Goal: Task Accomplishment & Management: Use online tool/utility

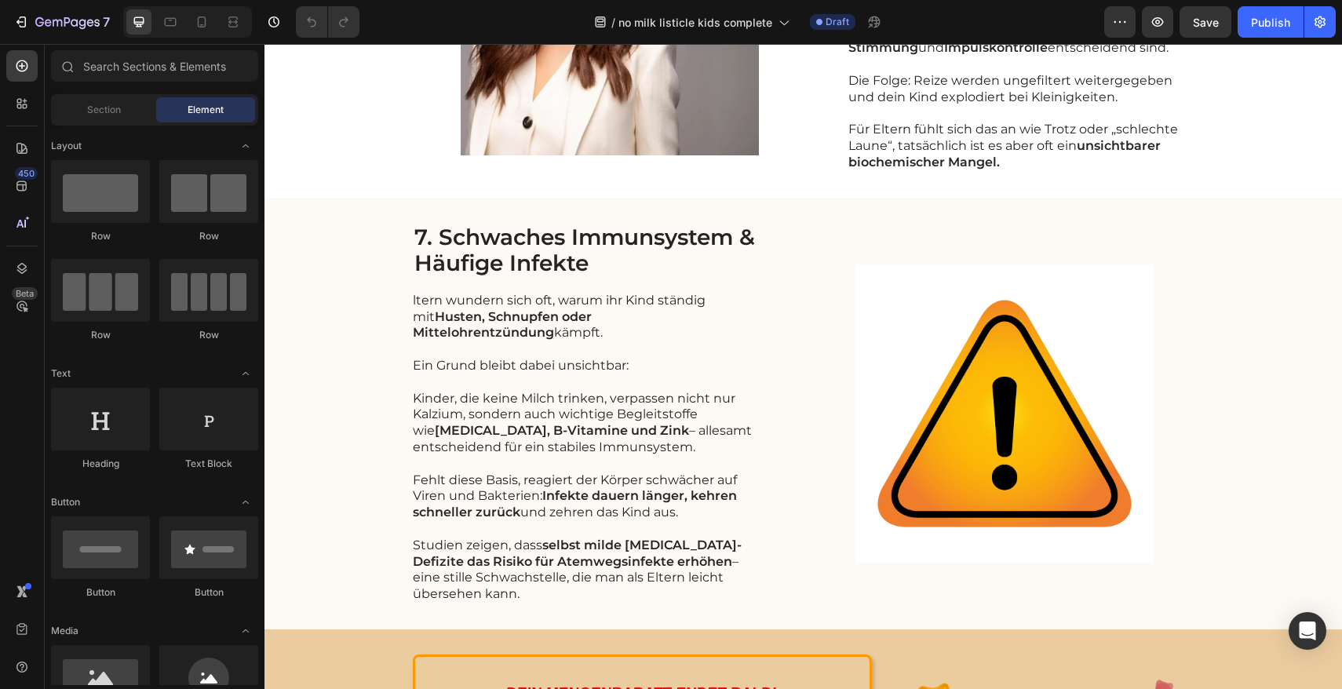
scroll to position [2838, 0]
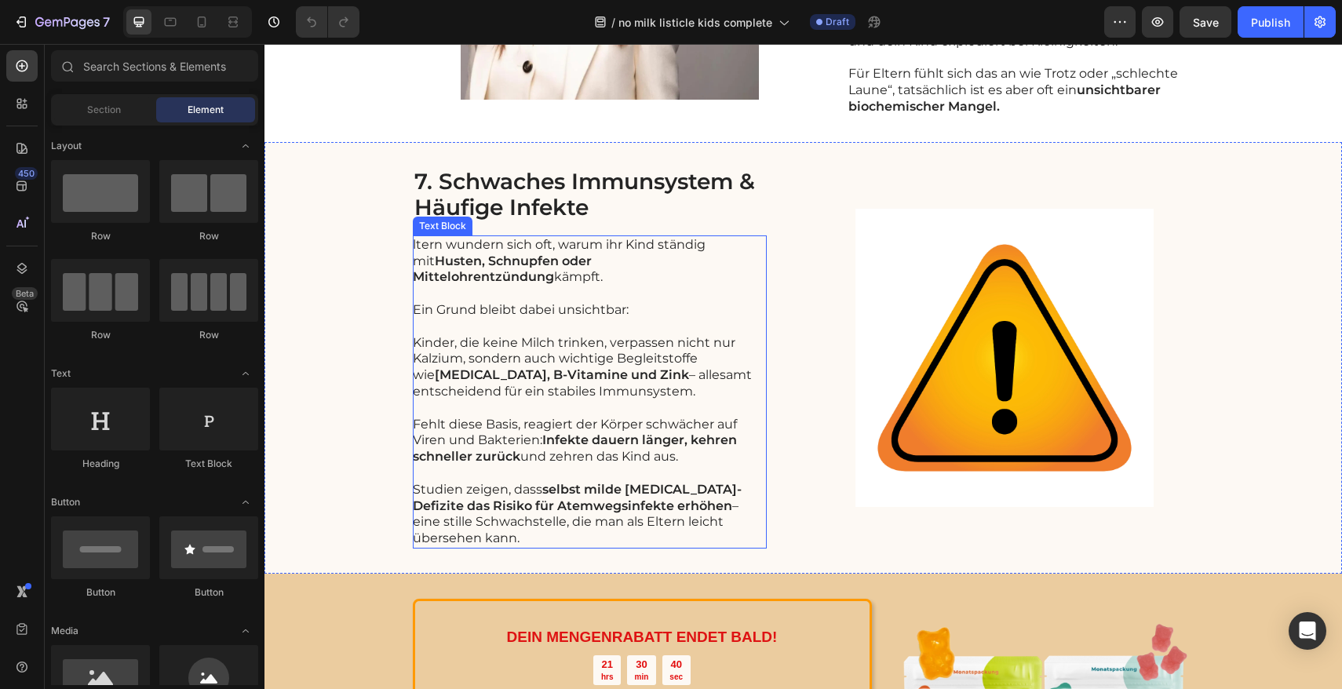
click at [435, 253] on strong "Husten, Schnupfen oder Mittelohrentzündung" at bounding box center [502, 268] width 179 height 31
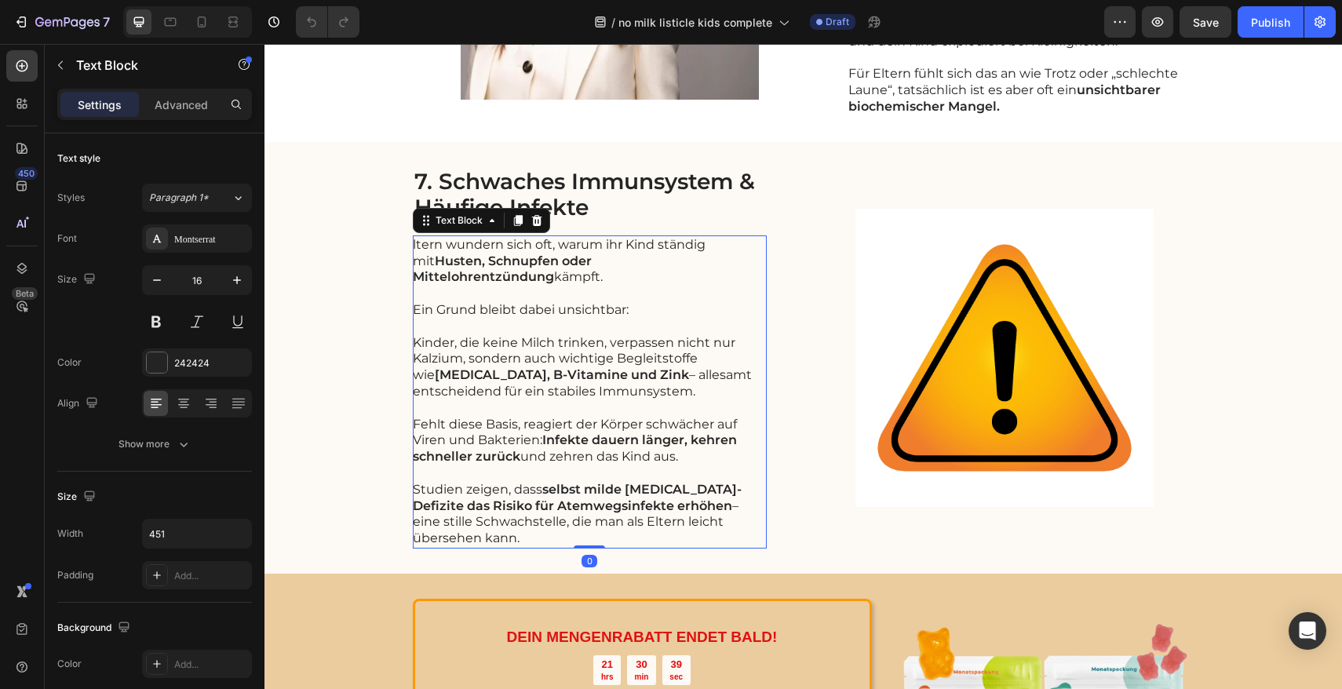
click at [433, 237] on p "ltern wundern sich oft, warum ihr Kind ständig mit Husten, Schnupfen oder Mitte…" at bounding box center [589, 278] width 352 height 82
click at [414, 237] on p "ltern wundern sich oft, warum ihr Kind ständig mit Husten, Schnupfen oder Mitte…" at bounding box center [589, 278] width 352 height 82
click at [585, 237] on p "ltern wundern sich oft, warum ihr Kind ständig mit Husten, Schnupfen oder Mitte…" at bounding box center [589, 278] width 352 height 82
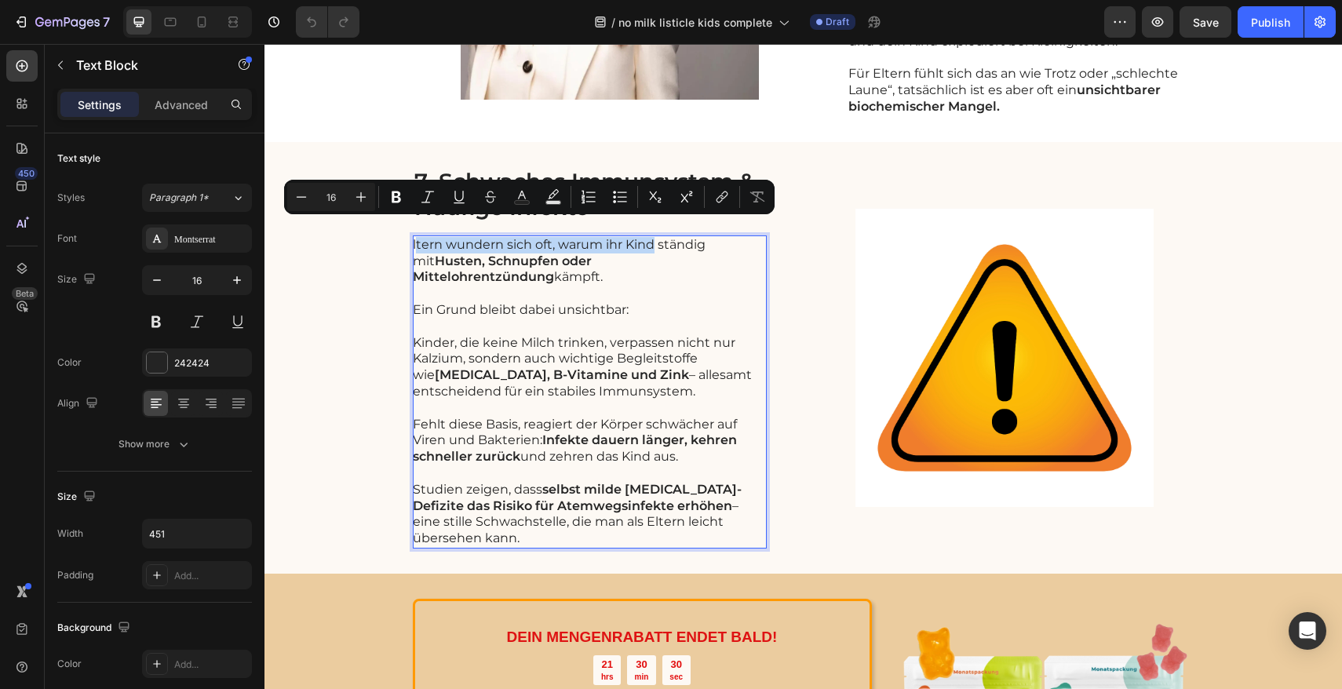
drag, startPoint x: 649, startPoint y: 230, endPoint x: 408, endPoint y: 228, distance: 240.9
click at [413, 237] on p "ltern wundern sich oft, warum ihr Kind ständig mit Husten, Schnupfen oder Mitte…" at bounding box center [589, 278] width 352 height 82
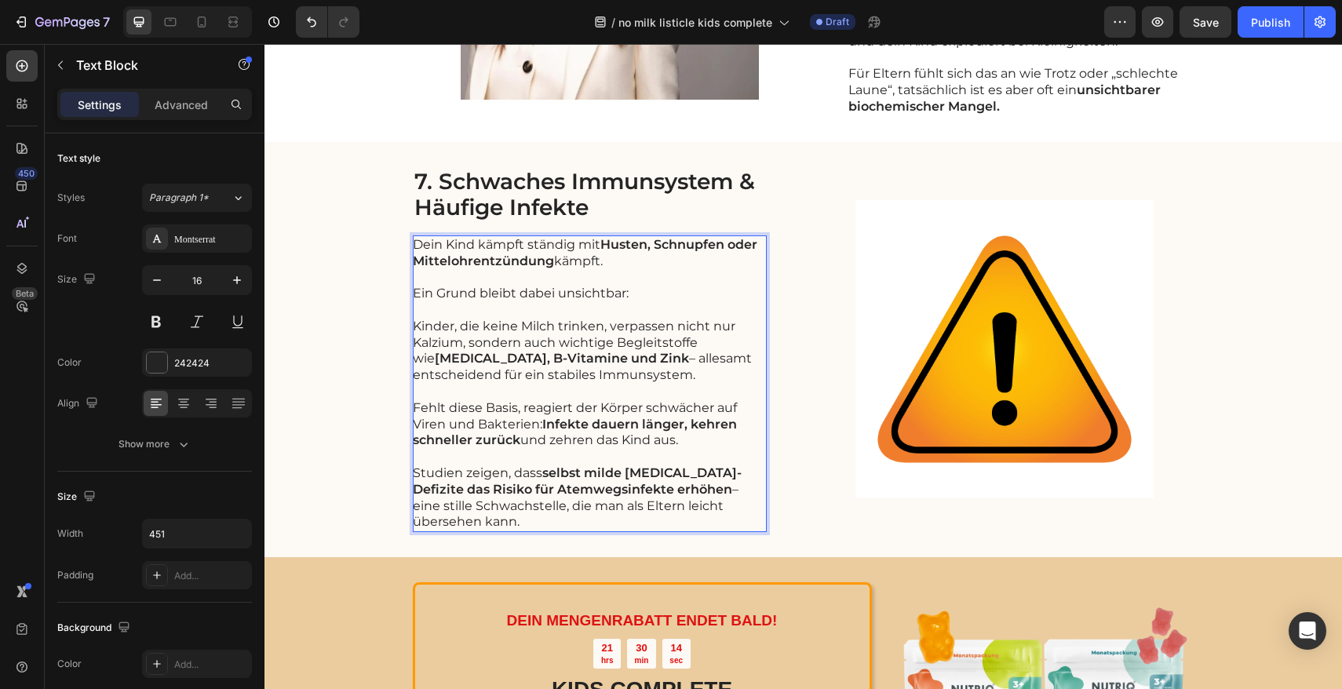
drag, startPoint x: 602, startPoint y: 245, endPoint x: 545, endPoint y: 244, distance: 56.5
click at [545, 244] on p "Dein Kind kämpft ständig mit Husten, Schnupfen oder Mittelohrentzündung kämpft.…" at bounding box center [589, 269] width 352 height 65
click at [548, 366] on p "Kinder, die keine Milch trinken, verpassen nicht nur Kalzium, sondern auch wich…" at bounding box center [589, 351] width 352 height 65
drag, startPoint x: 540, startPoint y: 361, endPoint x: 687, endPoint y: 361, distance: 147.5
click at [687, 361] on p "Kinder, die keine Milch trinken, verpassen nicht nur Kalzium, sondern auch wich…" at bounding box center [589, 351] width 352 height 65
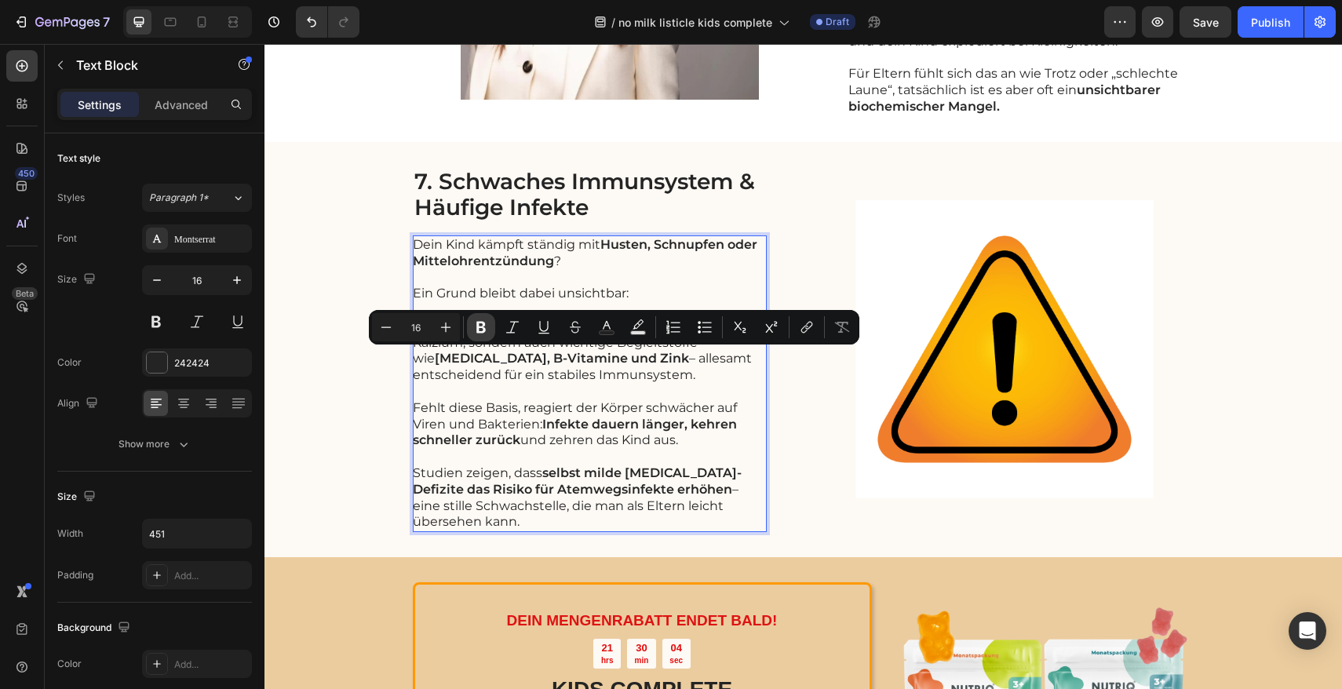
click at [490, 328] on button "Bold" at bounding box center [481, 327] width 28 height 28
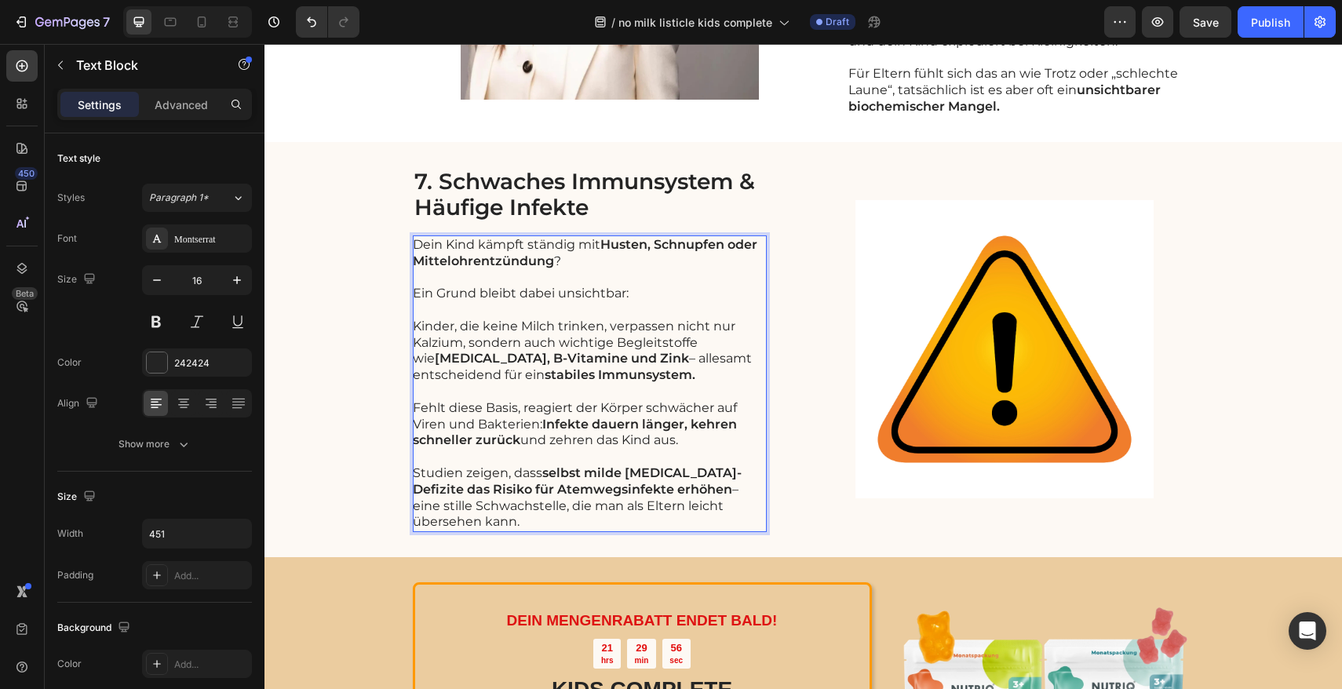
click at [477, 503] on p "Studien zeigen, dass selbst milde [MEDICAL_DATA]-Defizite das Risiko für Atemwe…" at bounding box center [589, 497] width 352 height 65
click at [467, 505] on p "Studien zeigen, dass selbst milde [MEDICAL_DATA]-Defizite das Risiko für Atemwe…" at bounding box center [589, 497] width 352 height 65
drag, startPoint x: 454, startPoint y: 507, endPoint x: 410, endPoint y: 454, distance: 68.0
click at [413, 465] on p "Studien zeigen, dass selbst milde [MEDICAL_DATA]-Defizite das Risiko für Atemwe…" at bounding box center [589, 497] width 352 height 65
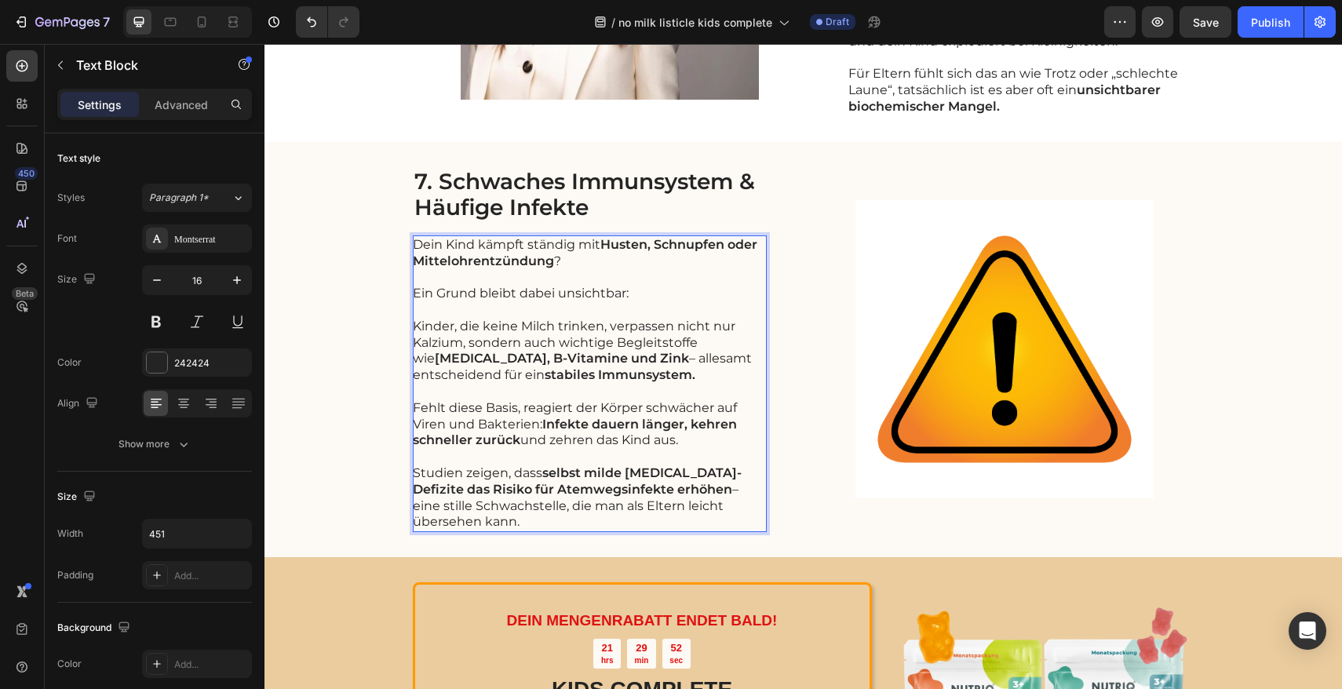
click at [556, 469] on strong "selbst milde [MEDICAL_DATA]-Defizite das Risiko für Atemwegsinfekte erhöhen" at bounding box center [577, 480] width 329 height 31
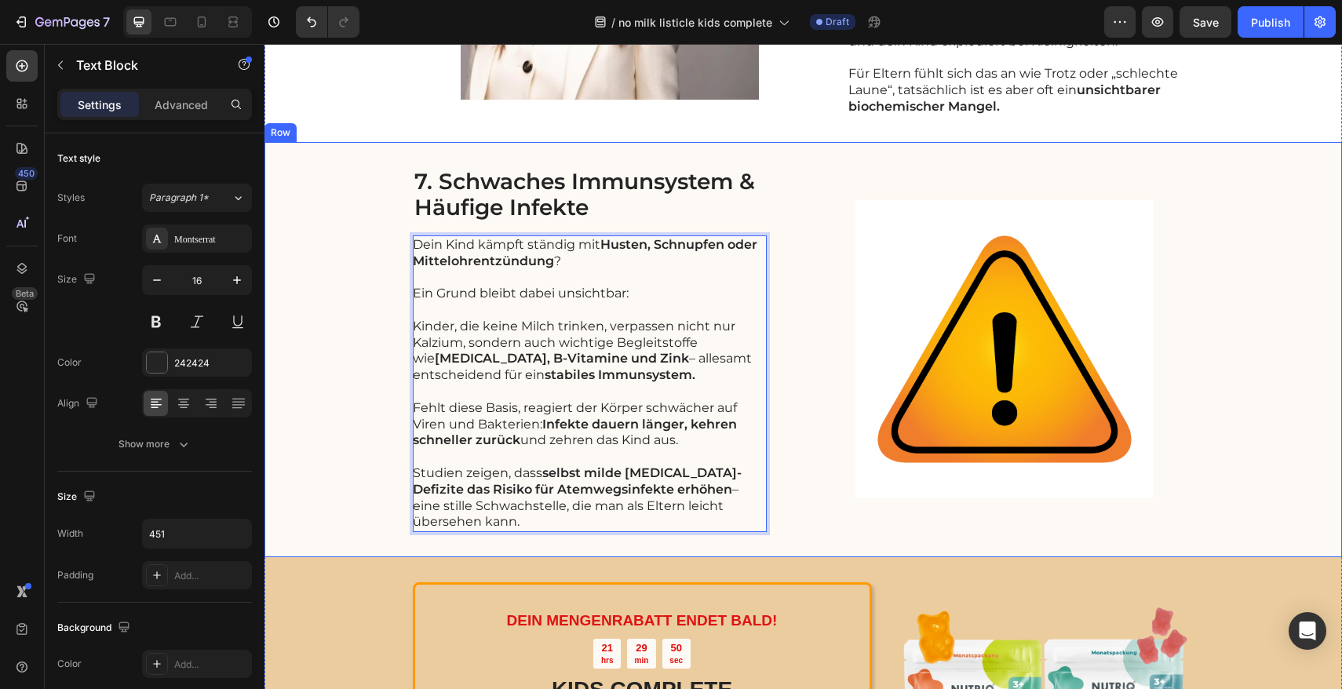
click at [356, 469] on div "7. Schwaches Immunsystem & Häufige Infekte Heading Dein Kind kämpft ständig mit…" at bounding box center [802, 350] width 1077 height 416
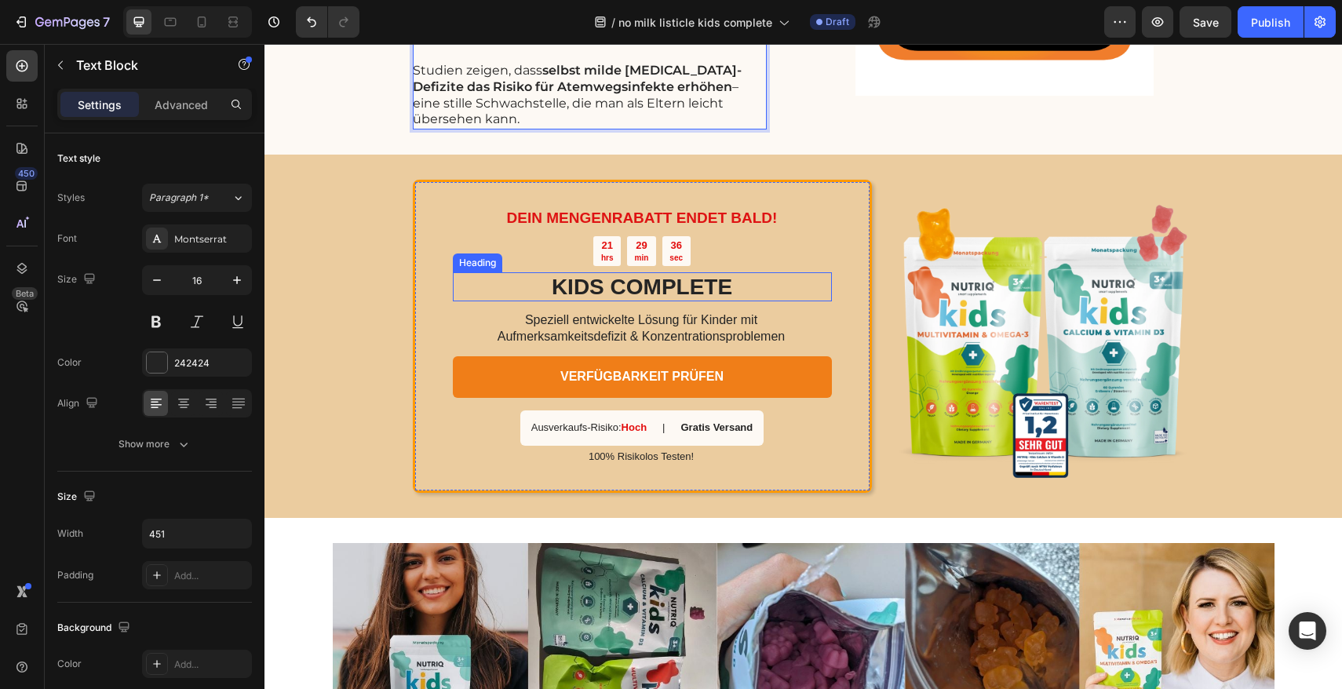
scroll to position [3103, 0]
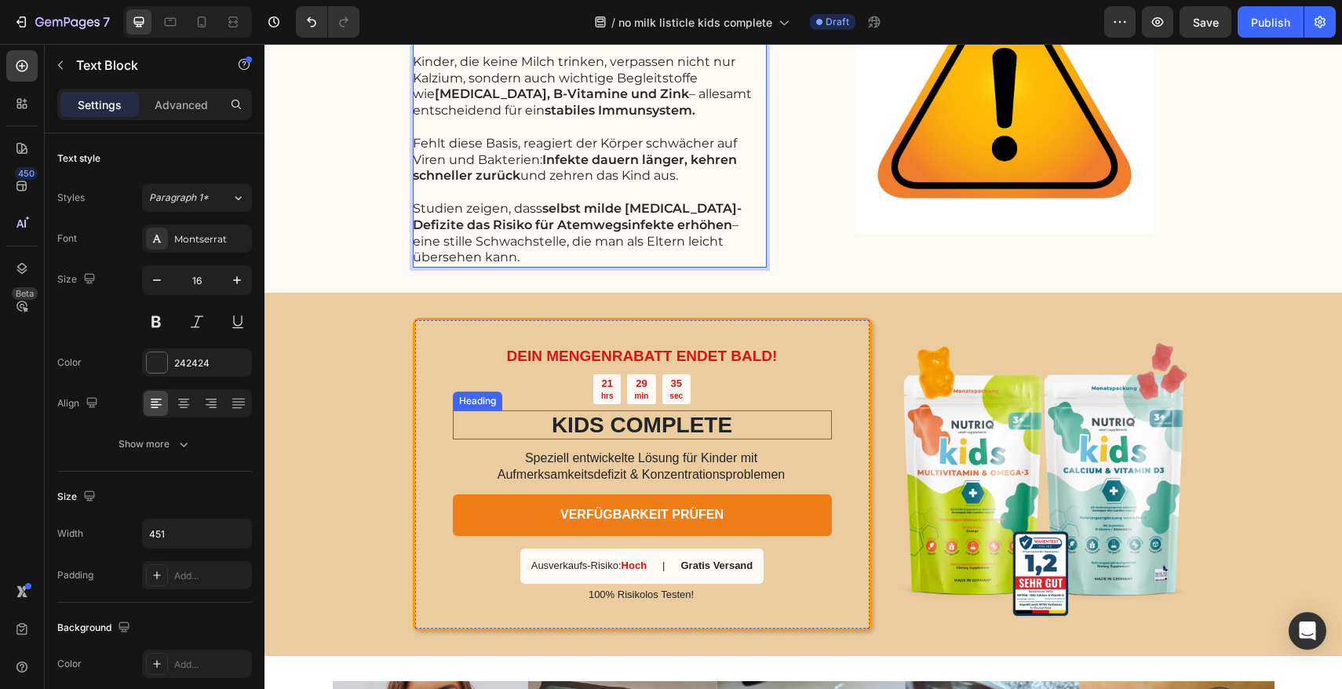
click at [603, 410] on h2 "KIDS COMPLETE" at bounding box center [642, 425] width 379 height 30
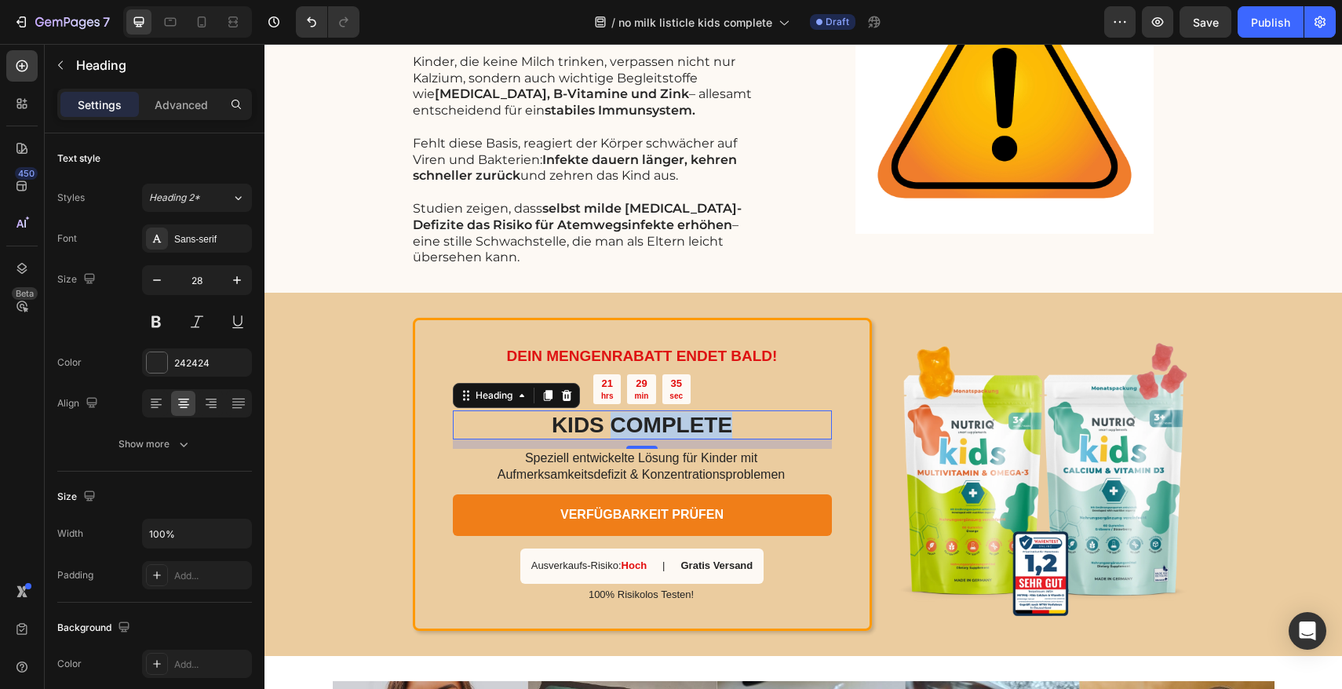
click at [603, 410] on h2 "KIDS COMPLETE" at bounding box center [642, 425] width 379 height 30
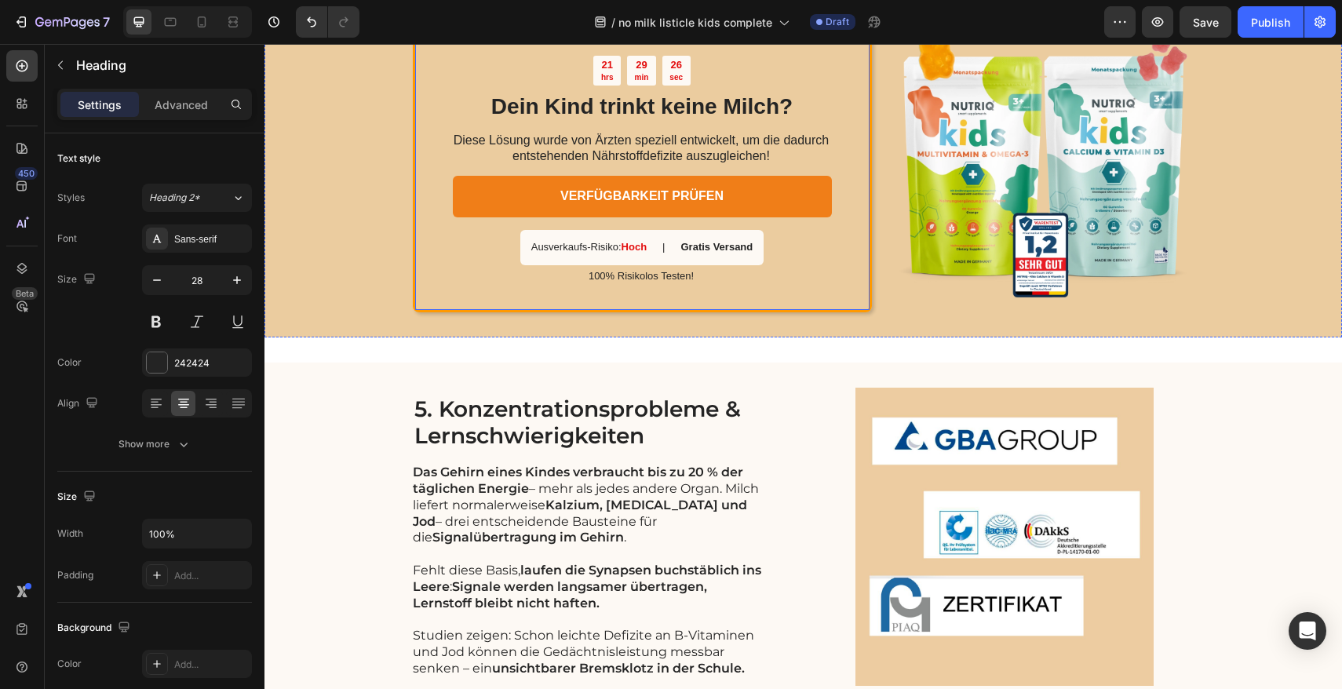
scroll to position [1882, 0]
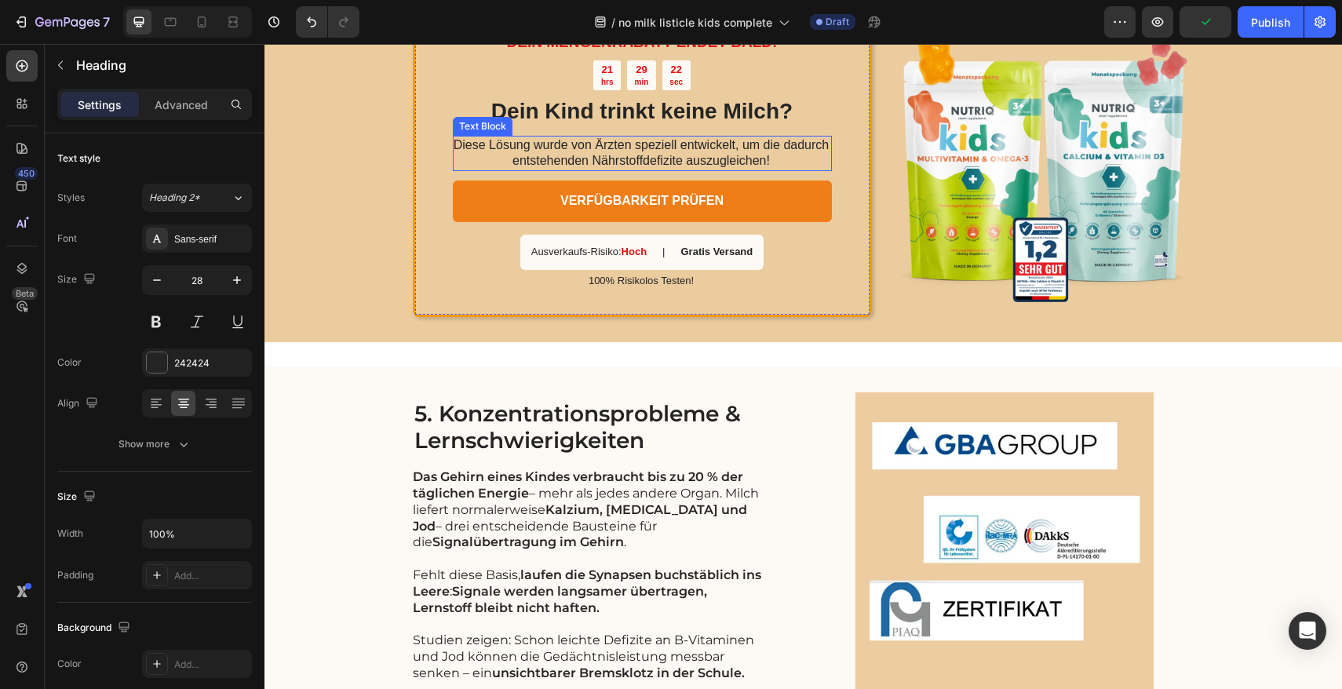
click at [582, 148] on p "Diese Lösung wurde von Ärzten speziell entwickelt, um die dadurch entstehenden …" at bounding box center [641, 153] width 377 height 33
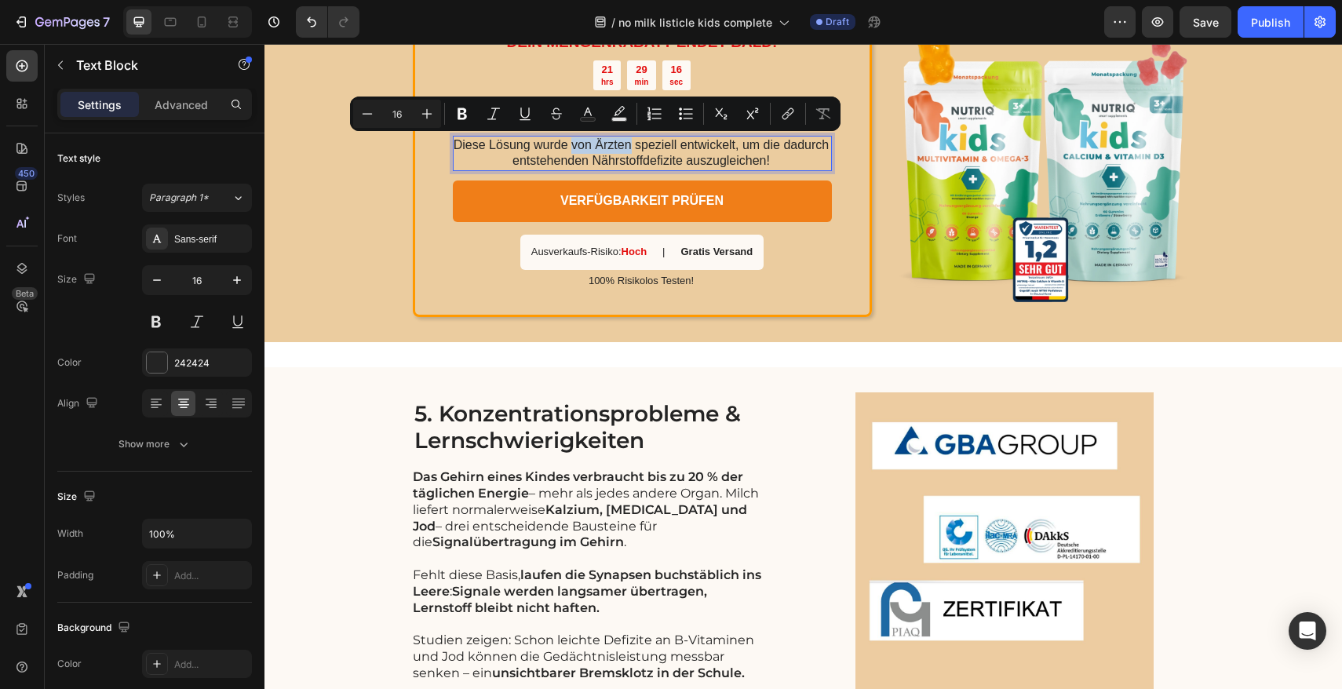
drag, startPoint x: 625, startPoint y: 146, endPoint x: 568, endPoint y: 148, distance: 57.3
click at [568, 148] on p "Diese Lösung wurde von Ärzten speziell entwickelt, um die dadurch entstehenden …" at bounding box center [641, 153] width 377 height 33
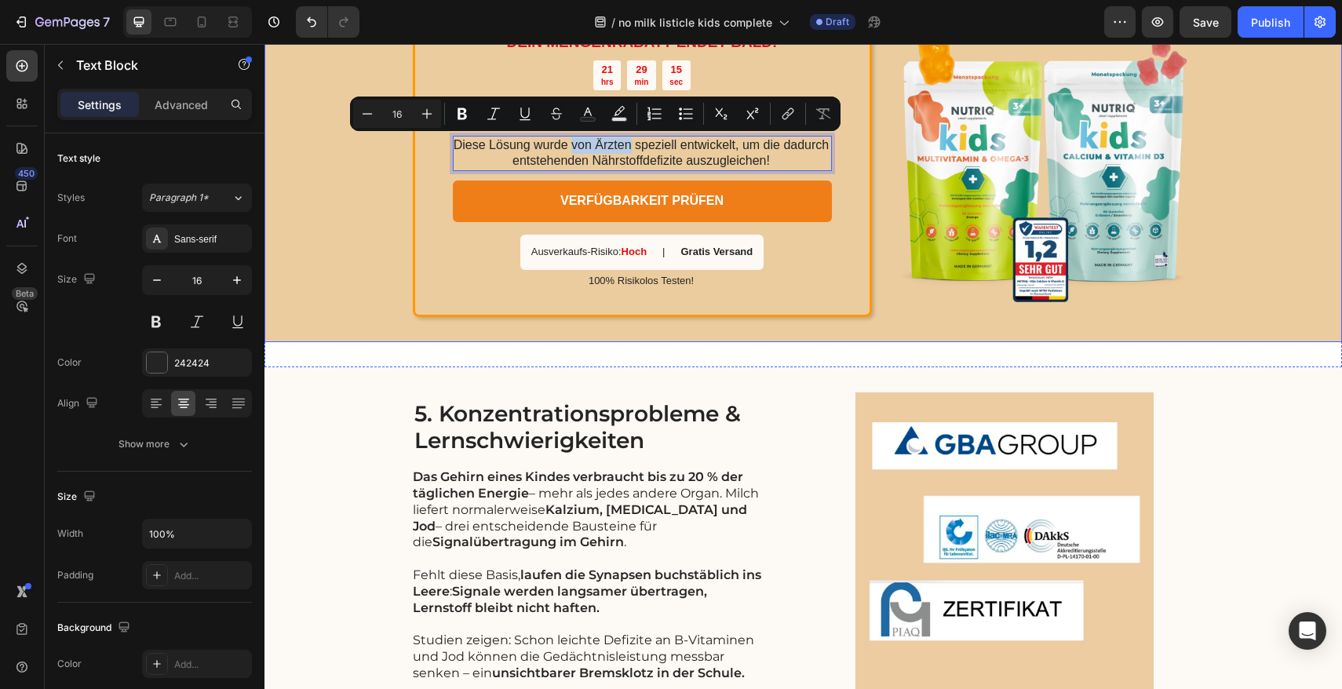
click at [371, 226] on div "DEIN MENGENRABATT ENDET BALD! Text Block 21 hrs 29 min 15 sec Countdown Timer D…" at bounding box center [802, 160] width 1077 height 363
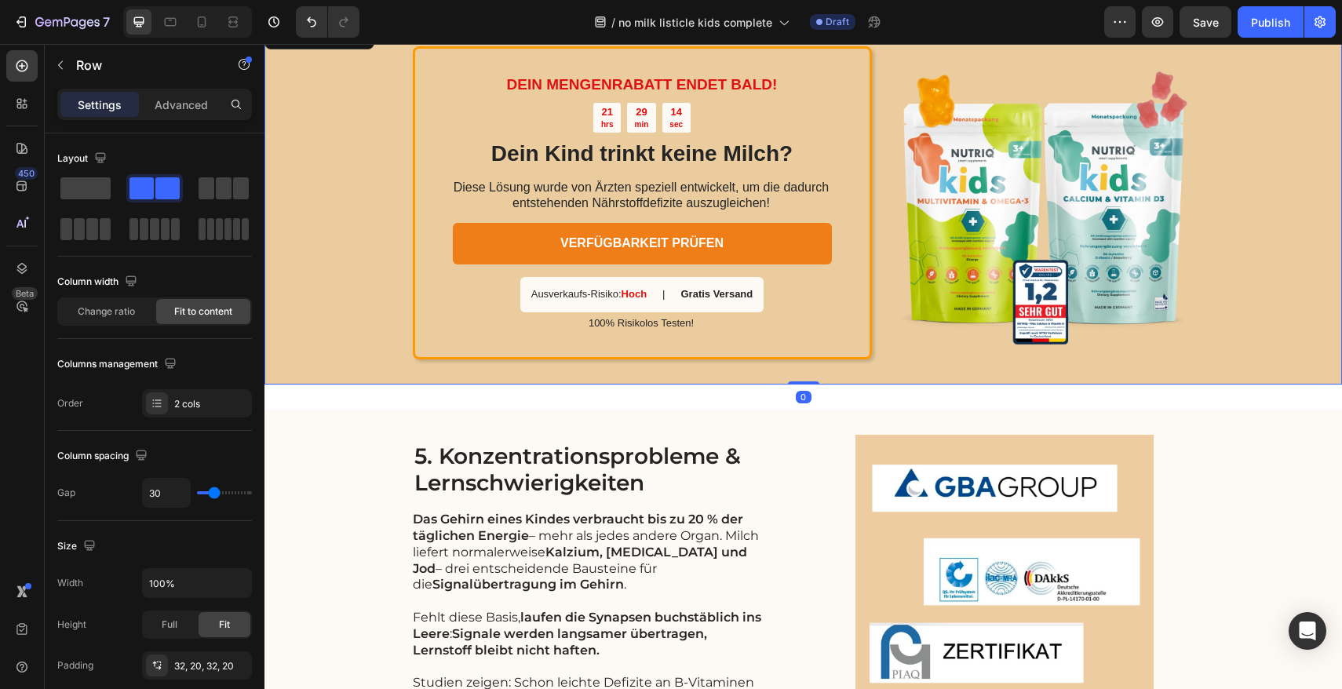
scroll to position [1810, 0]
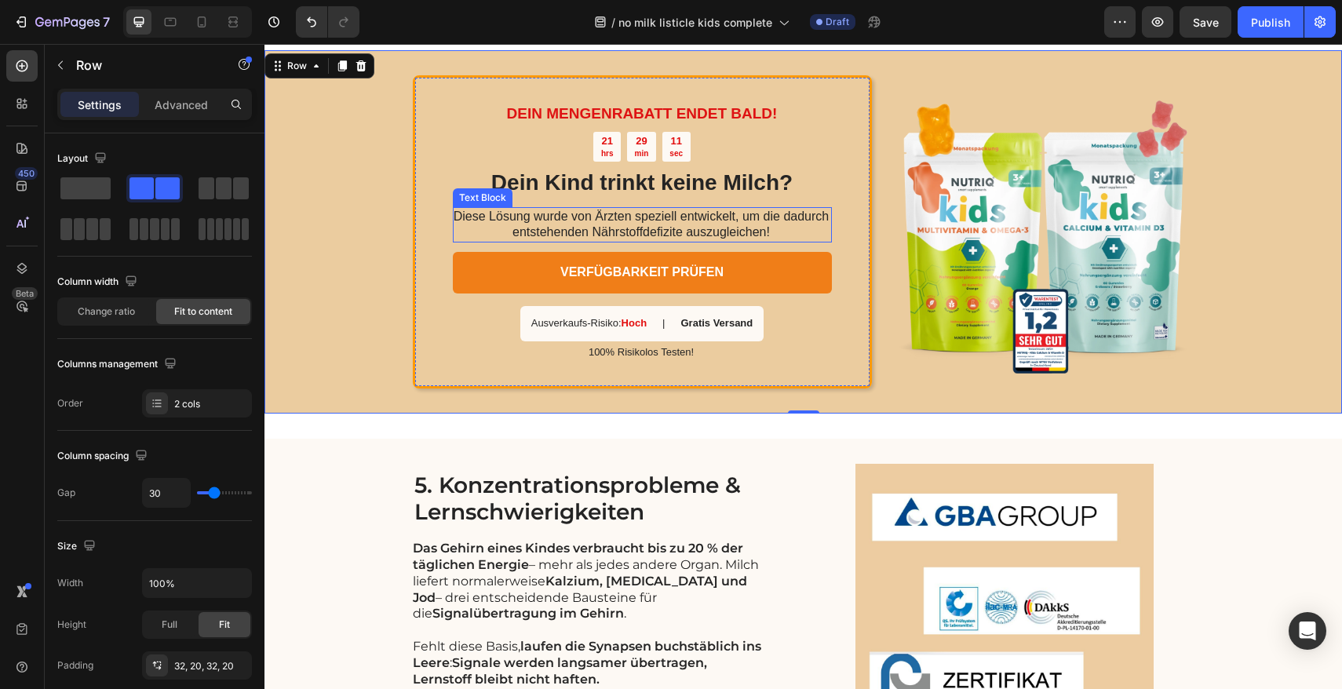
click at [767, 233] on p "Diese Lösung wurde von Ärzten speziell entwickelt, um die dadurch entstehenden …" at bounding box center [641, 225] width 377 height 33
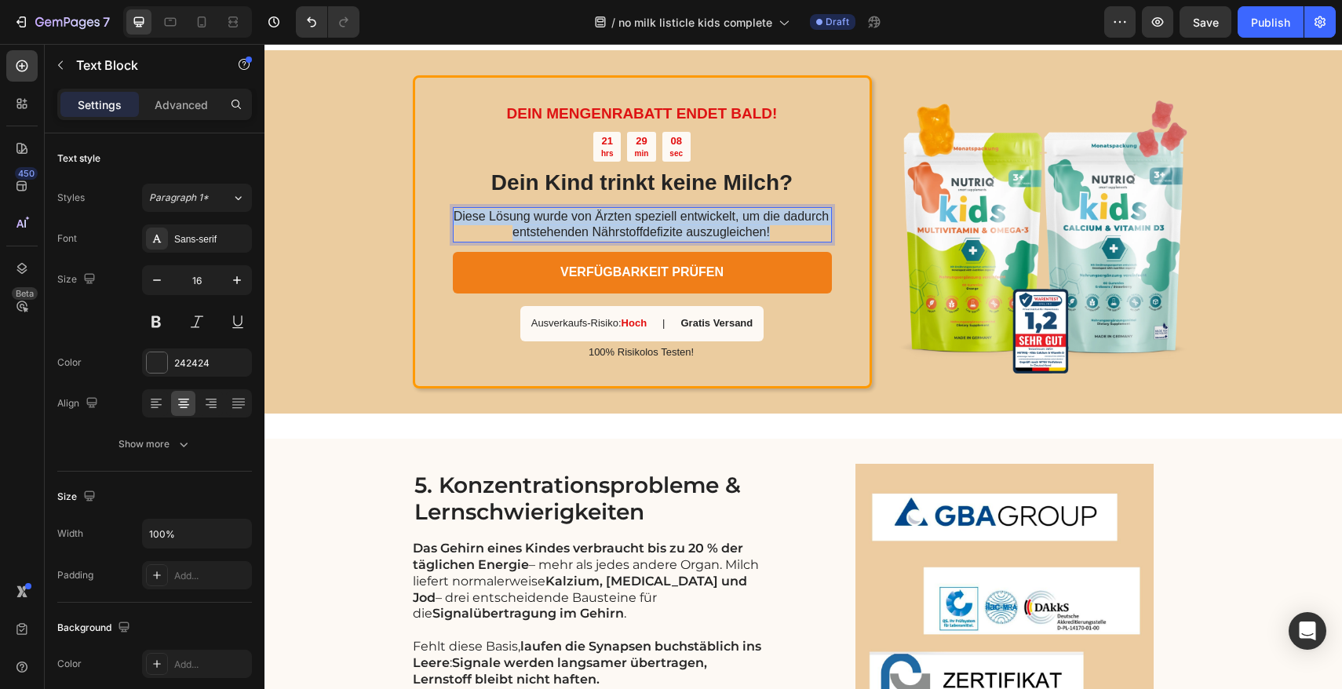
drag, startPoint x: 765, startPoint y: 231, endPoint x: 450, endPoint y: 216, distance: 315.0
click at [453, 216] on p "Diese Lösung wurde von Ärzten speziell entwickelt, um die dadurch entstehenden …" at bounding box center [641, 225] width 377 height 33
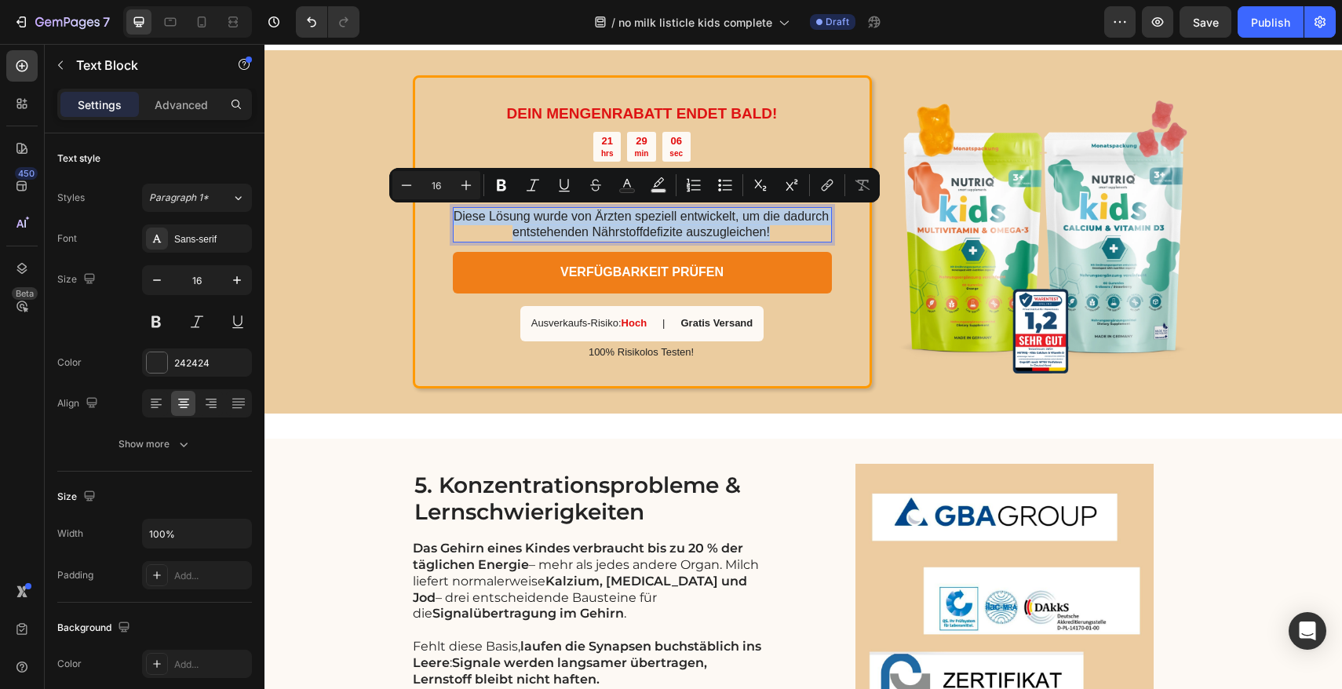
copy p "Diese Lösung wurde von Ärzten speziell entwickelt, um die dadurch entstehenden …"
drag, startPoint x: 532, startPoint y: 228, endPoint x: 365, endPoint y: 300, distance: 182.1
click at [365, 300] on div "DEIN MENGENRABATT ENDET BALD! Text Block 21 hrs 29 min 06 sec Countdown Timer D…" at bounding box center [802, 231] width 1077 height 363
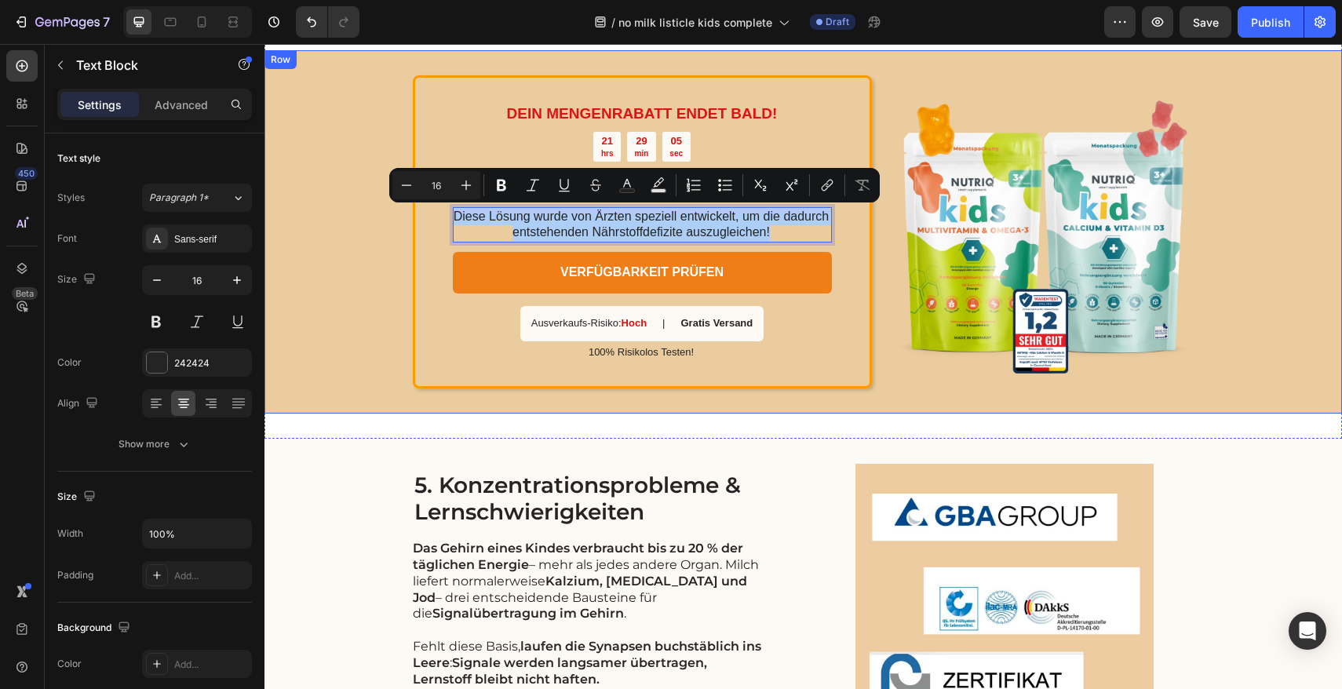
click at [377, 270] on div "DEIN MENGENRABATT ENDET BALD! Text Block 21 hrs 29 min 05 sec Countdown Timer D…" at bounding box center [802, 231] width 1077 height 363
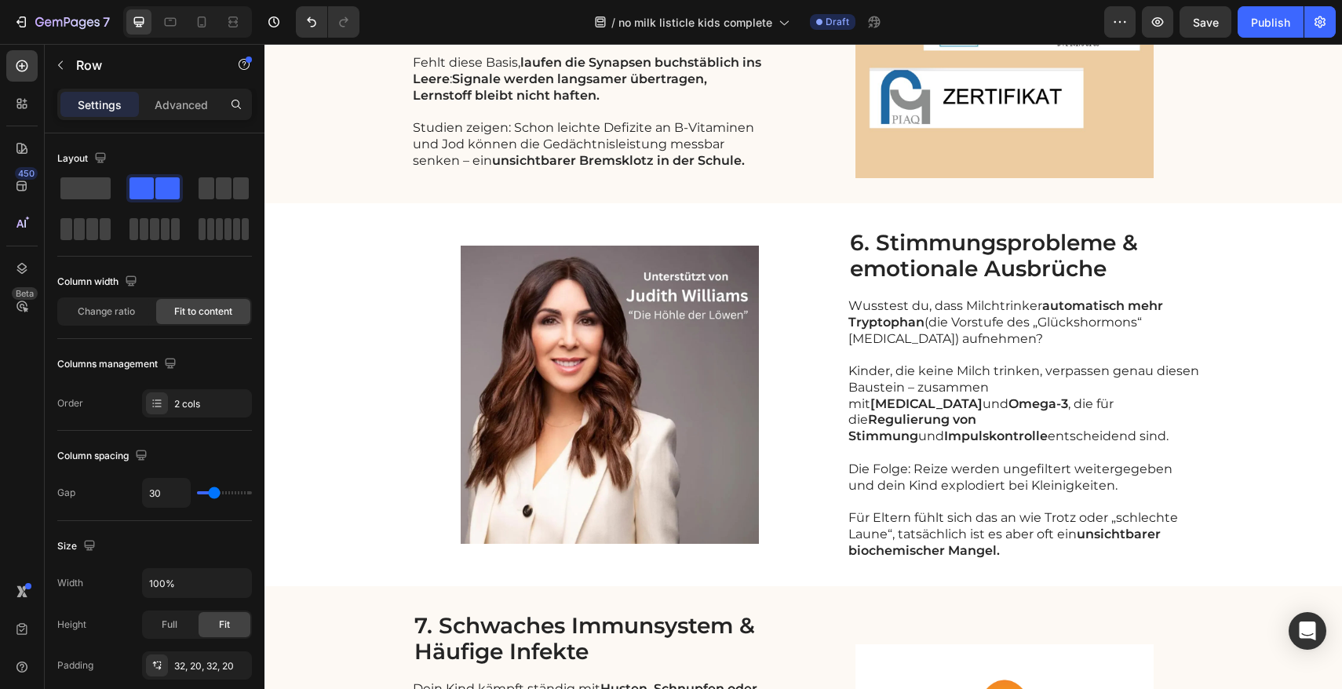
scroll to position [3188, 0]
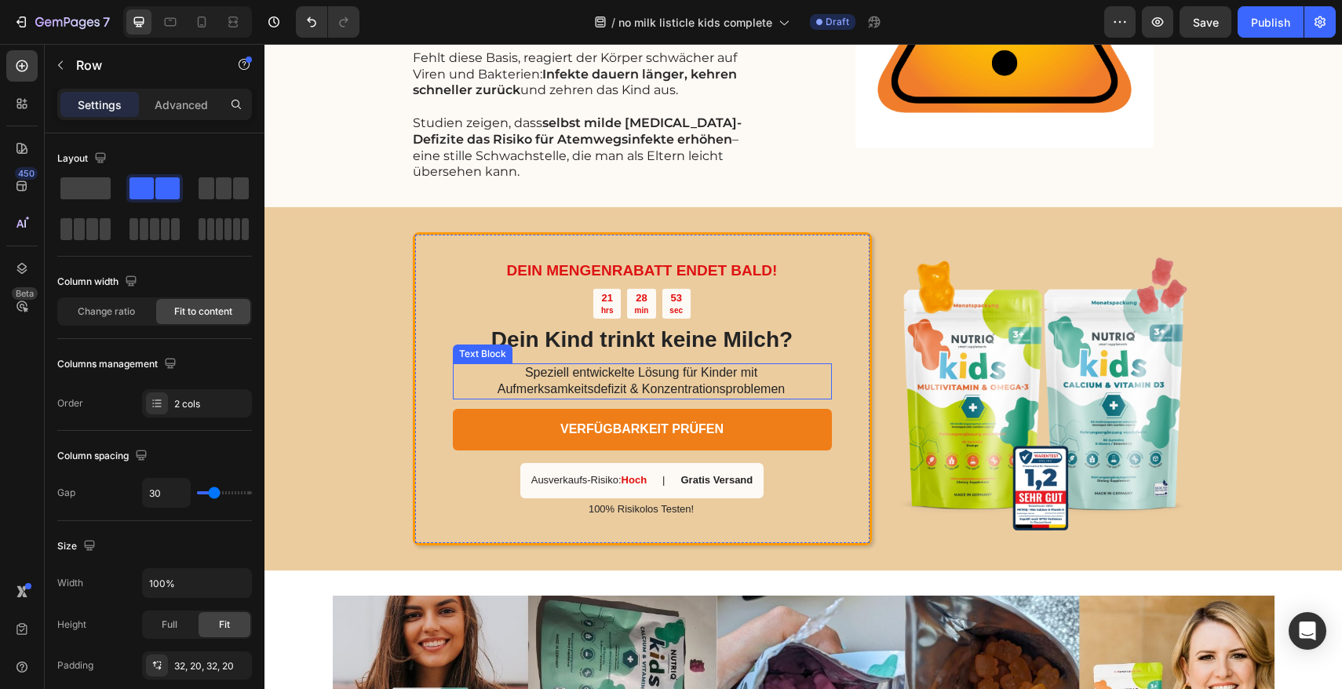
click at [610, 381] on p "Aufmerksamkeitsdefizit & Konzentrationsproblemen" at bounding box center [641, 389] width 377 height 16
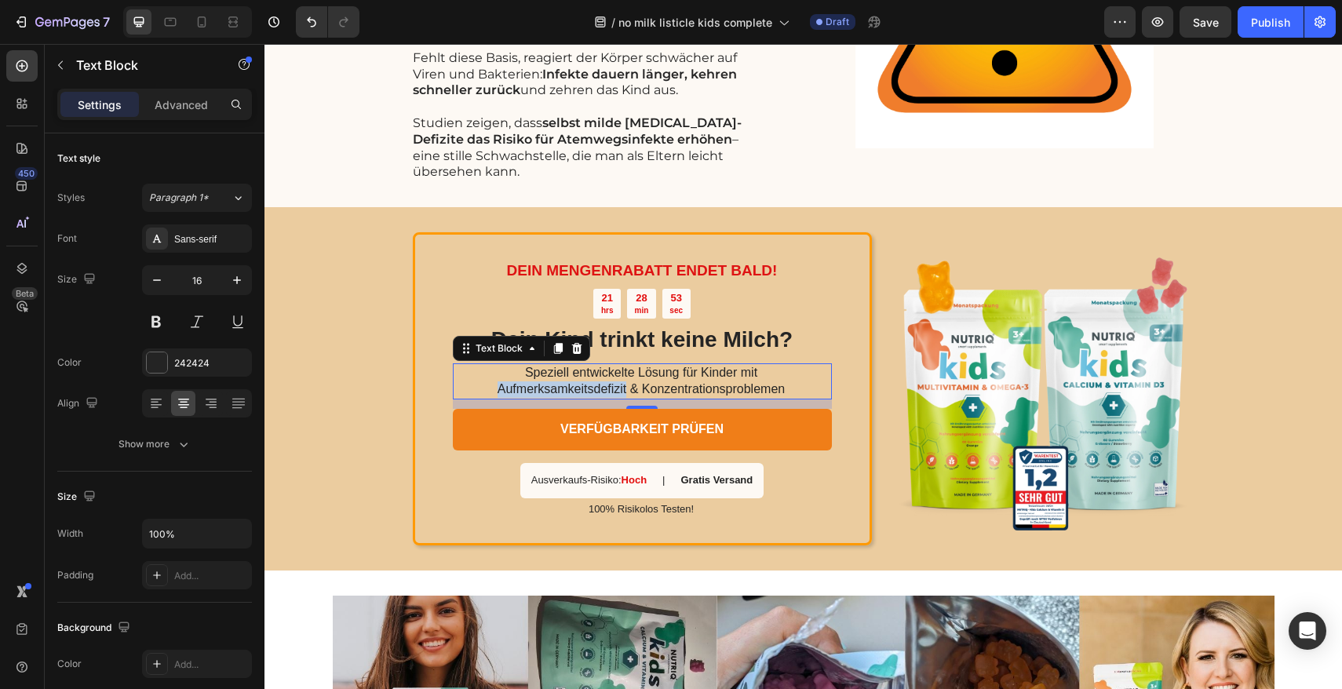
click at [610, 381] on p "Aufmerksamkeitsdefizit & Konzentrationsproblemen" at bounding box center [641, 389] width 377 height 16
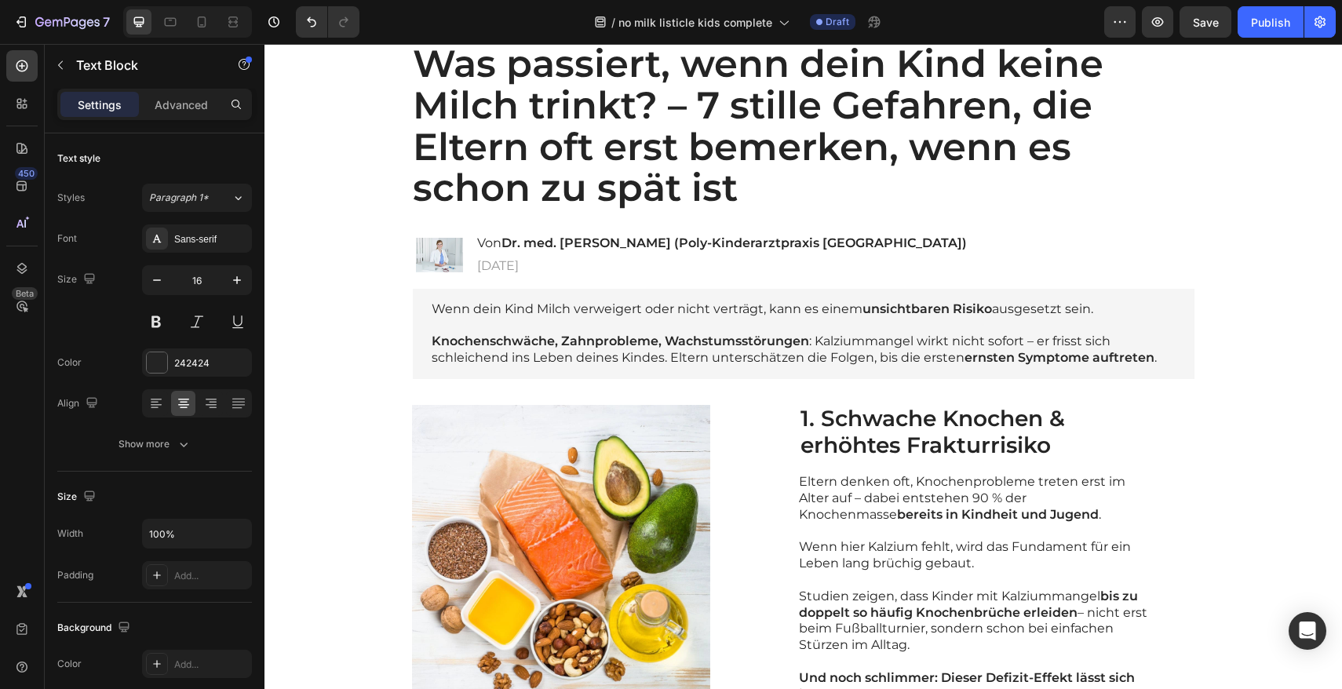
scroll to position [0, 0]
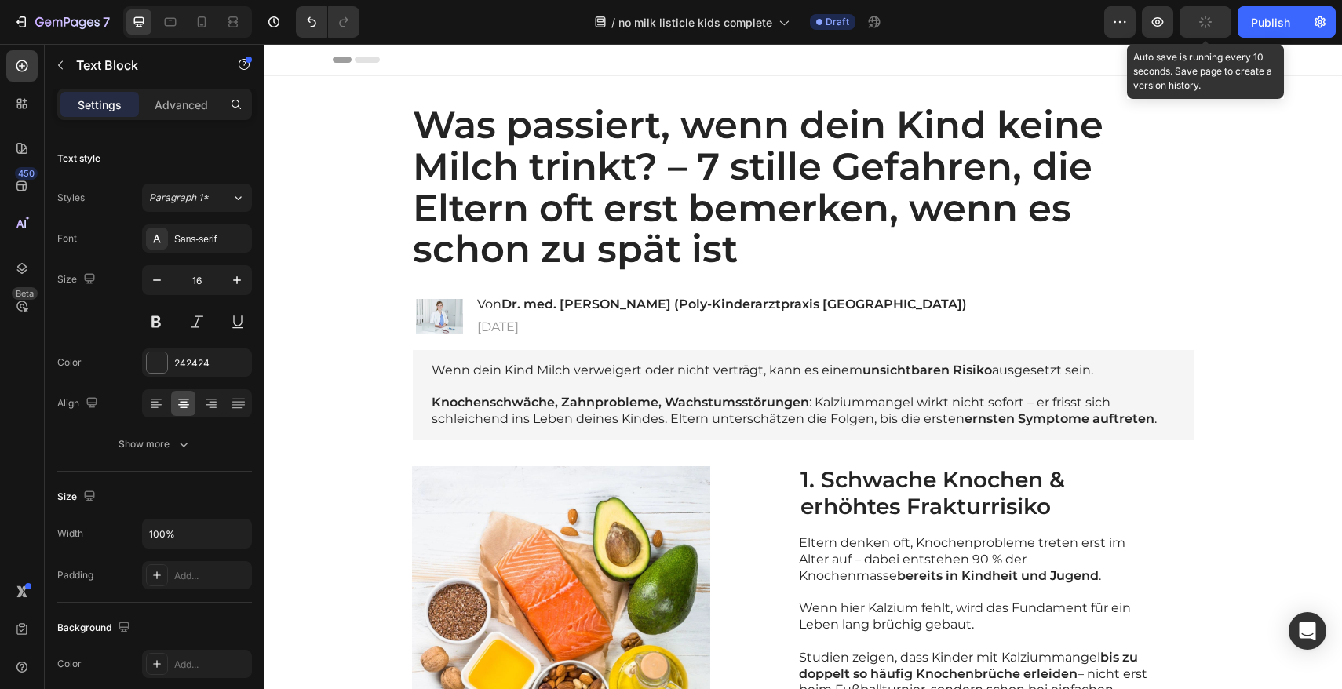
drag, startPoint x: 348, startPoint y: 319, endPoint x: 1201, endPoint y: 14, distance: 906.6
click at [1208, 19] on icon "button" at bounding box center [1205, 22] width 16 height 16
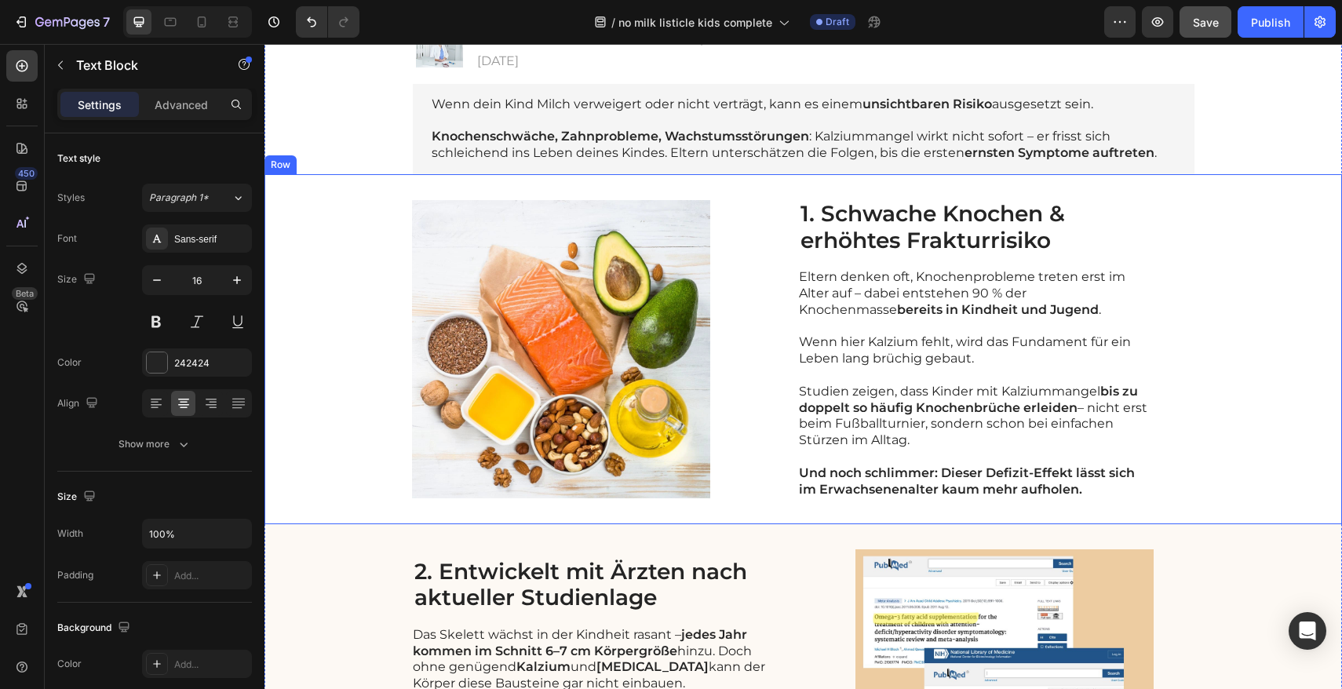
scroll to position [268, 0]
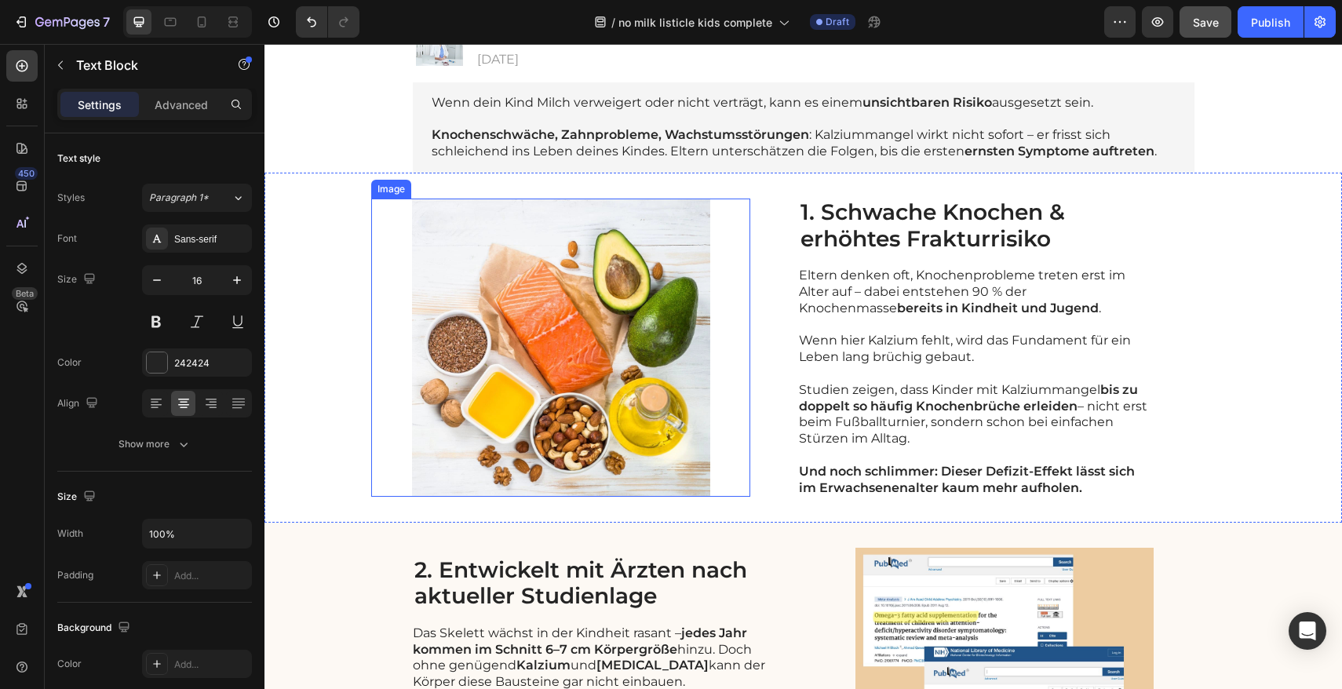
click at [603, 314] on img at bounding box center [560, 348] width 379 height 298
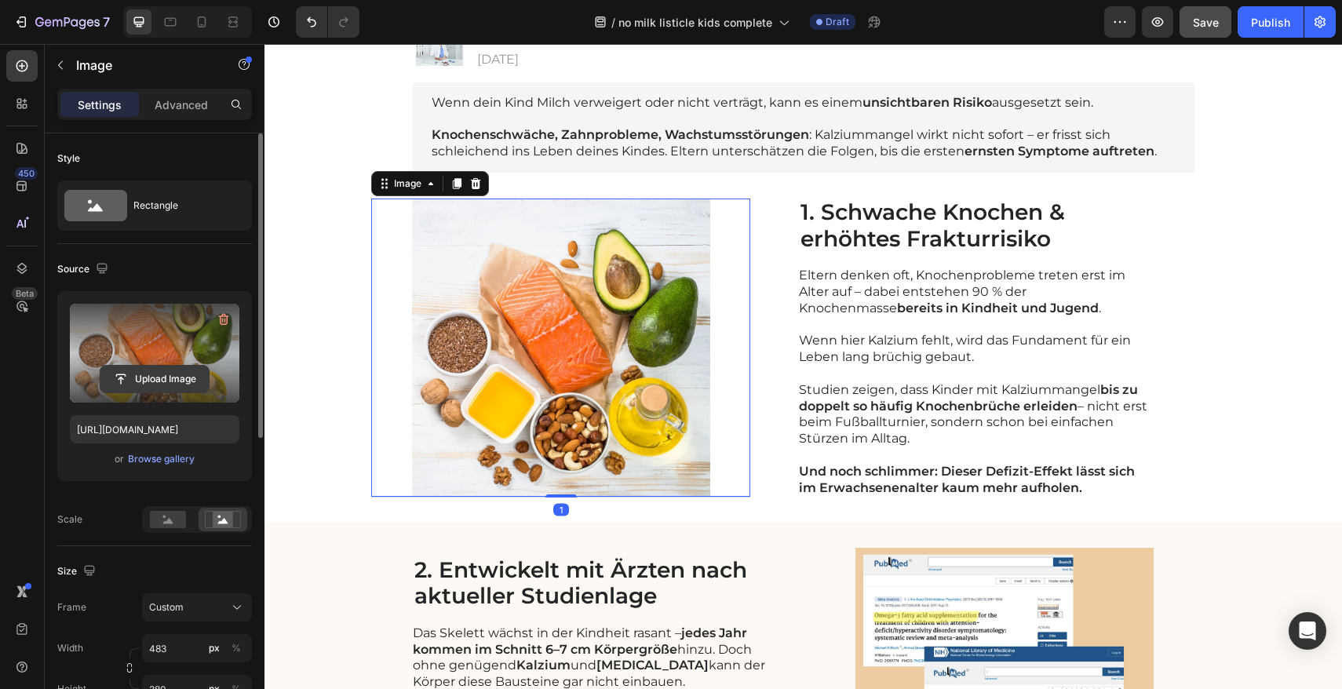
click at [156, 376] on input "file" at bounding box center [154, 379] width 108 height 27
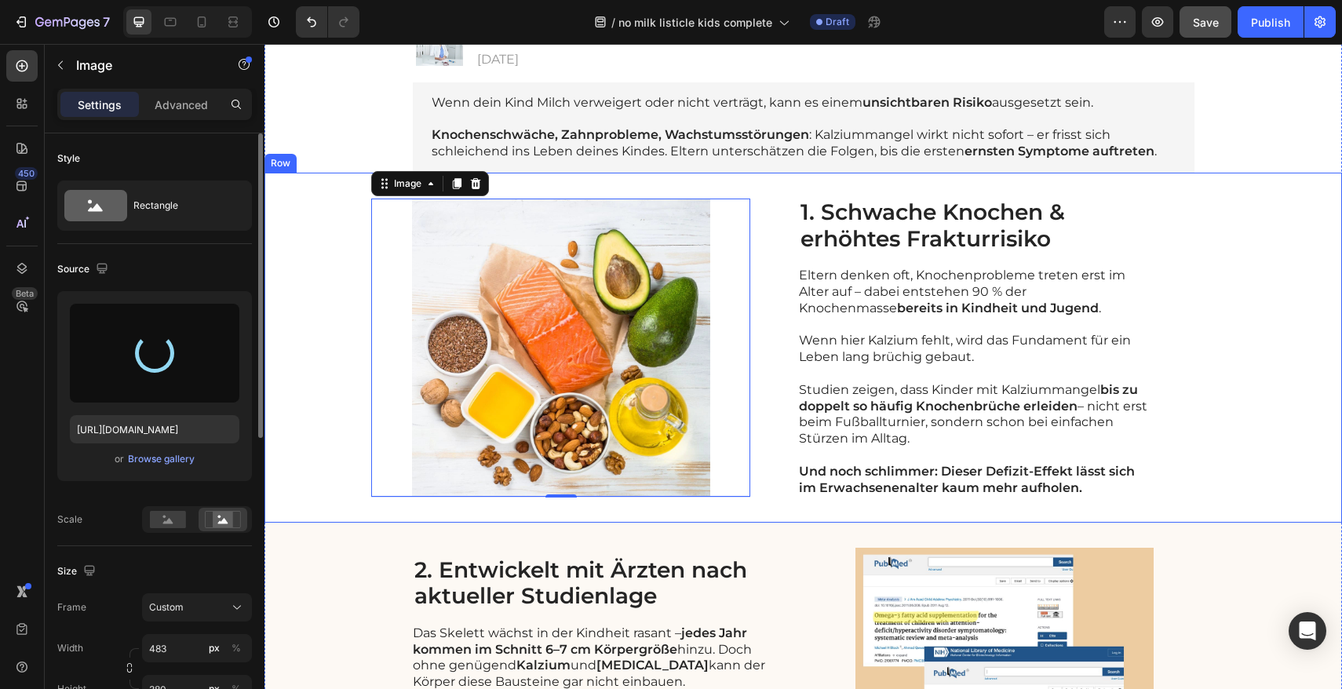
type input "[URL][DOMAIN_NAME]"
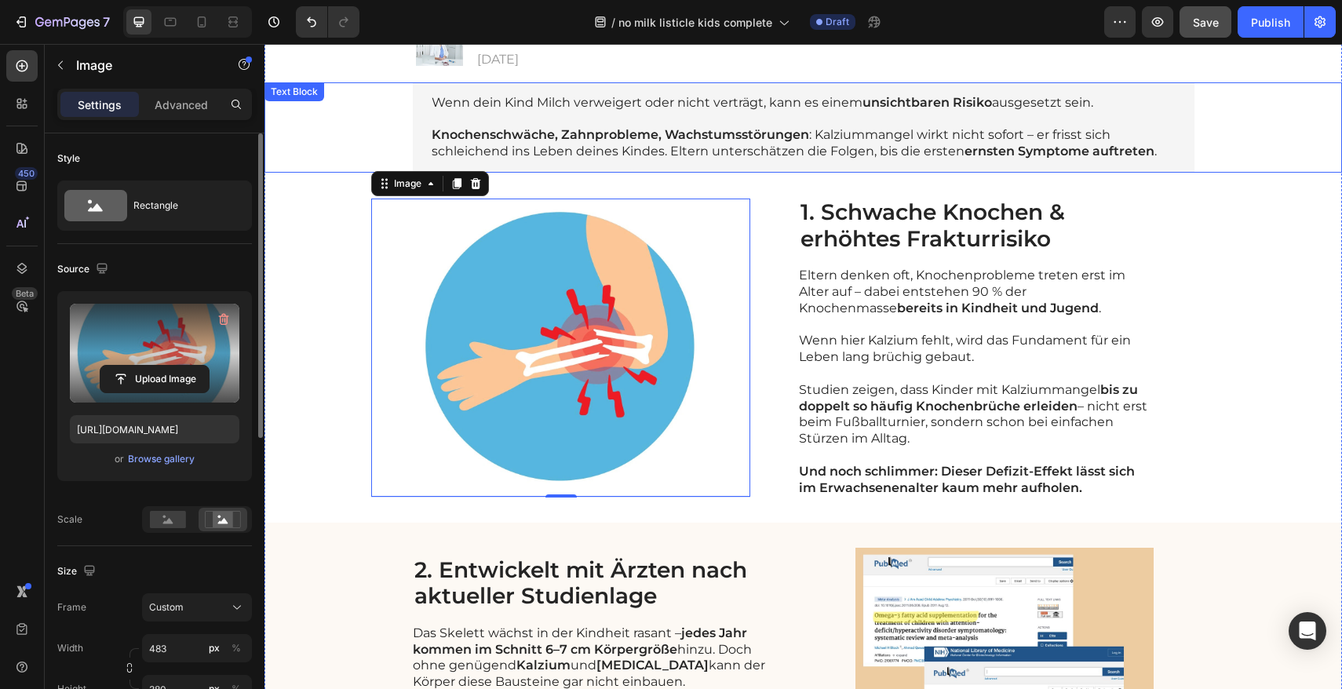
click at [1252, 133] on div "Wenn dein Kind Milch verweigert oder nicht verträgt, kann es einem unsichtbaren…" at bounding box center [803, 127] width 1046 height 90
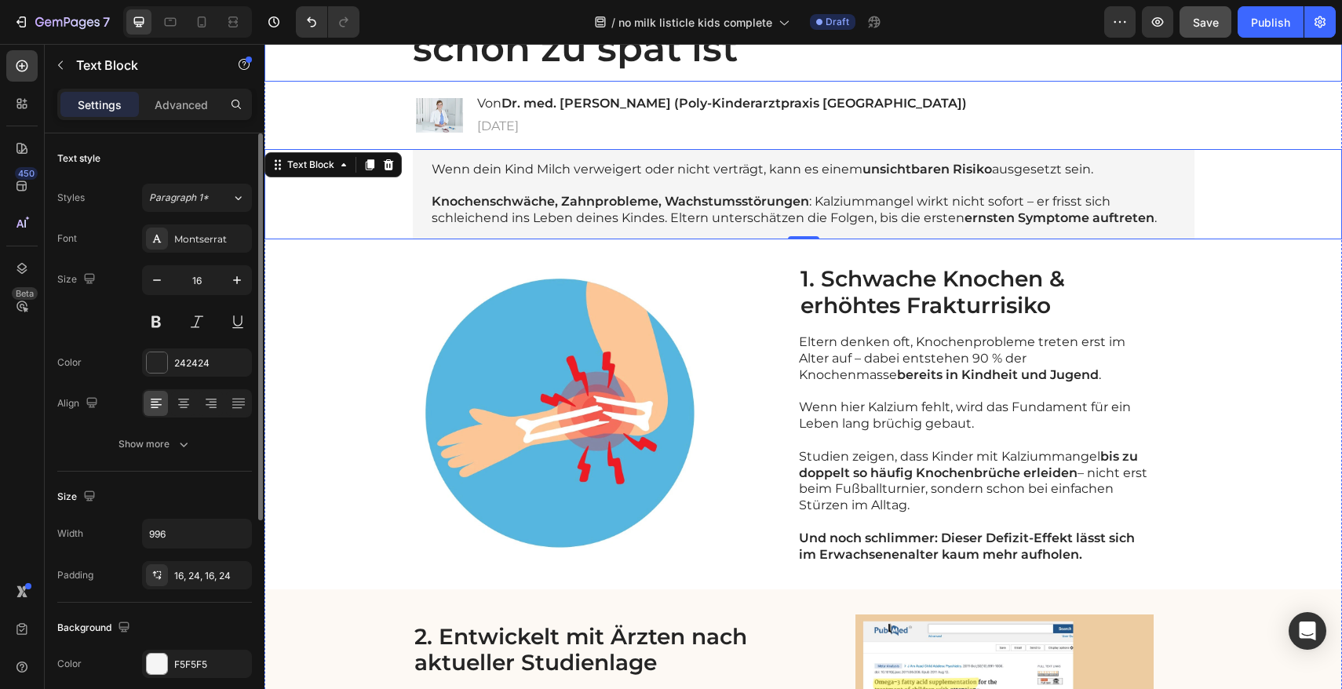
scroll to position [417, 0]
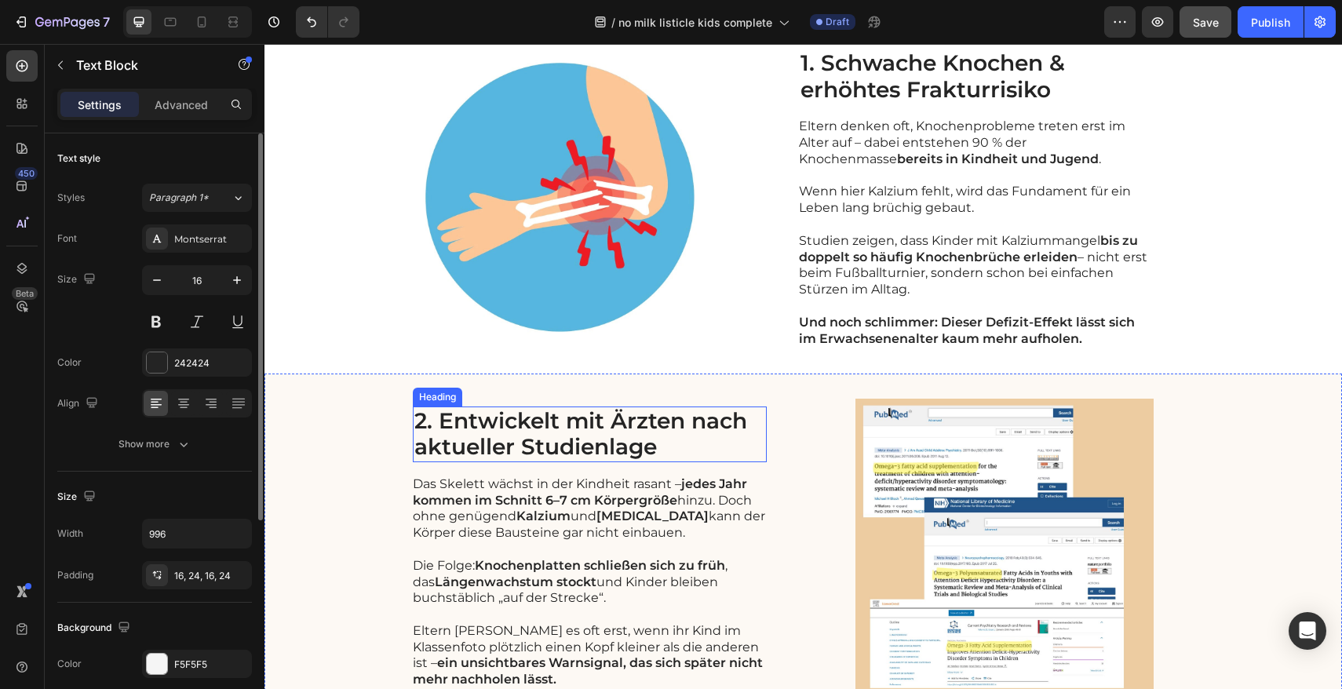
click at [604, 437] on h2 "2. Entwickelt mit Ärzten nach aktueller Studienlage" at bounding box center [590, 434] width 354 height 56
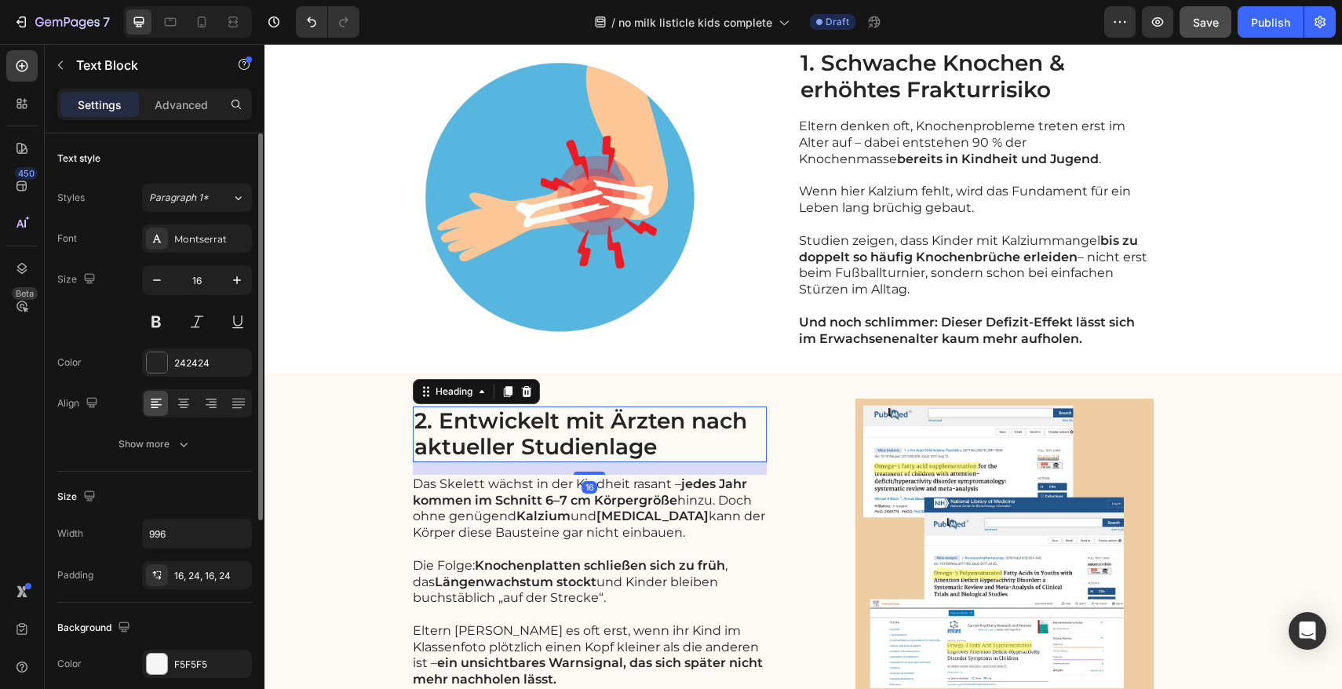
click at [604, 437] on h2 "2. Entwickelt mit Ärzten nach aktueller Studienlage" at bounding box center [590, 434] width 354 height 56
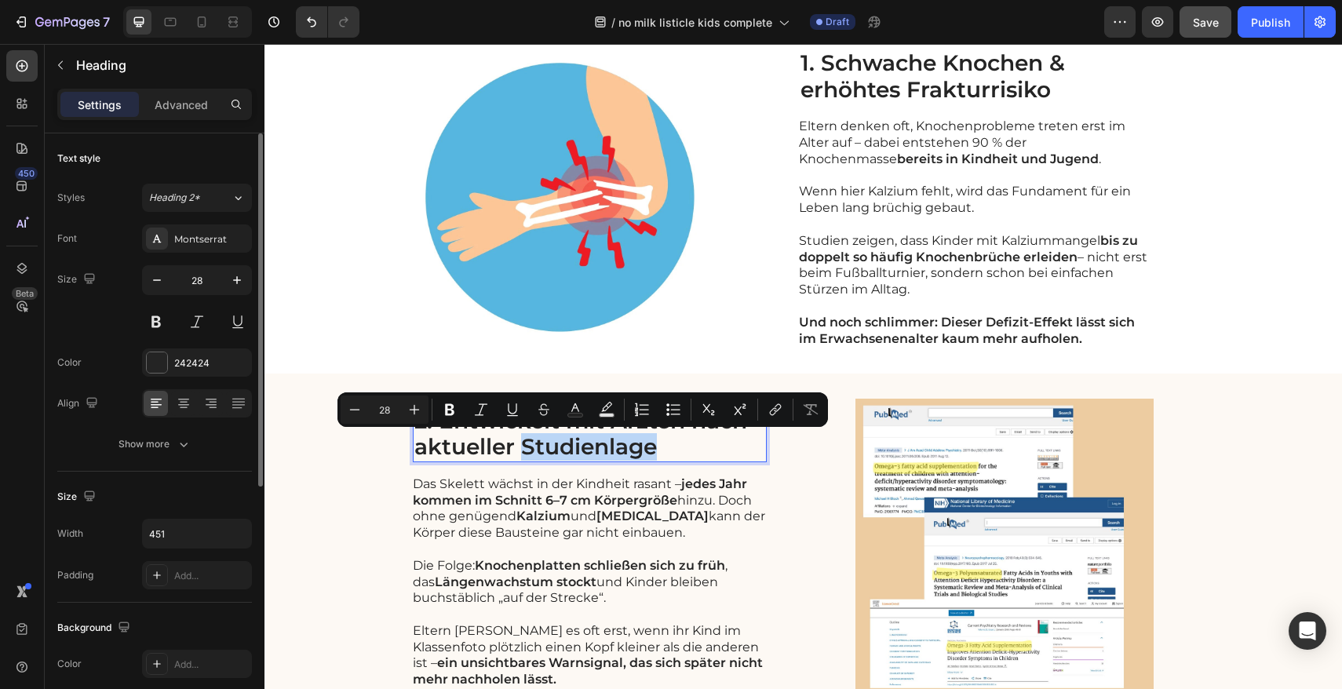
scroll to position [420, 0]
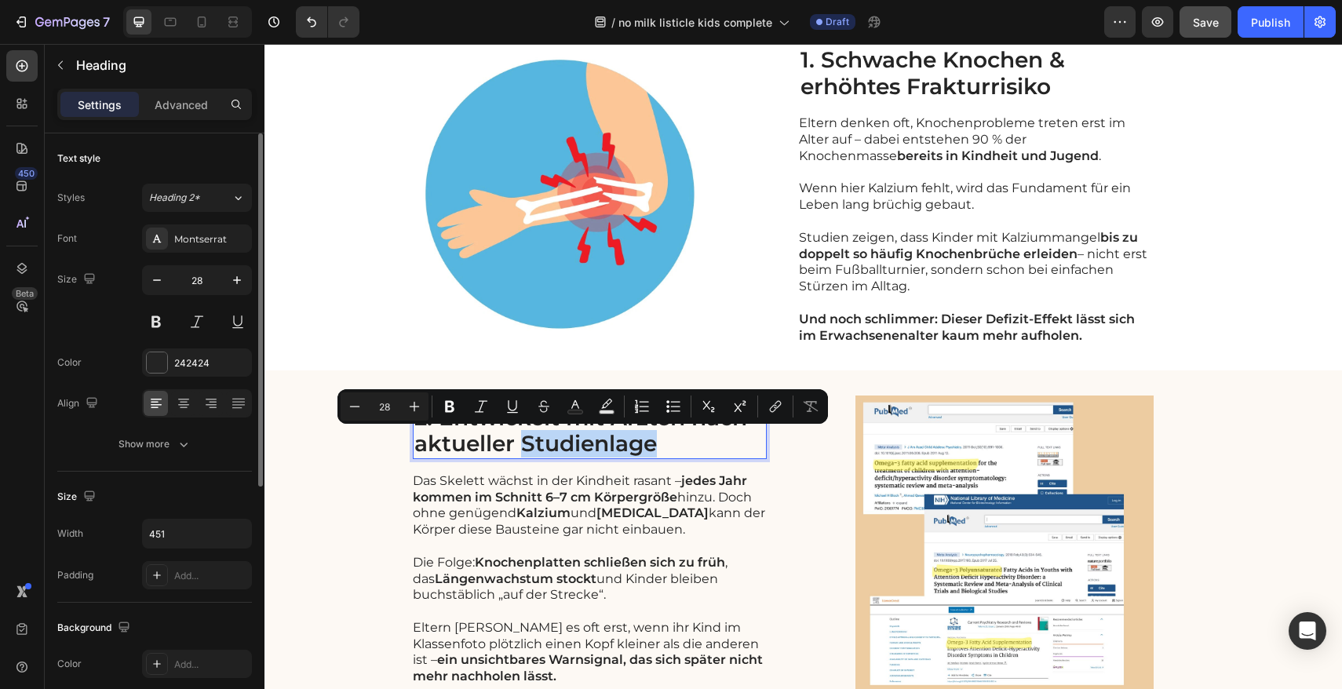
click at [643, 438] on p "2. Entwickelt mit Ärzten nach aktueller Studienlage" at bounding box center [589, 431] width 351 height 53
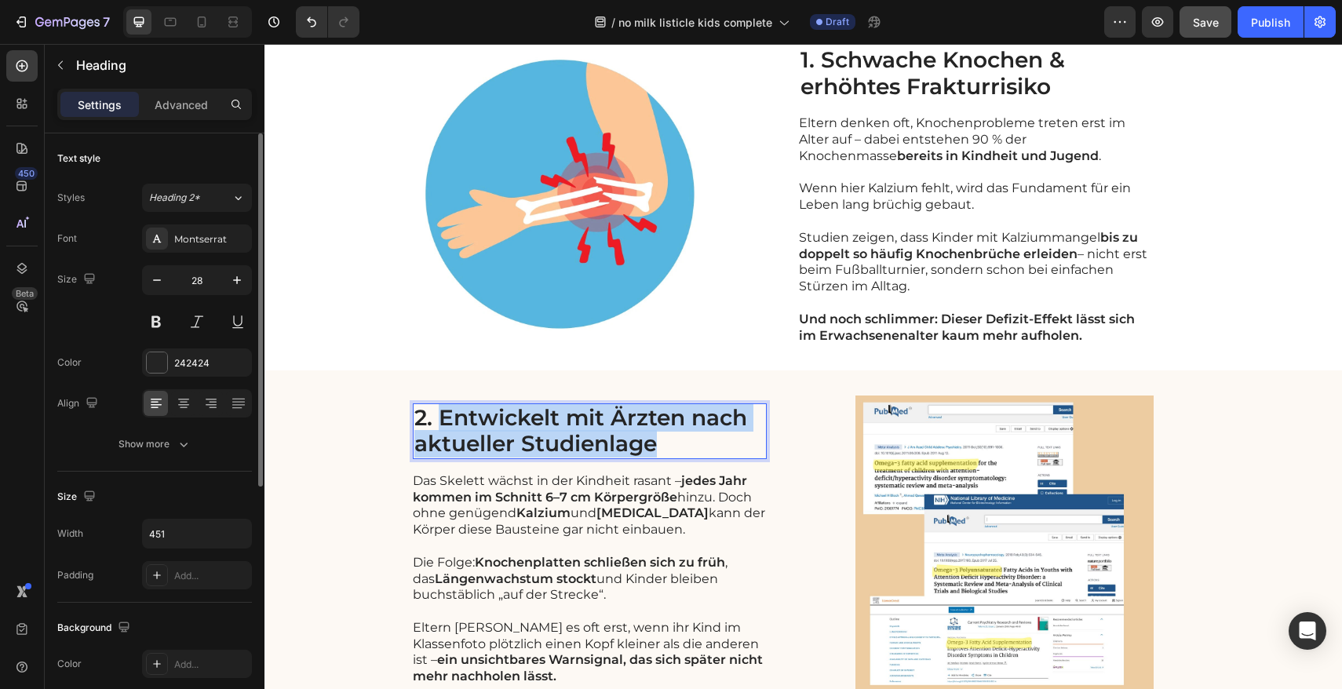
drag, startPoint x: 655, startPoint y: 443, endPoint x: 439, endPoint y: 416, distance: 217.5
click at [439, 416] on p "2. Entwickelt mit Ärzten nach aktueller Studienlage" at bounding box center [589, 431] width 351 height 53
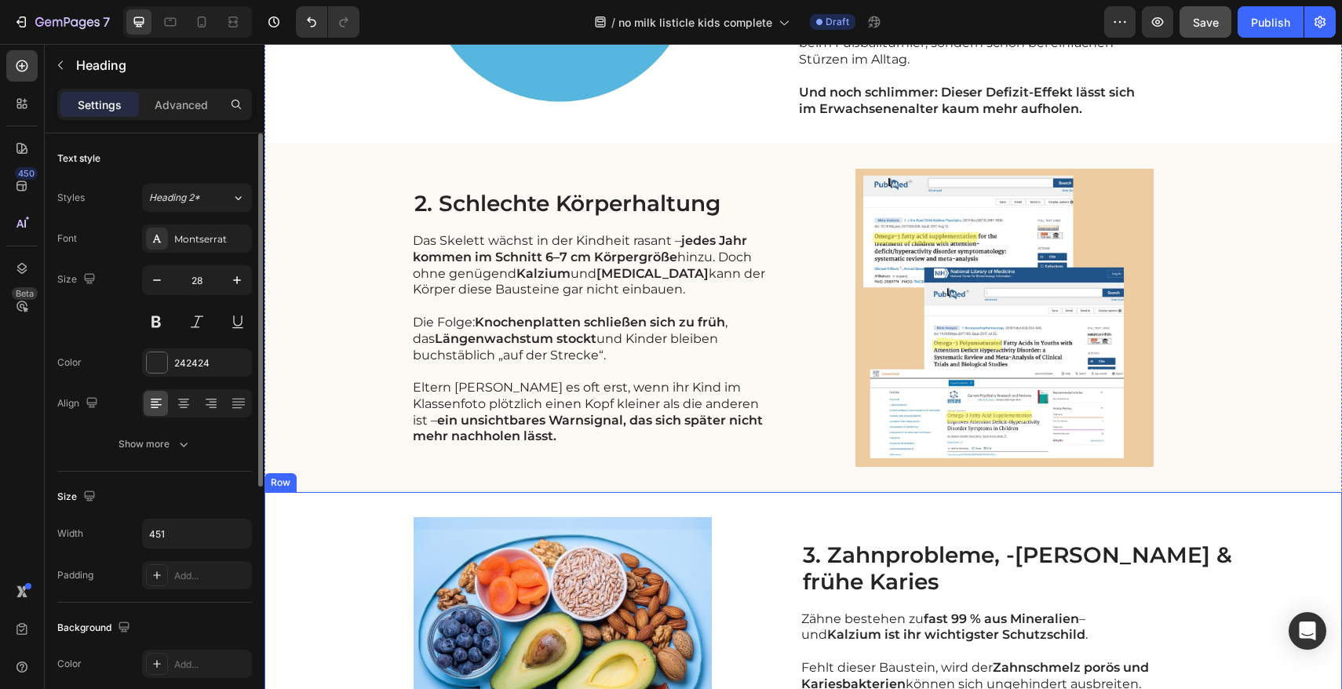
scroll to position [767, 0]
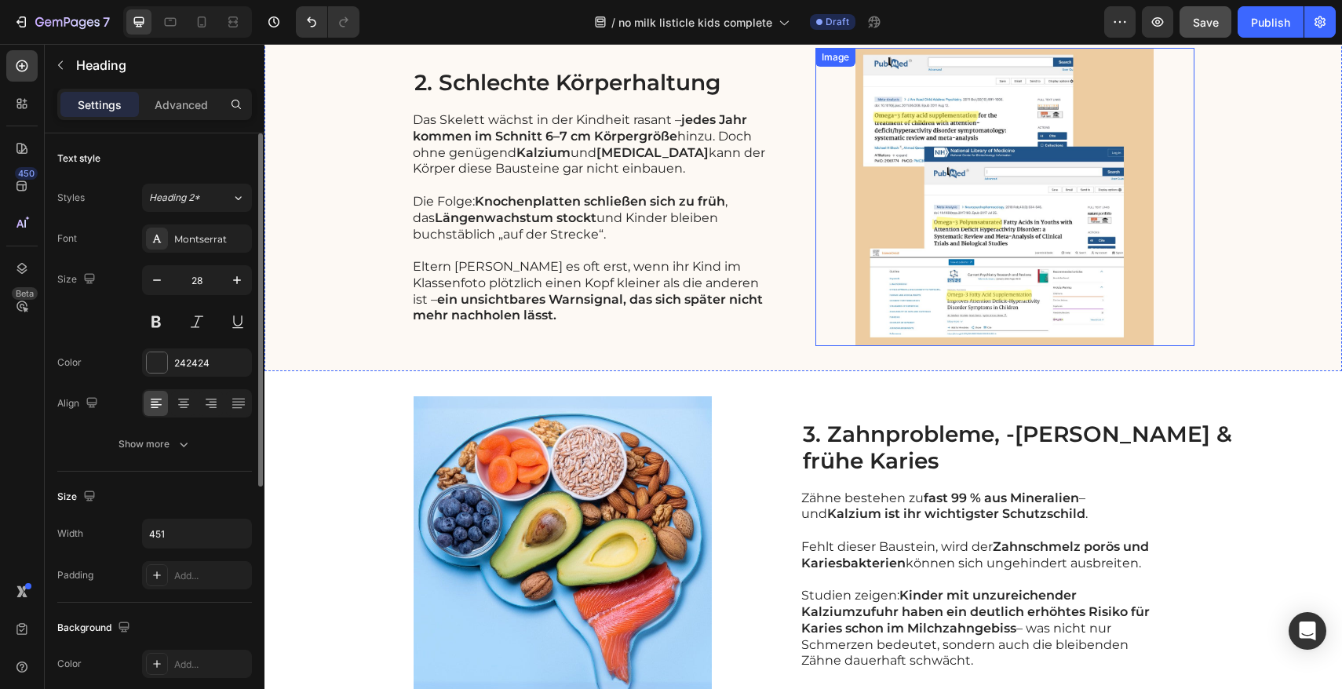
click at [1058, 326] on img at bounding box center [1004, 197] width 379 height 298
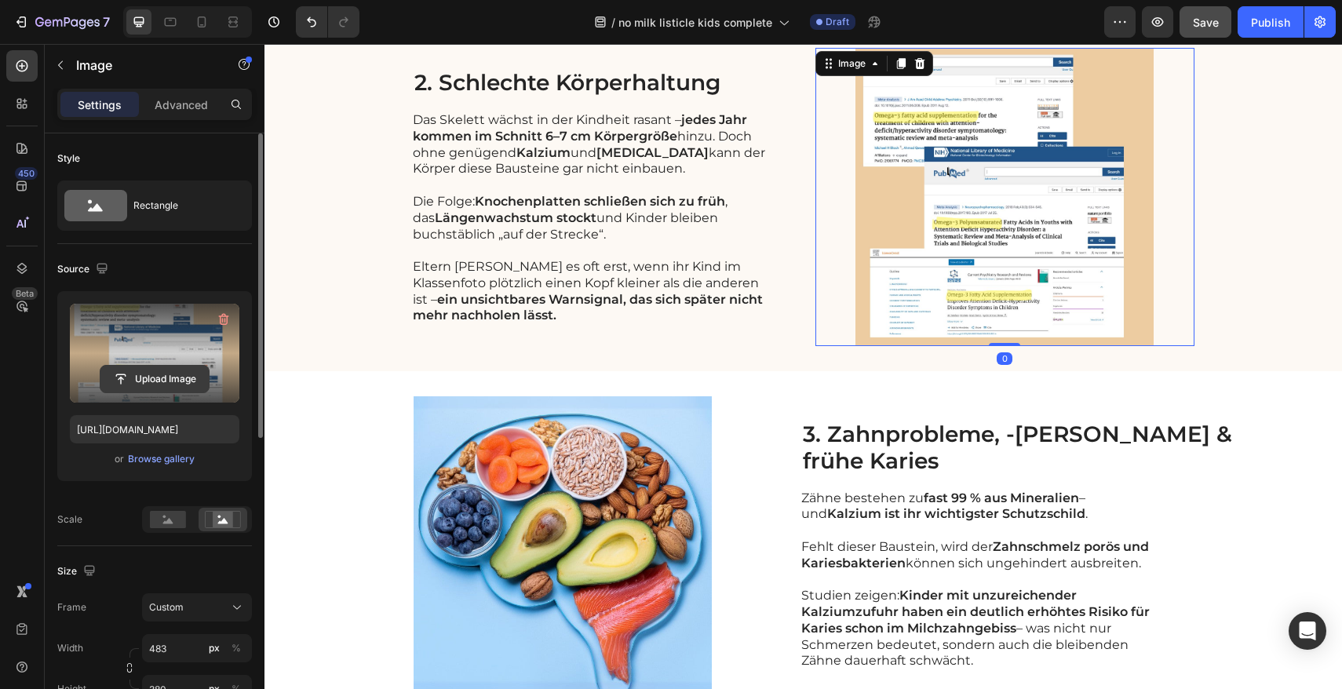
click at [160, 381] on input "file" at bounding box center [154, 379] width 108 height 27
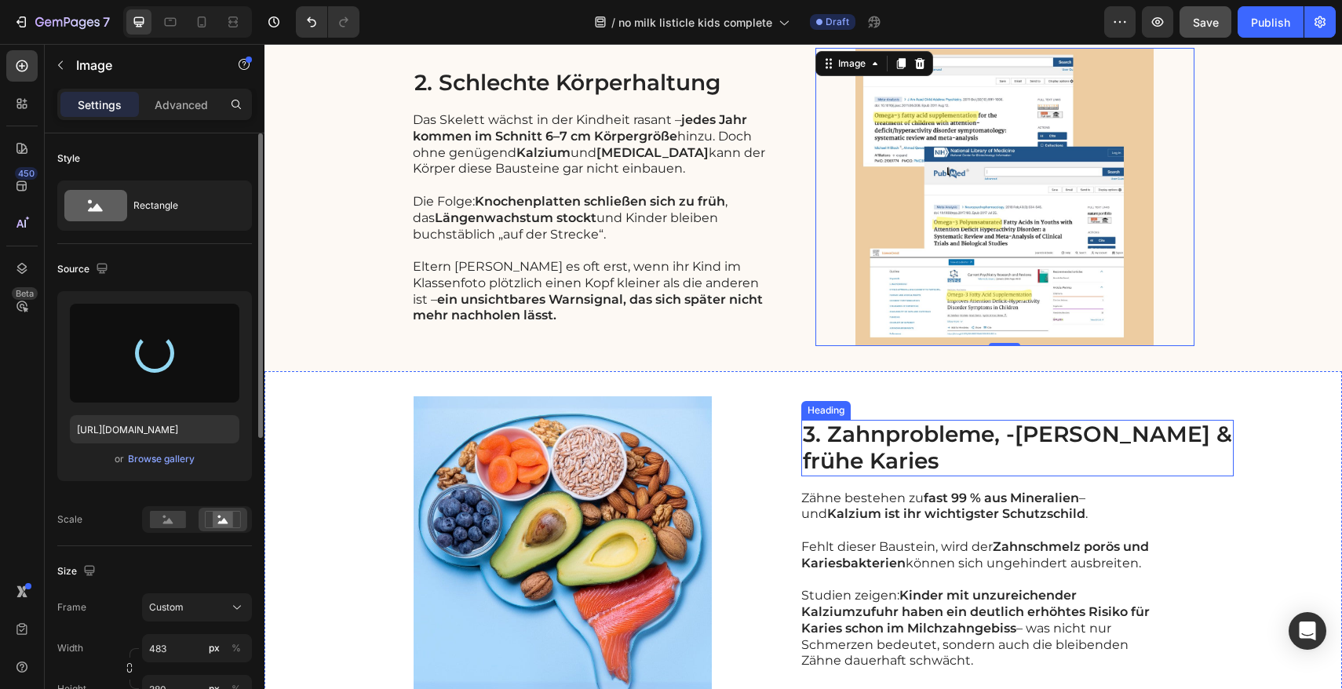
type input "[URL][DOMAIN_NAME]"
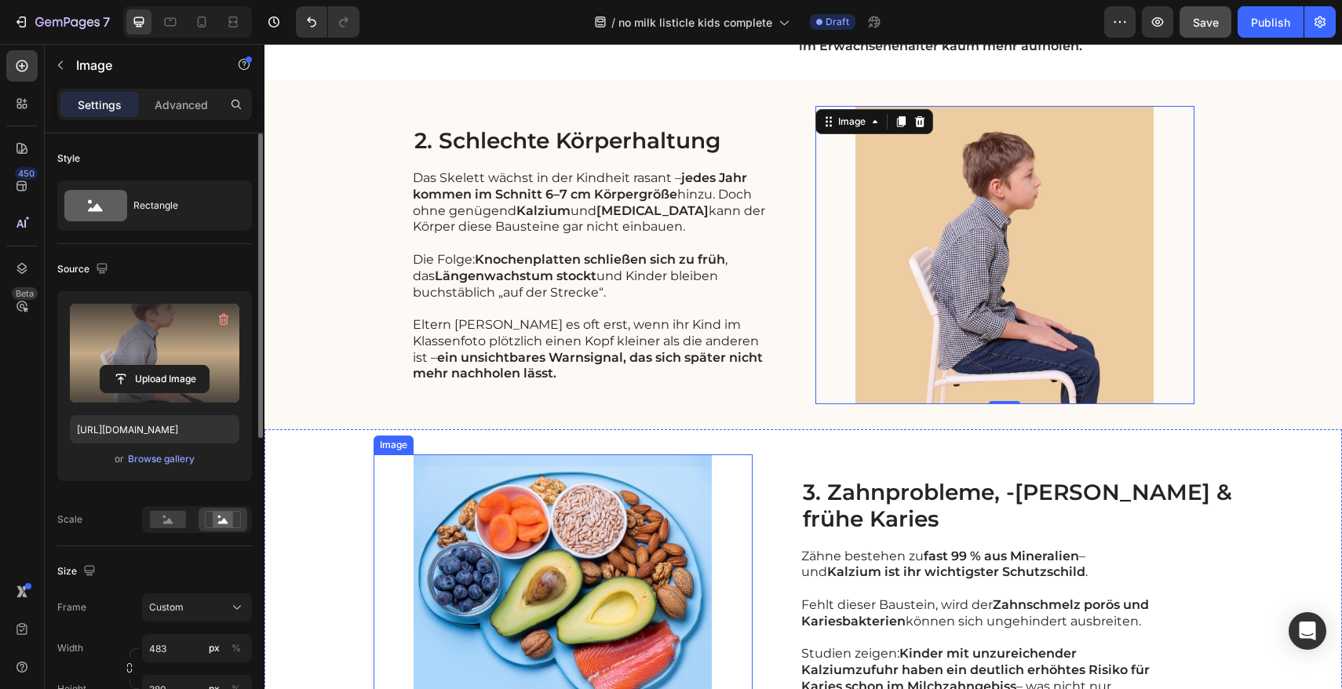
scroll to position [880, 0]
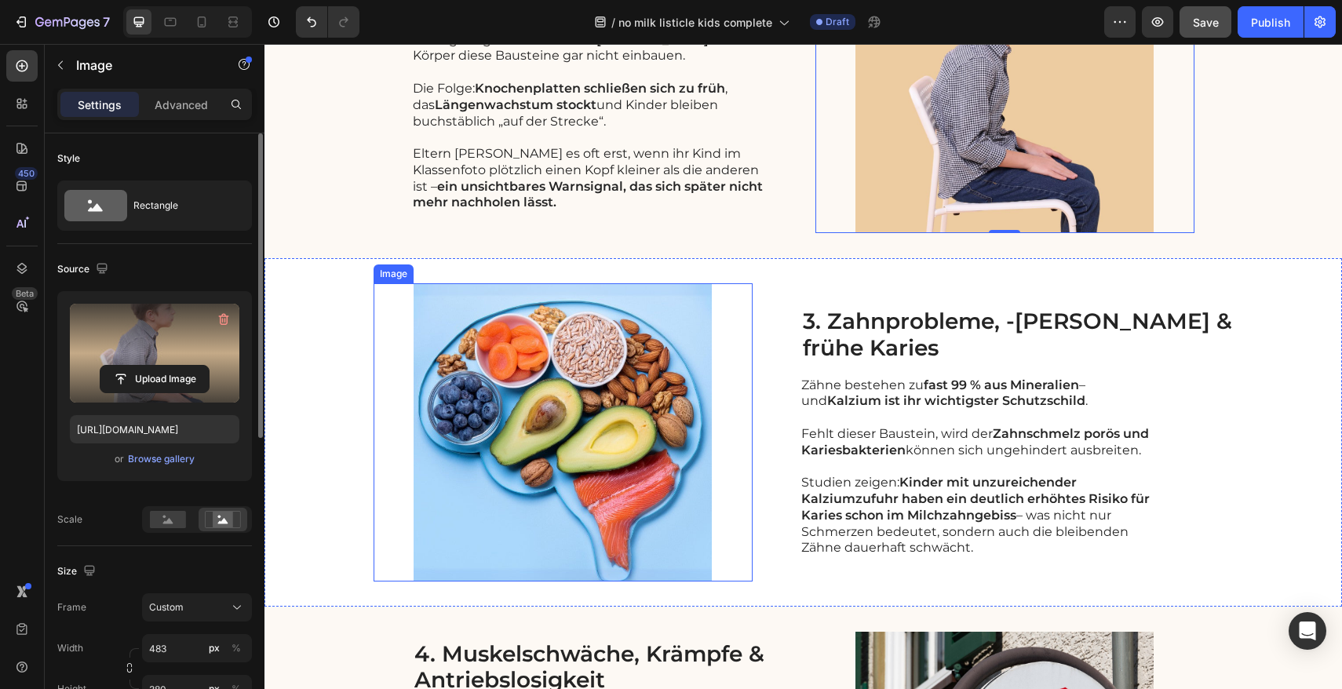
click at [600, 399] on img at bounding box center [562, 432] width 379 height 298
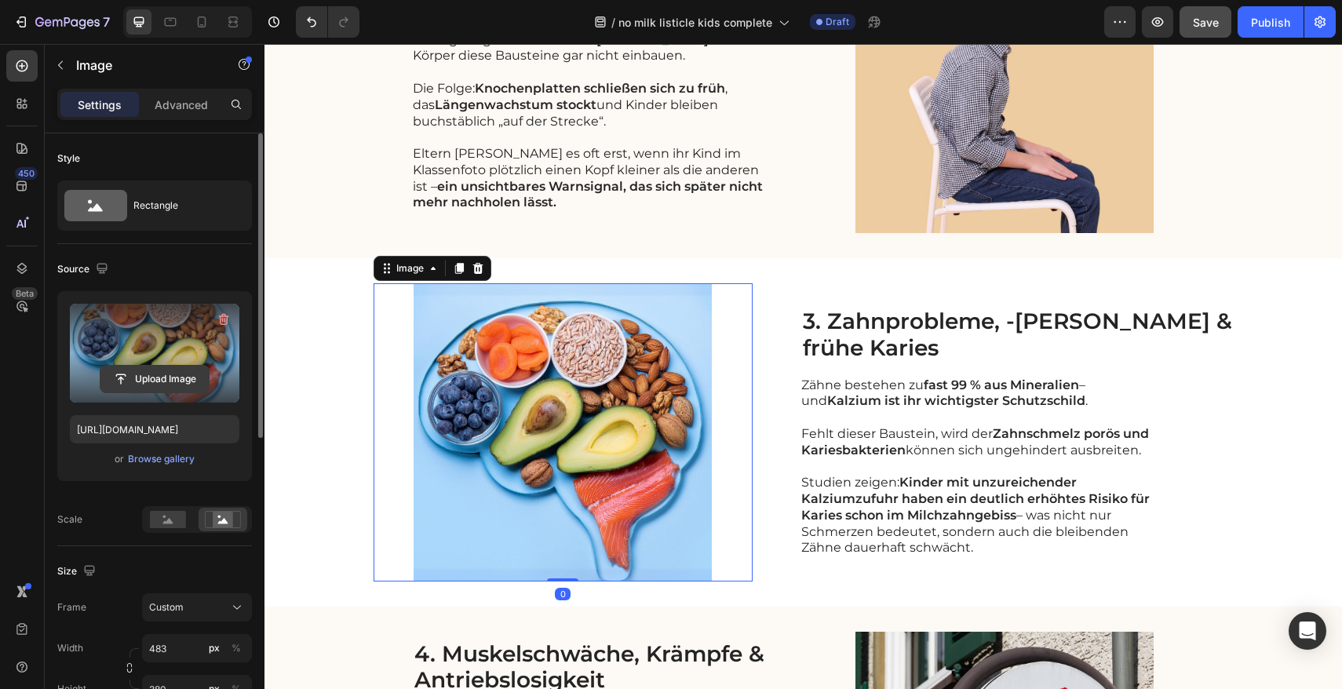
click at [166, 378] on input "file" at bounding box center [154, 379] width 108 height 27
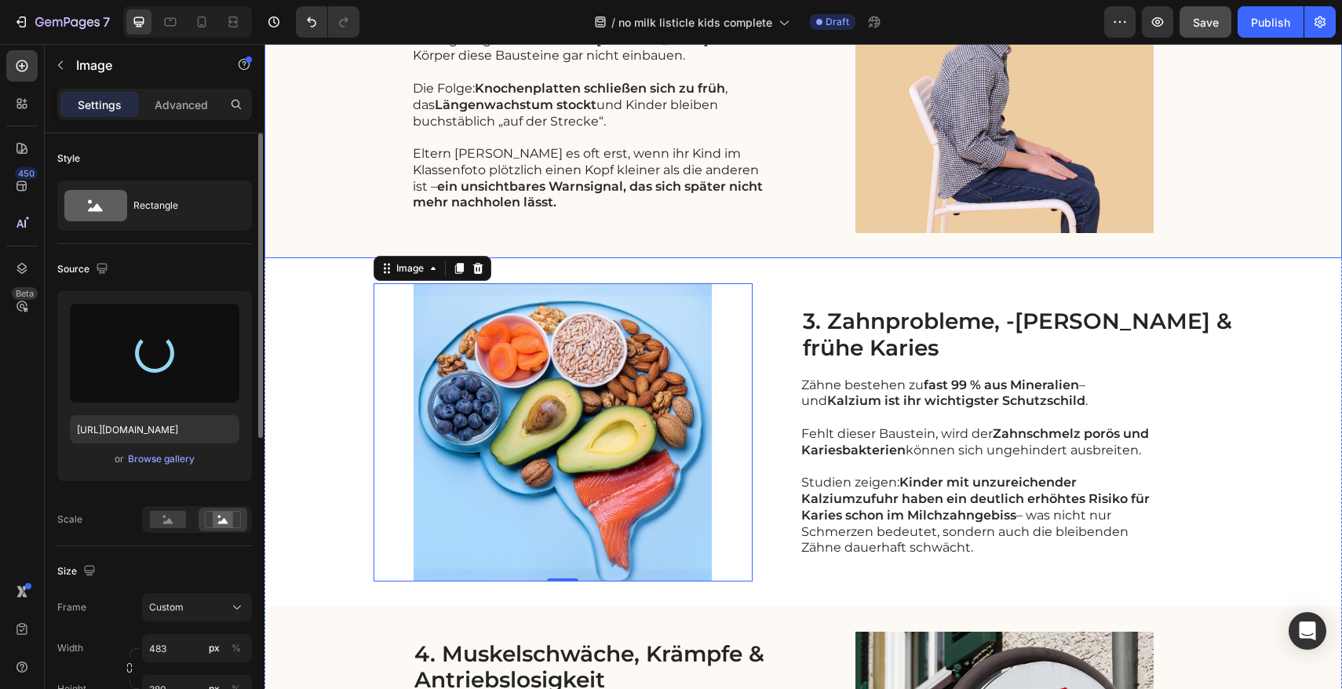
type input "[URL][DOMAIN_NAME]"
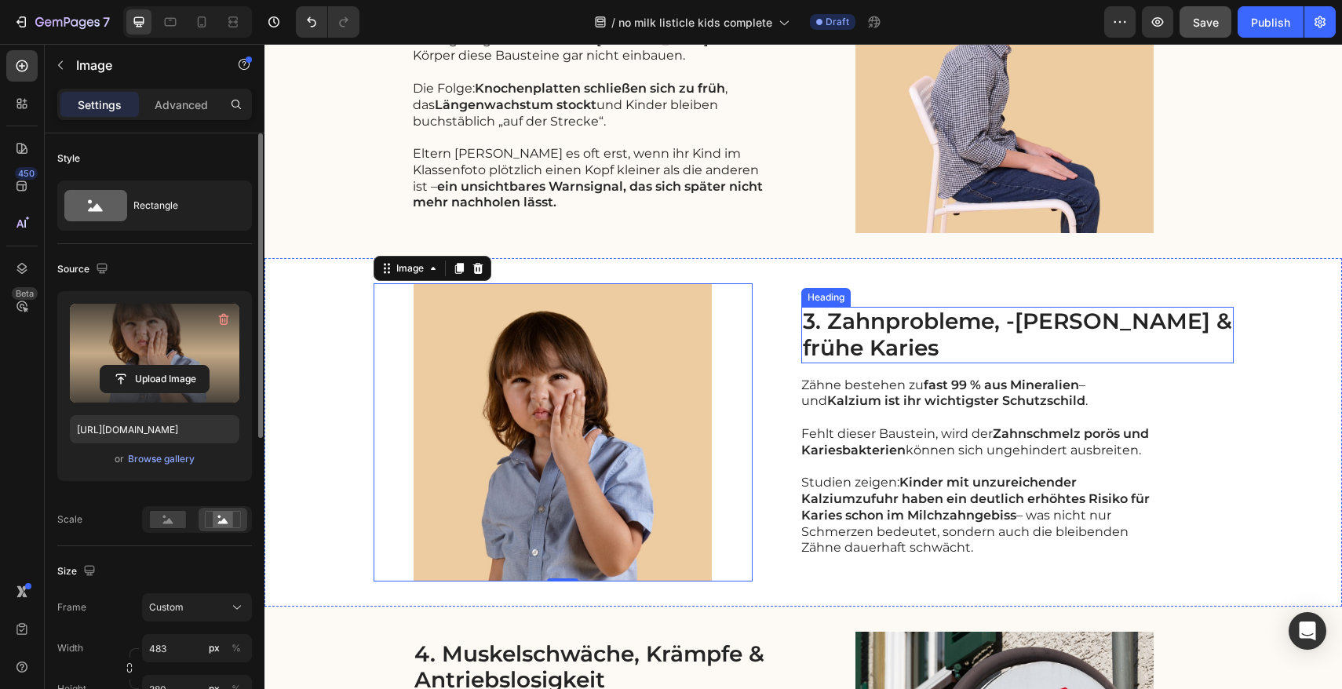
click at [1087, 327] on h2 "3. Zahnprobleme, -[PERSON_NAME] & frühe Karies" at bounding box center [1017, 335] width 432 height 56
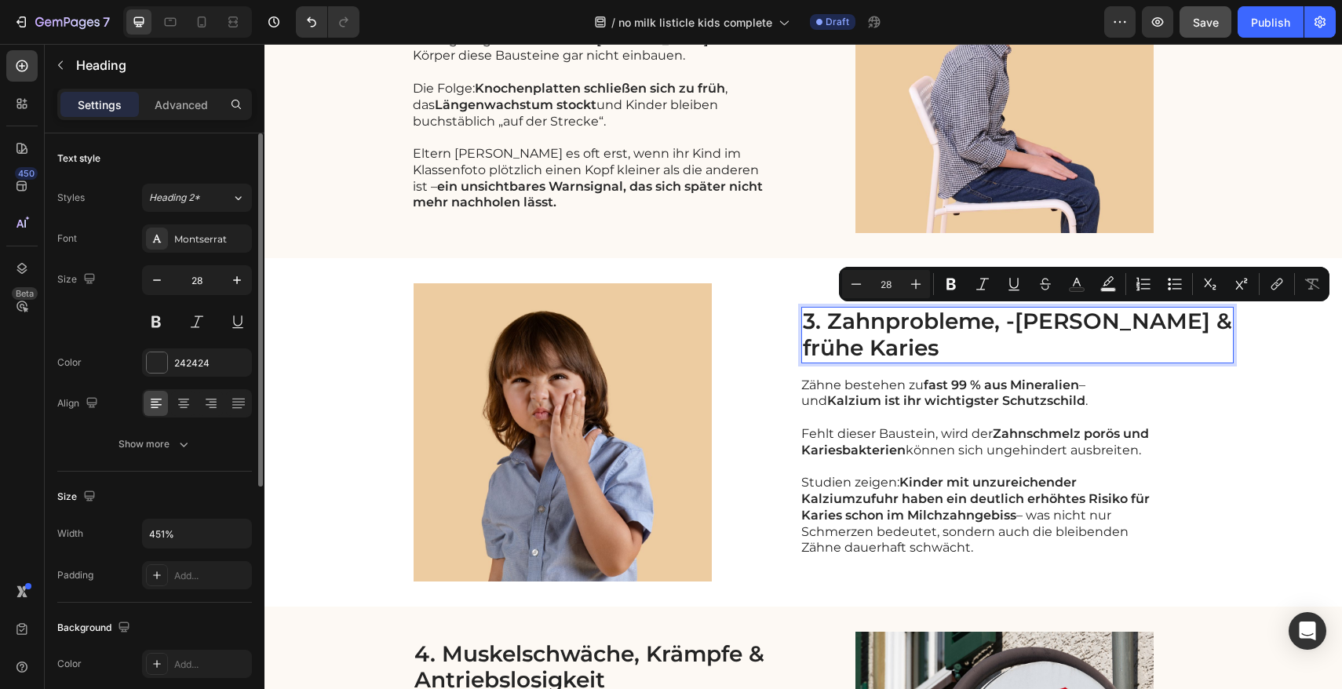
click at [1003, 330] on p "3. Zahnprobleme, -[PERSON_NAME] & frühe Karies" at bounding box center [1017, 334] width 429 height 53
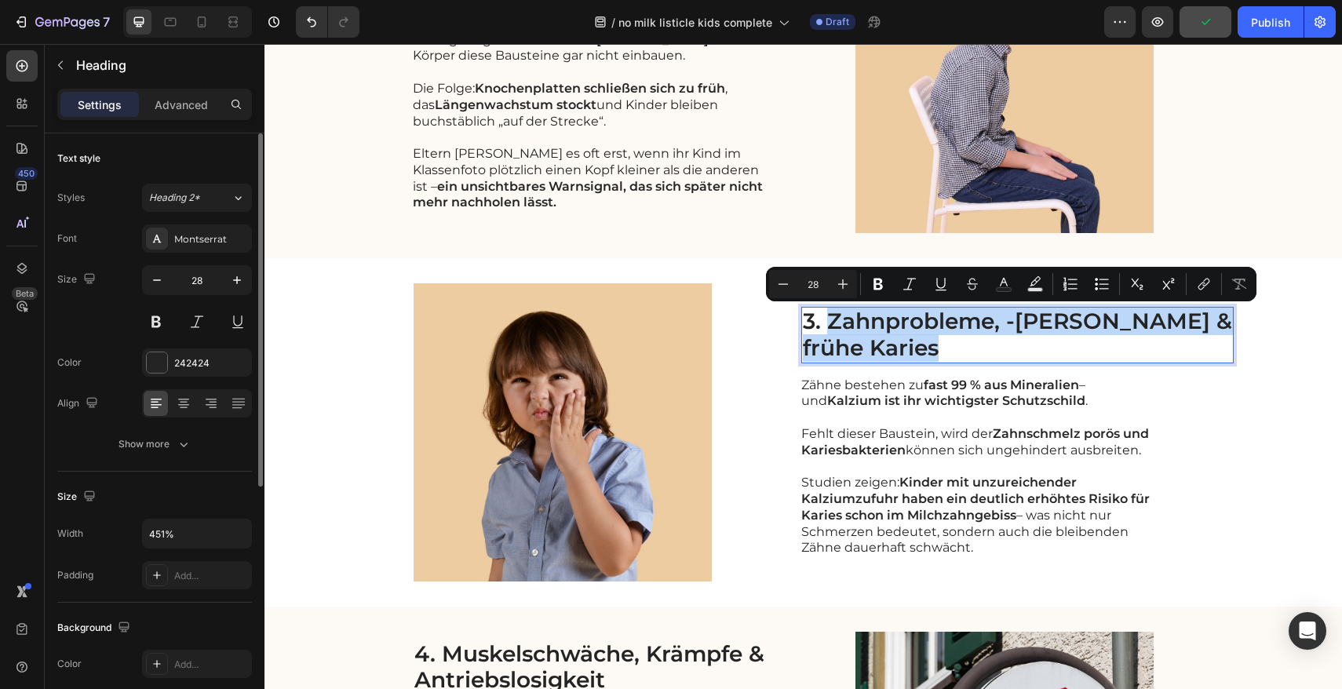
drag, startPoint x: 898, startPoint y: 341, endPoint x: 853, endPoint y: 330, distance: 46.8
click at [853, 330] on p "3. Zahnprobleme, -[PERSON_NAME] & frühe Karies" at bounding box center [1017, 334] width 429 height 53
copy p "Zahnprobleme, -[PERSON_NAME] & frühe Karies"
click at [974, 344] on p "3. Zahnprobleme, -[PERSON_NAME] & frühe Karies" at bounding box center [1017, 334] width 429 height 53
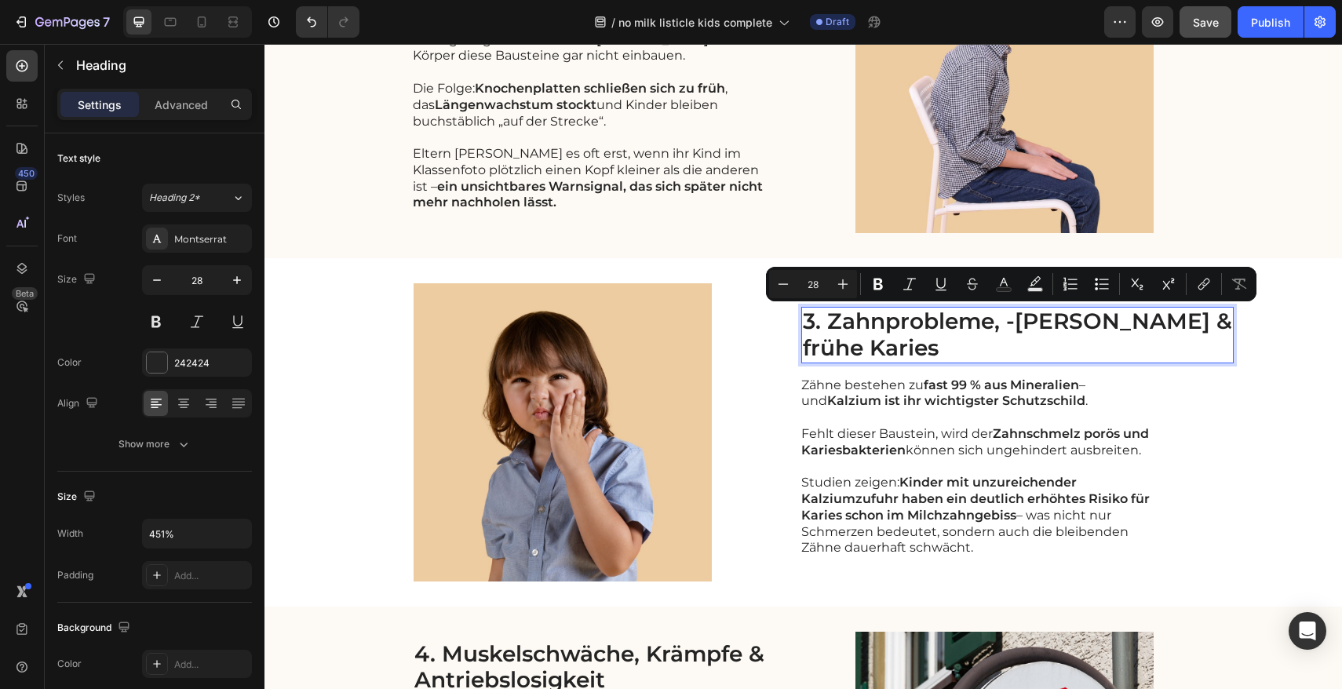
click at [974, 344] on p "3. Zahnprobleme, -[PERSON_NAME] & frühe Karies" at bounding box center [1017, 334] width 429 height 53
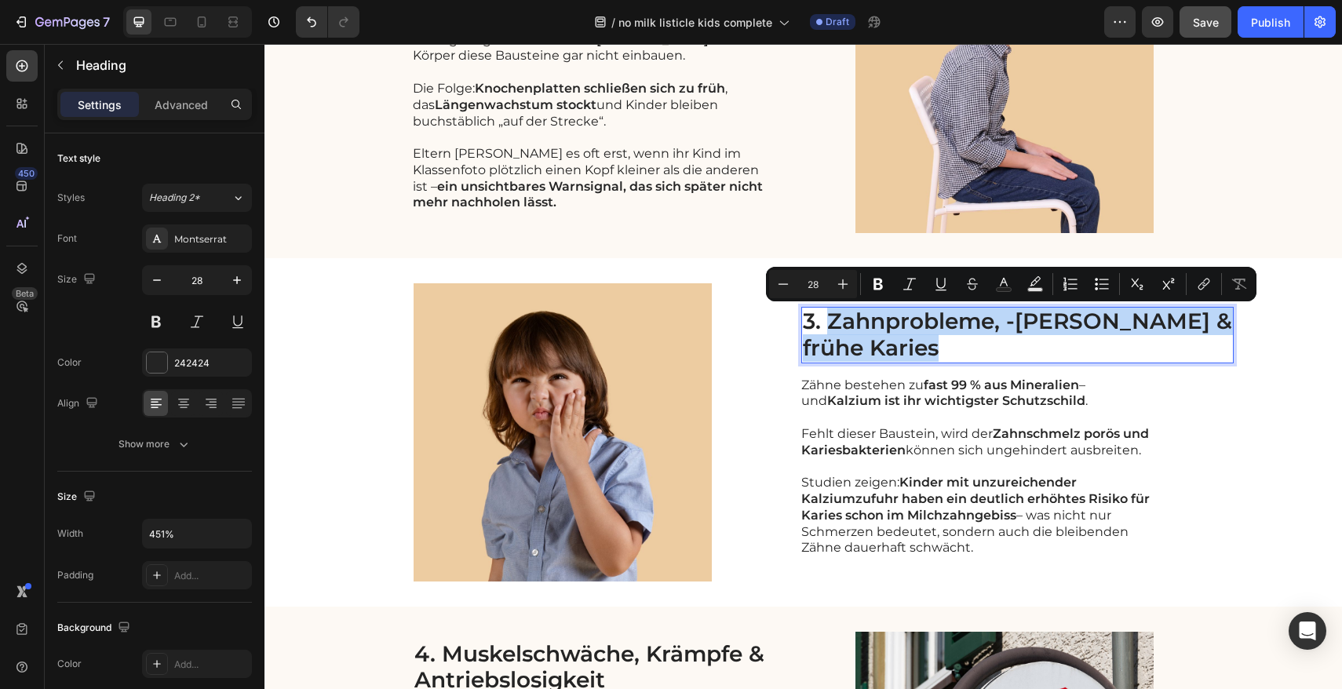
drag, startPoint x: 967, startPoint y: 346, endPoint x: 853, endPoint y: 322, distance: 117.1
click at [853, 322] on p "3. Zahnprobleme, -[PERSON_NAME] & frühe Karies" at bounding box center [1017, 334] width 429 height 53
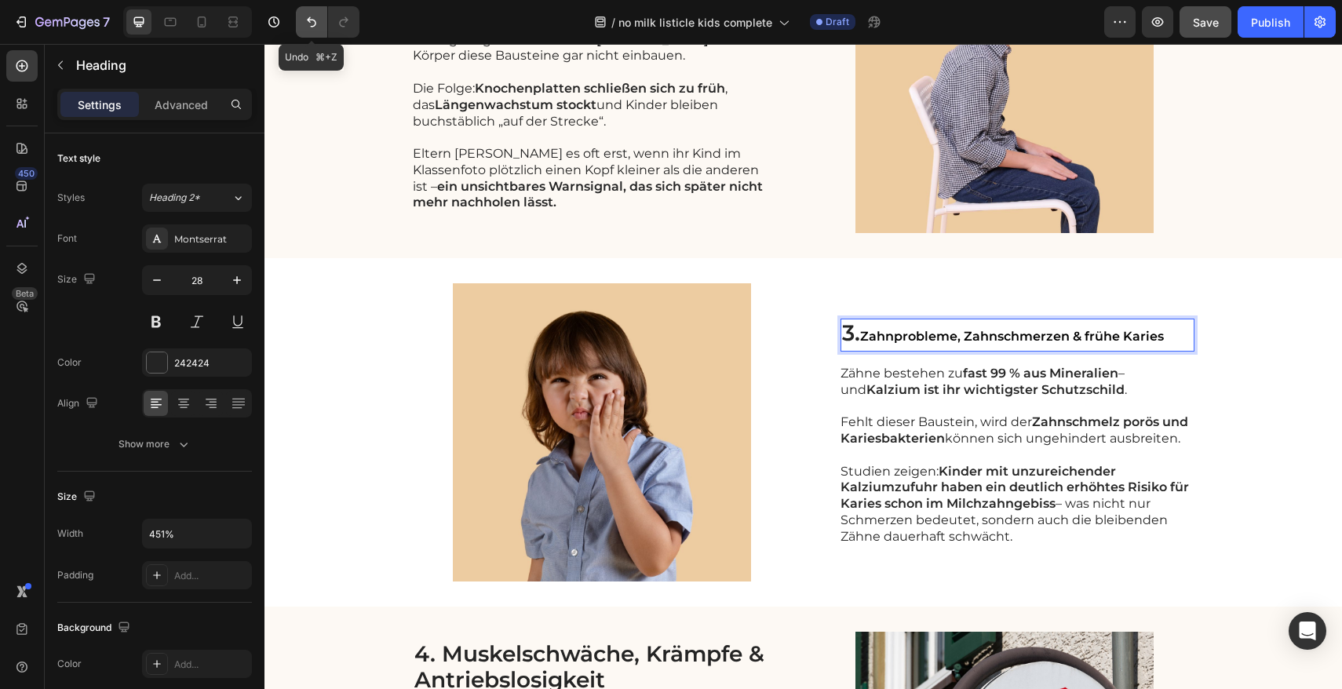
click at [304, 27] on icon "Undo/Redo" at bounding box center [312, 22] width 16 height 16
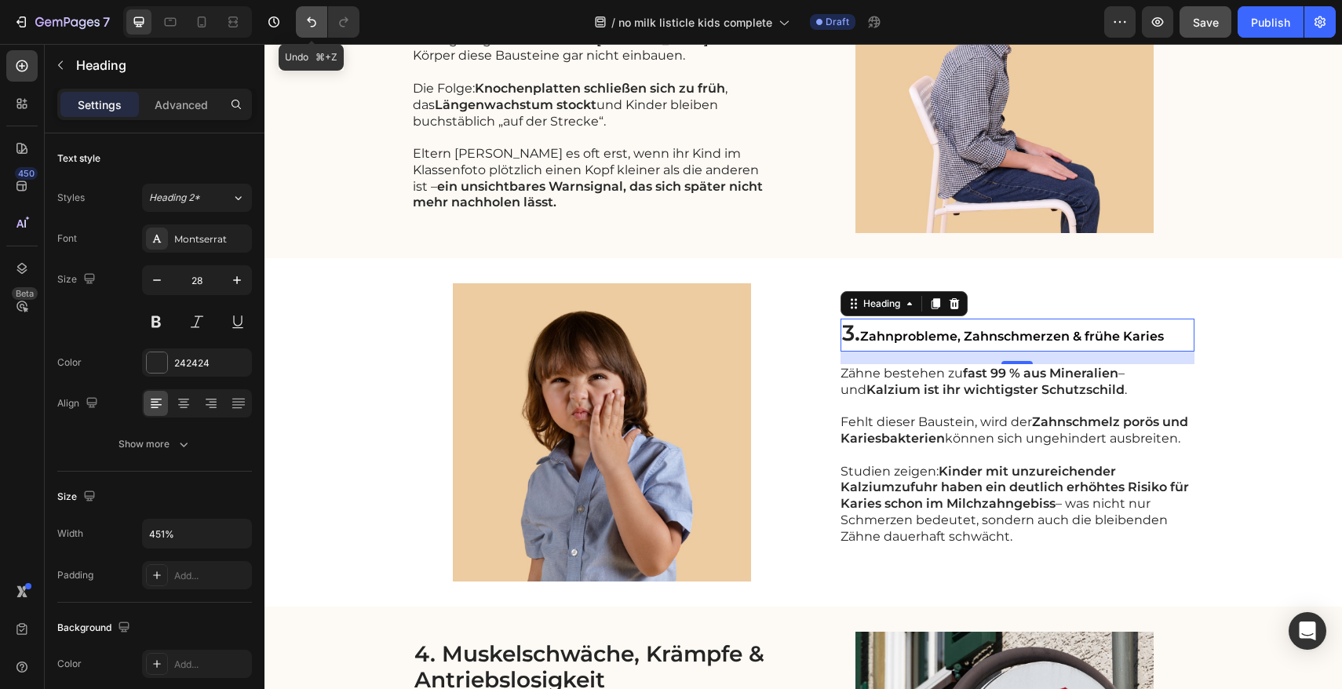
click at [304, 27] on icon "Undo/Redo" at bounding box center [312, 22] width 16 height 16
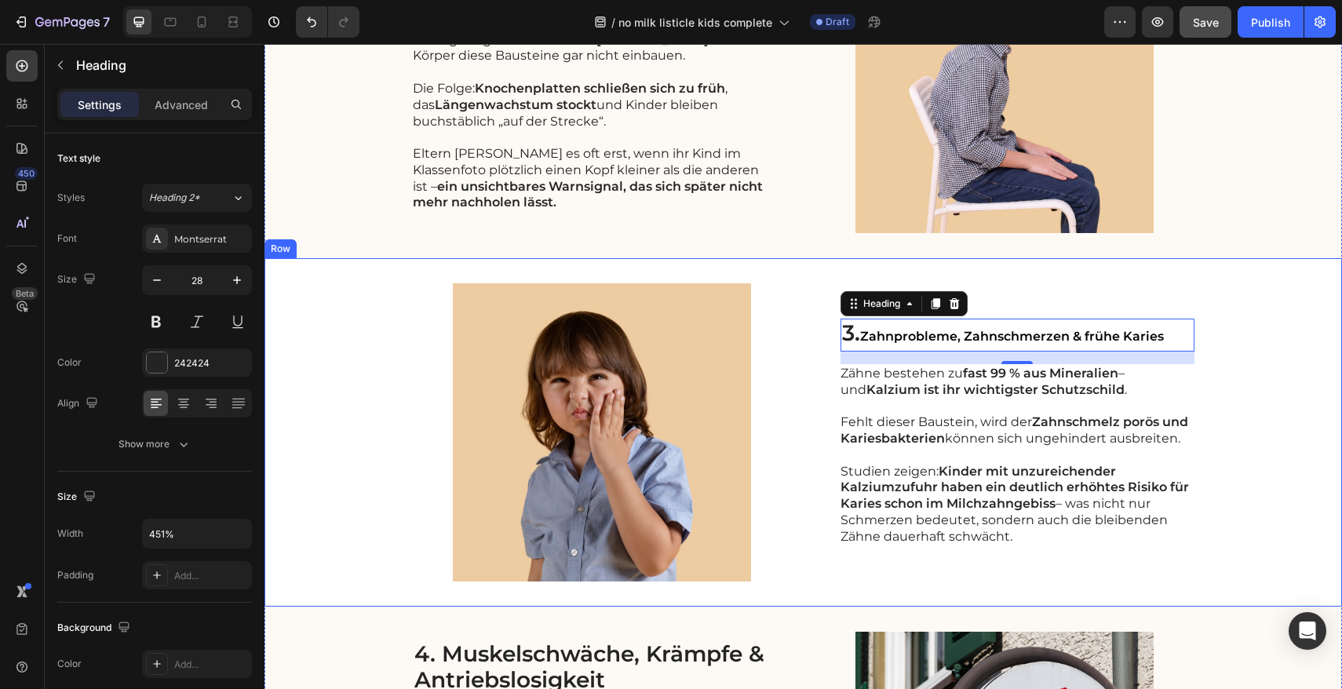
click at [801, 495] on div "Image 3. Zahnprobleme, Zahnschmerzen & frühe Karies Heading 16 Zähne bestehen z…" at bounding box center [802, 432] width 1077 height 348
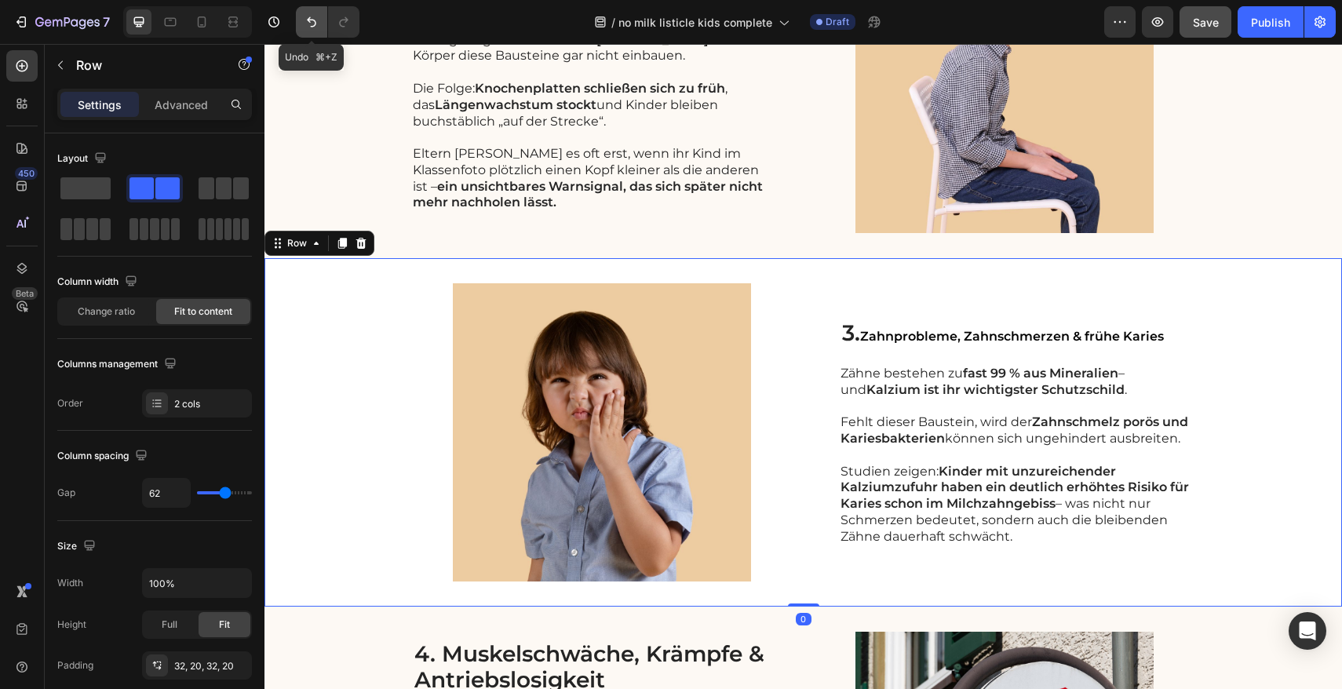
click at [311, 28] on icon "Undo/Redo" at bounding box center [312, 22] width 16 height 16
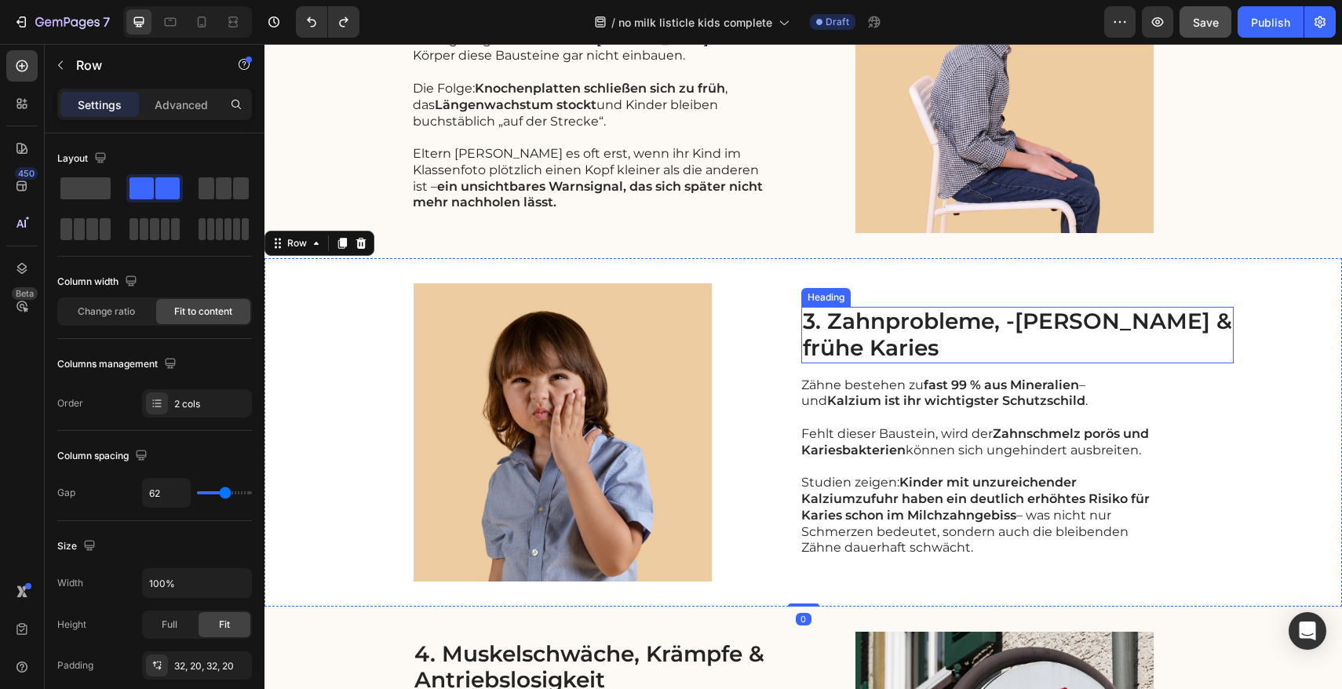
click at [974, 337] on h2 "3. Zahnprobleme, -[PERSON_NAME] & frühe Karies" at bounding box center [1017, 335] width 432 height 56
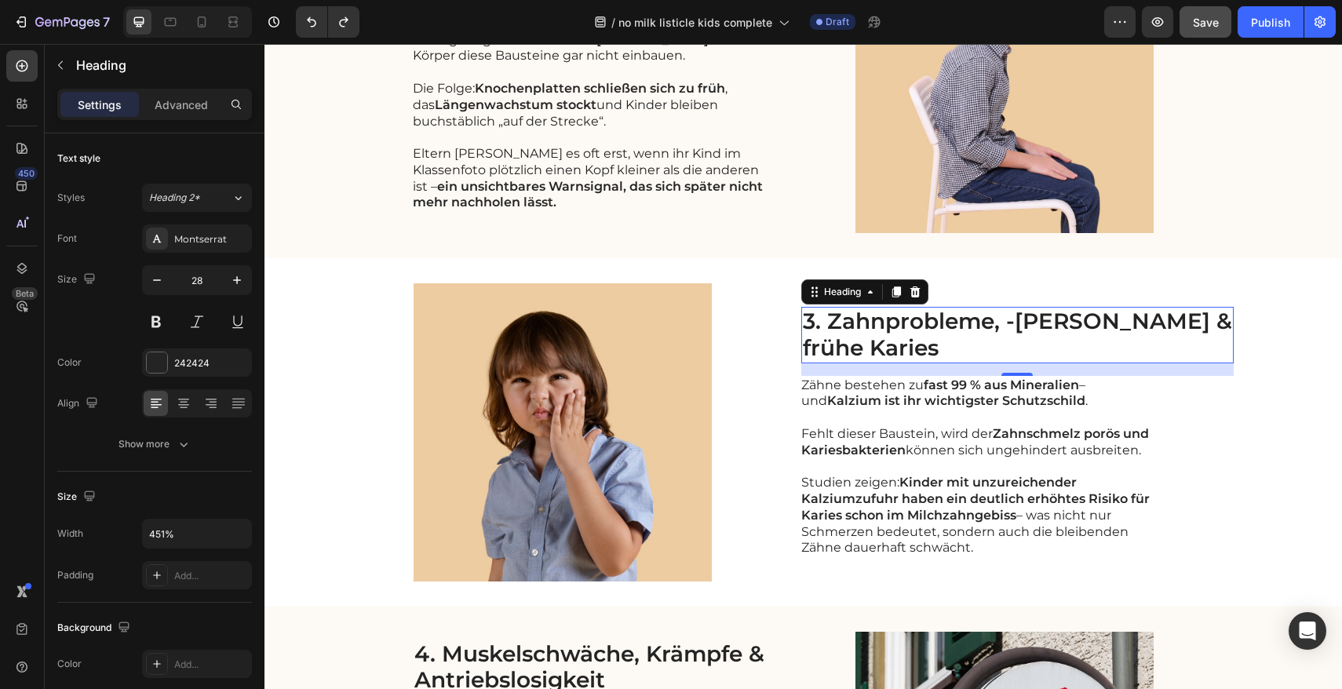
click at [974, 337] on h2 "3. Zahnprobleme, -[PERSON_NAME] & frühe Karies" at bounding box center [1017, 335] width 432 height 56
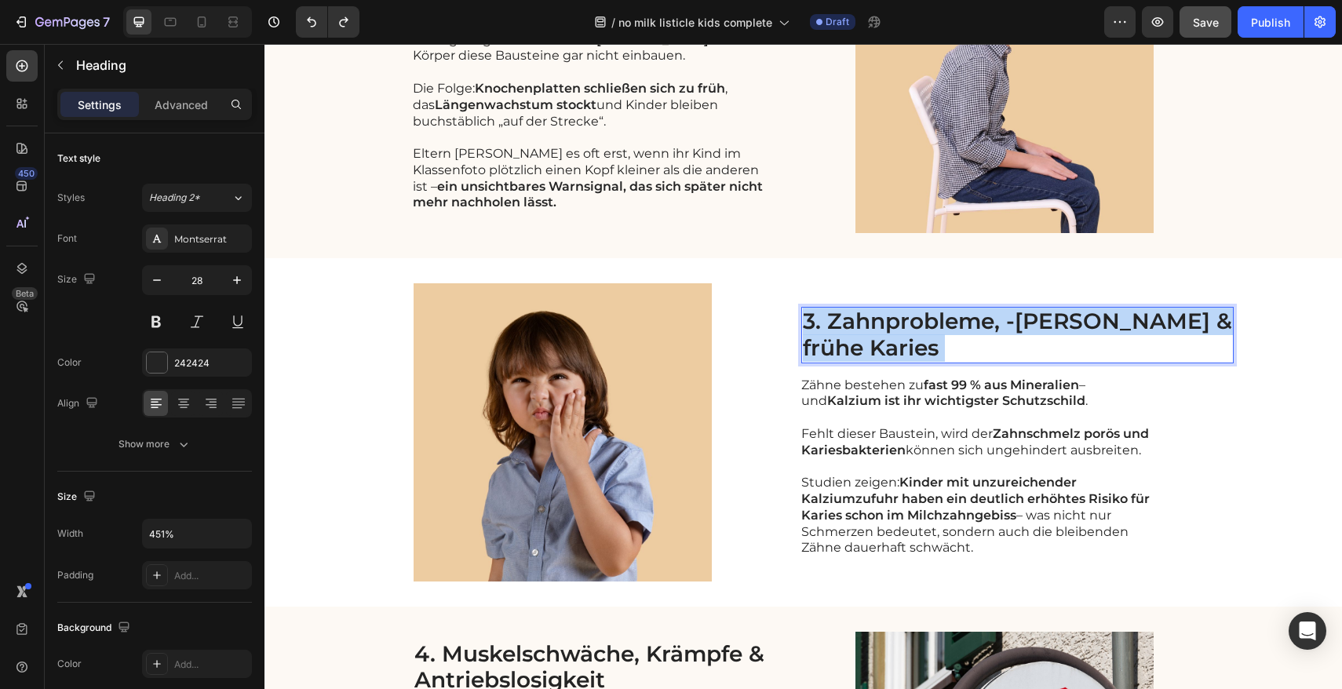
drag, startPoint x: 968, startPoint y: 348, endPoint x: 855, endPoint y: 322, distance: 115.9
click at [855, 322] on p "3. Zahnprobleme, -[PERSON_NAME] & frühe Karies" at bounding box center [1017, 334] width 429 height 53
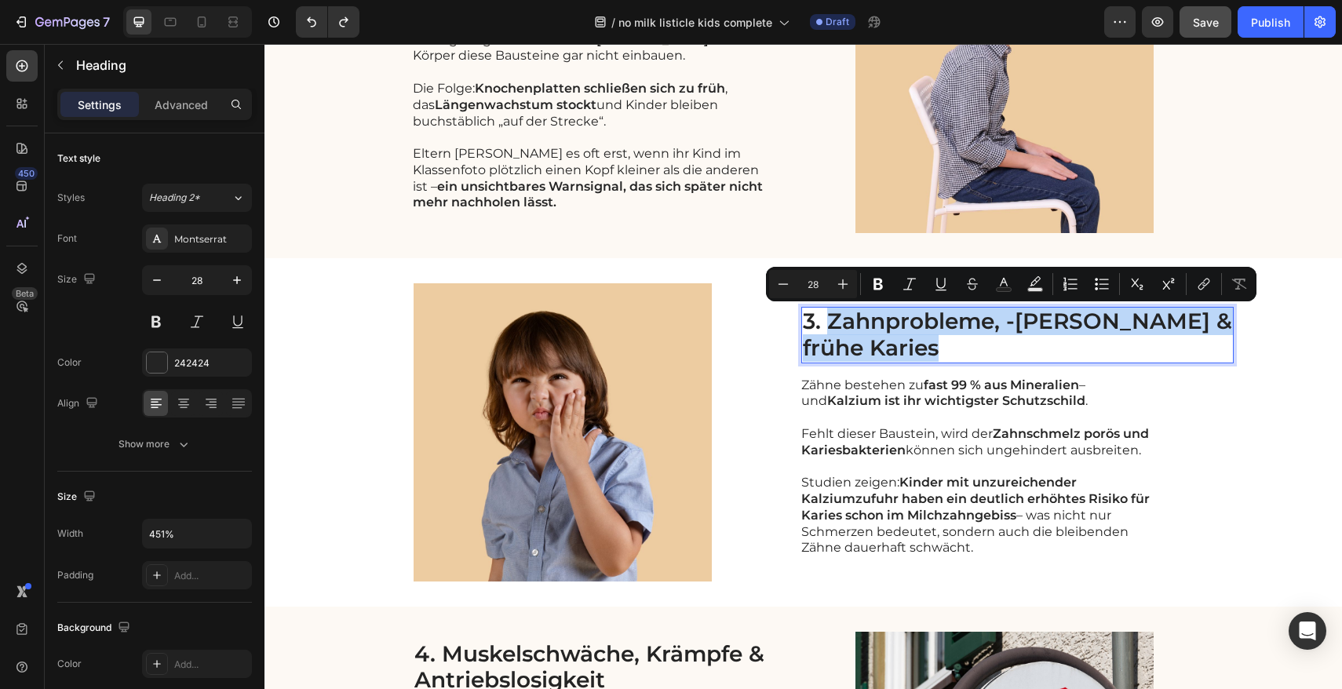
drag, startPoint x: 855, startPoint y: 320, endPoint x: 966, endPoint y: 345, distance: 113.4
click at [967, 345] on p "3. Zahnprobleme, -[PERSON_NAME] & frühe Karies" at bounding box center [1017, 334] width 429 height 53
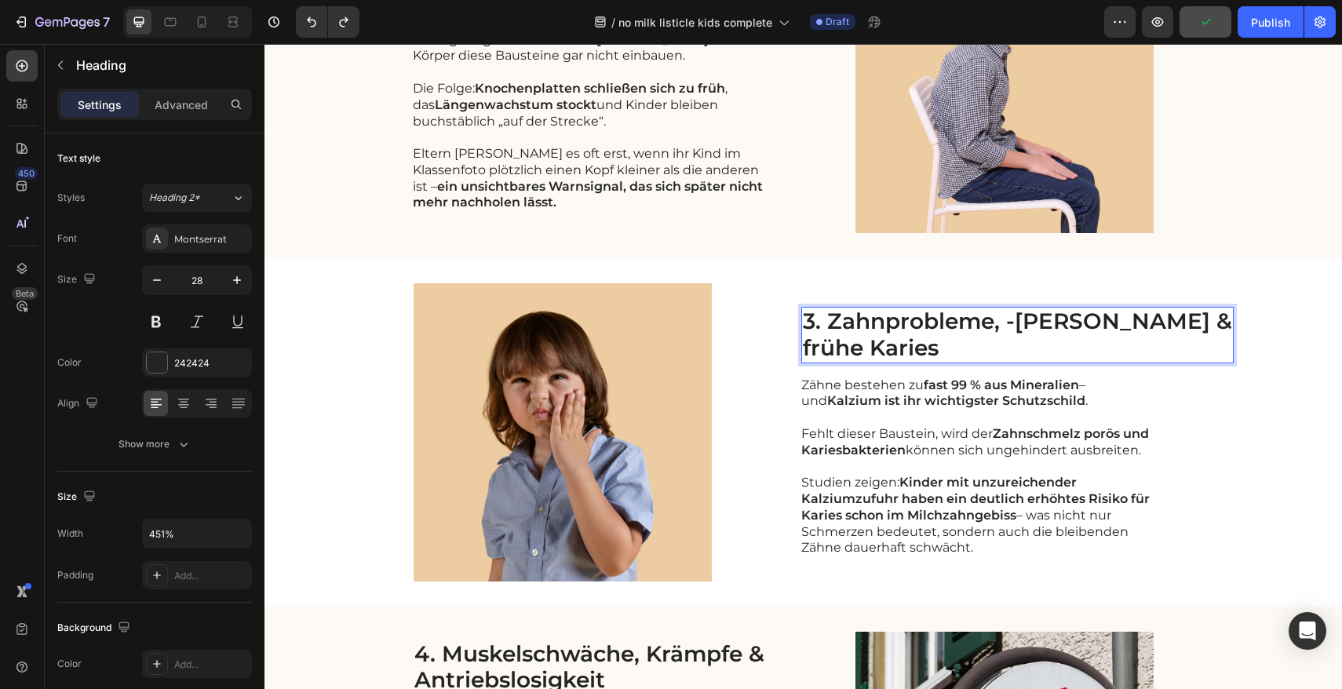
scroll to position [894, 0]
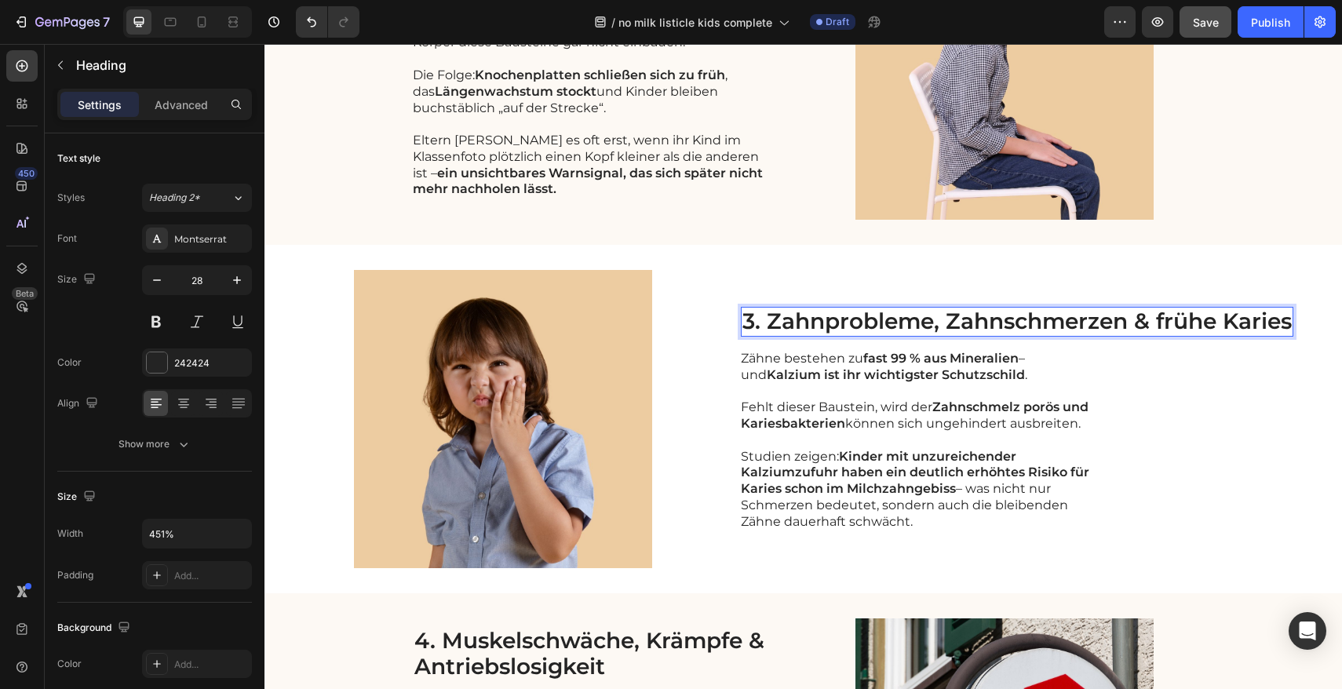
click at [1131, 322] on p "3. Zahnprobleme, Zahnschmerzen & frühe Karies" at bounding box center [1016, 321] width 549 height 27
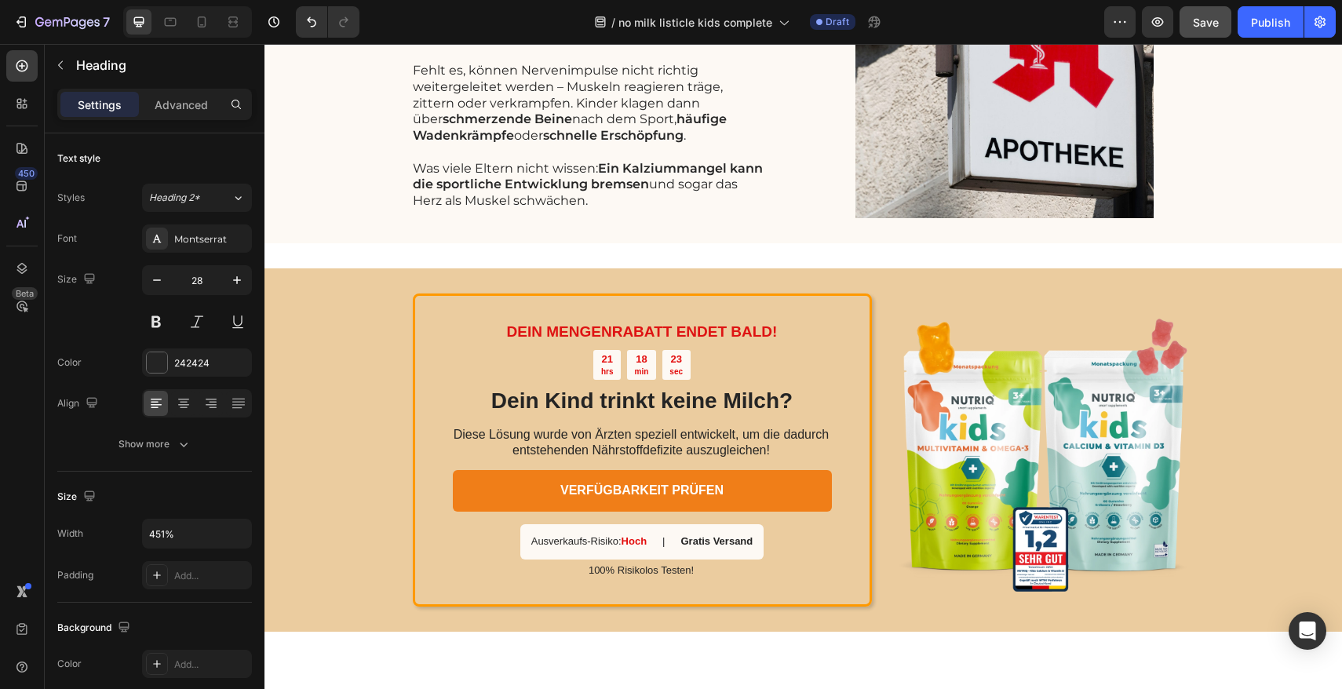
scroll to position [1253, 0]
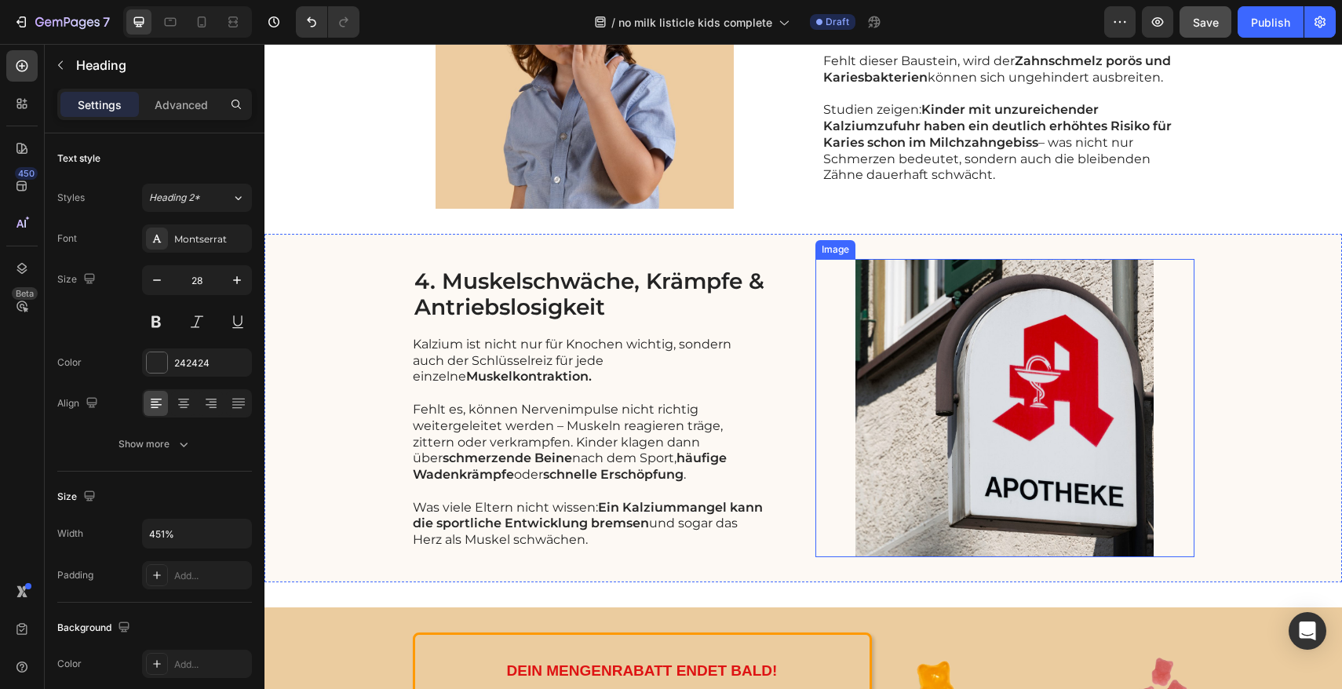
click at [1034, 370] on img at bounding box center [1004, 408] width 379 height 298
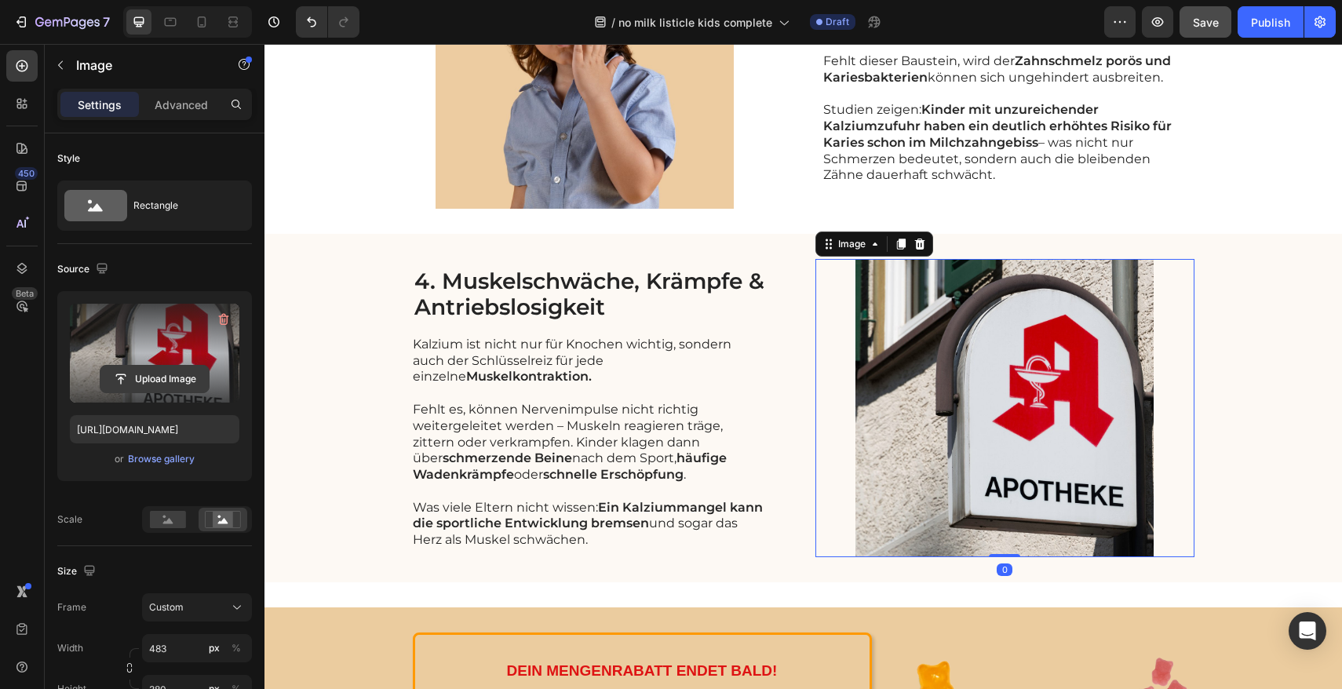
click at [144, 383] on input "file" at bounding box center [154, 379] width 108 height 27
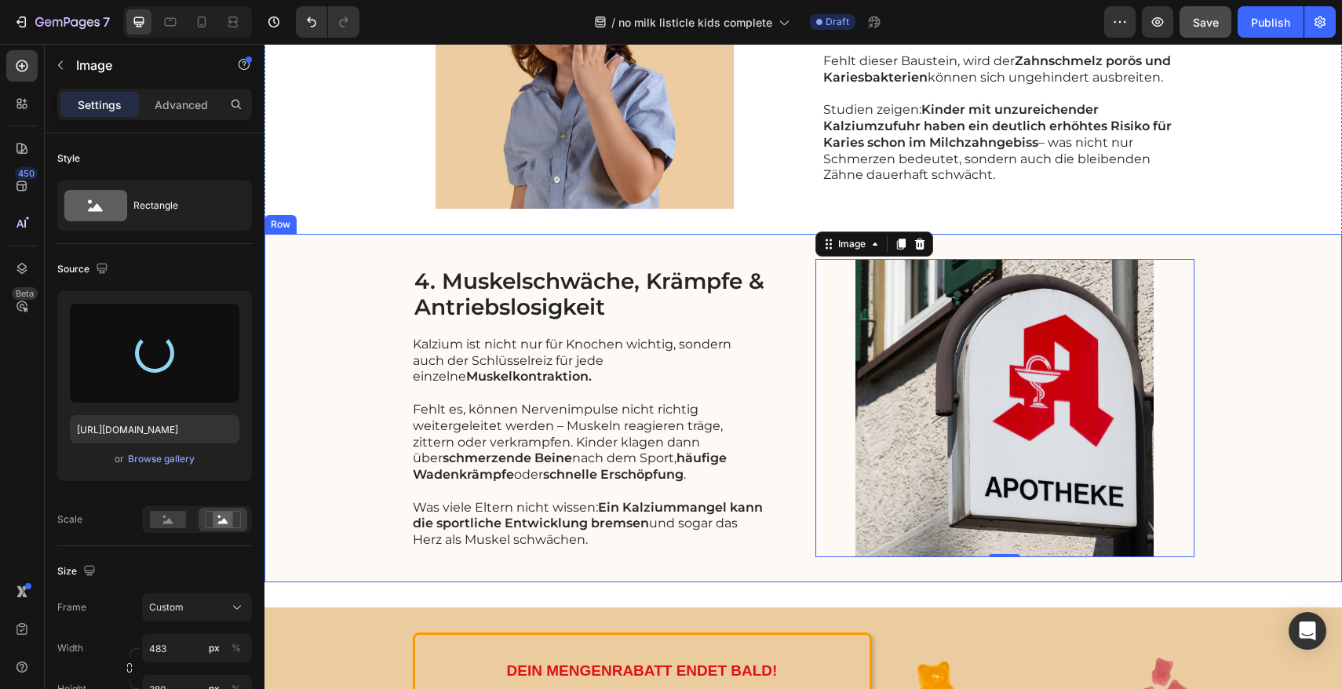
type input "[URL][DOMAIN_NAME]"
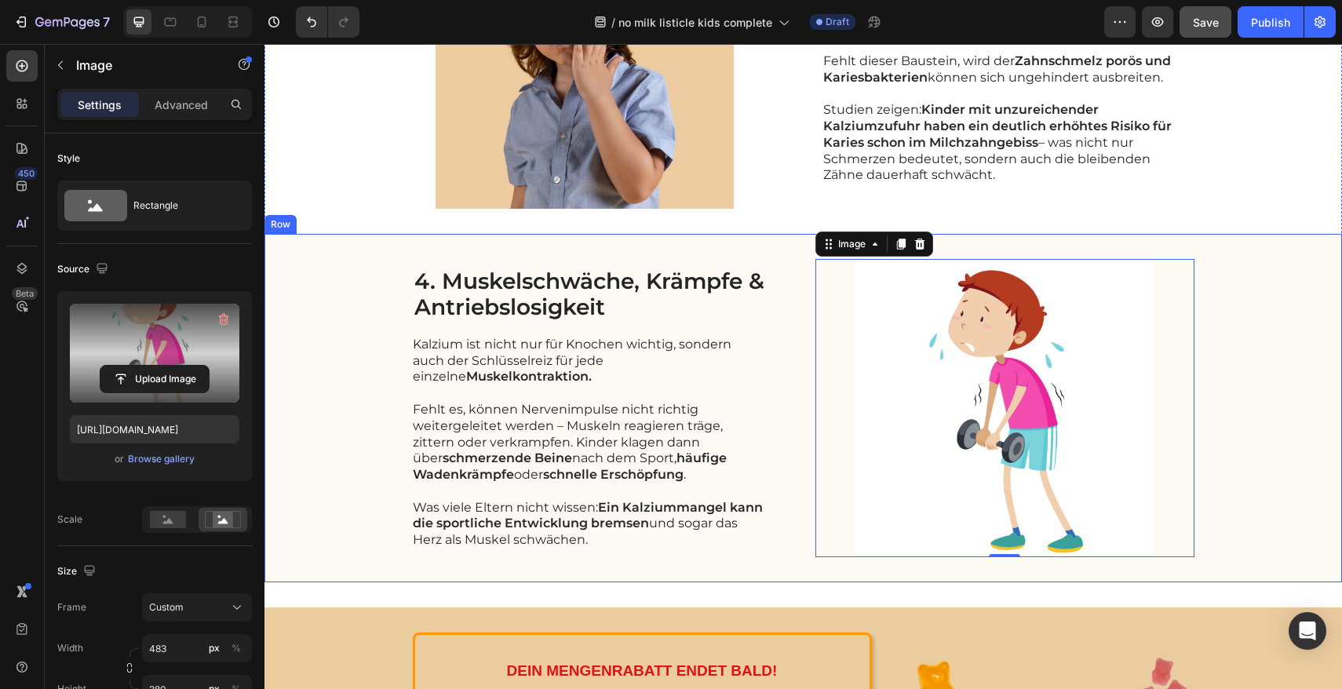
click at [1227, 314] on div "4. Muskelschwäche, Krämpfe & Antriebslosigkeit Heading Kalzium ist nicht nur fü…" at bounding box center [802, 408] width 1077 height 348
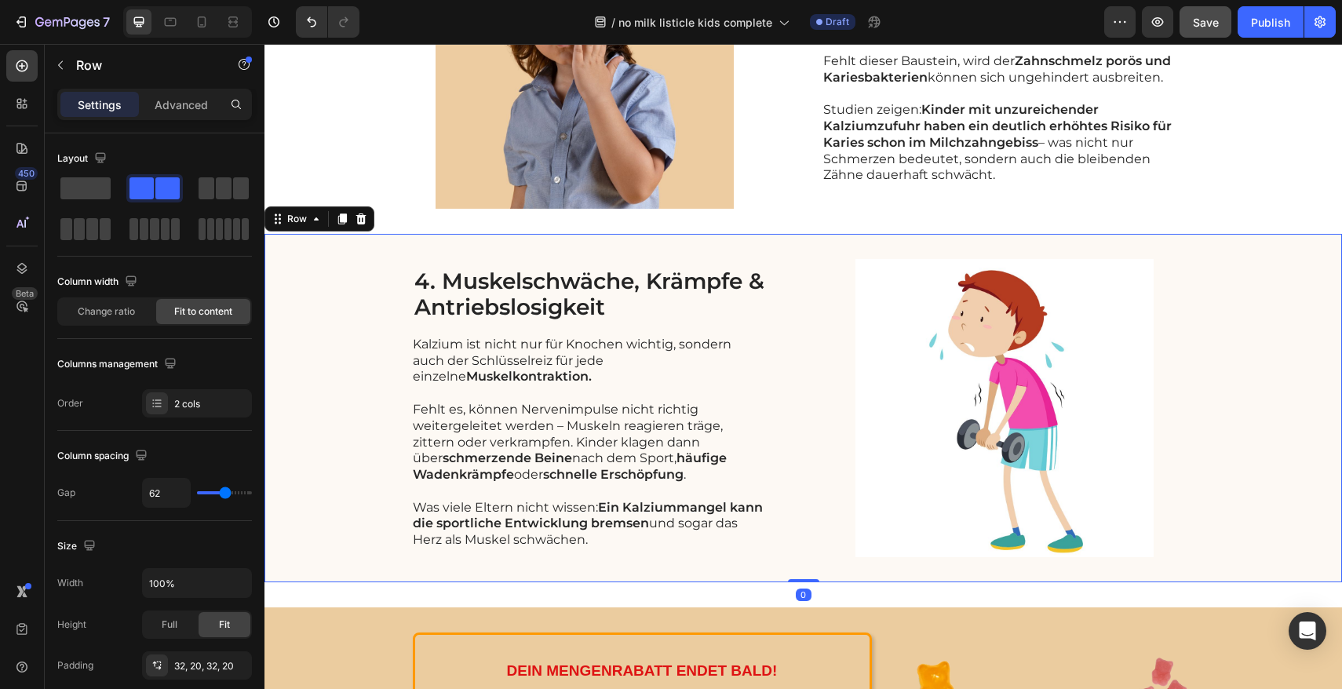
click at [1227, 314] on div "4. Muskelschwäche, Krämpfe & Antriebslosigkeit Heading Kalzium ist nicht nur fü…" at bounding box center [802, 408] width 1077 height 348
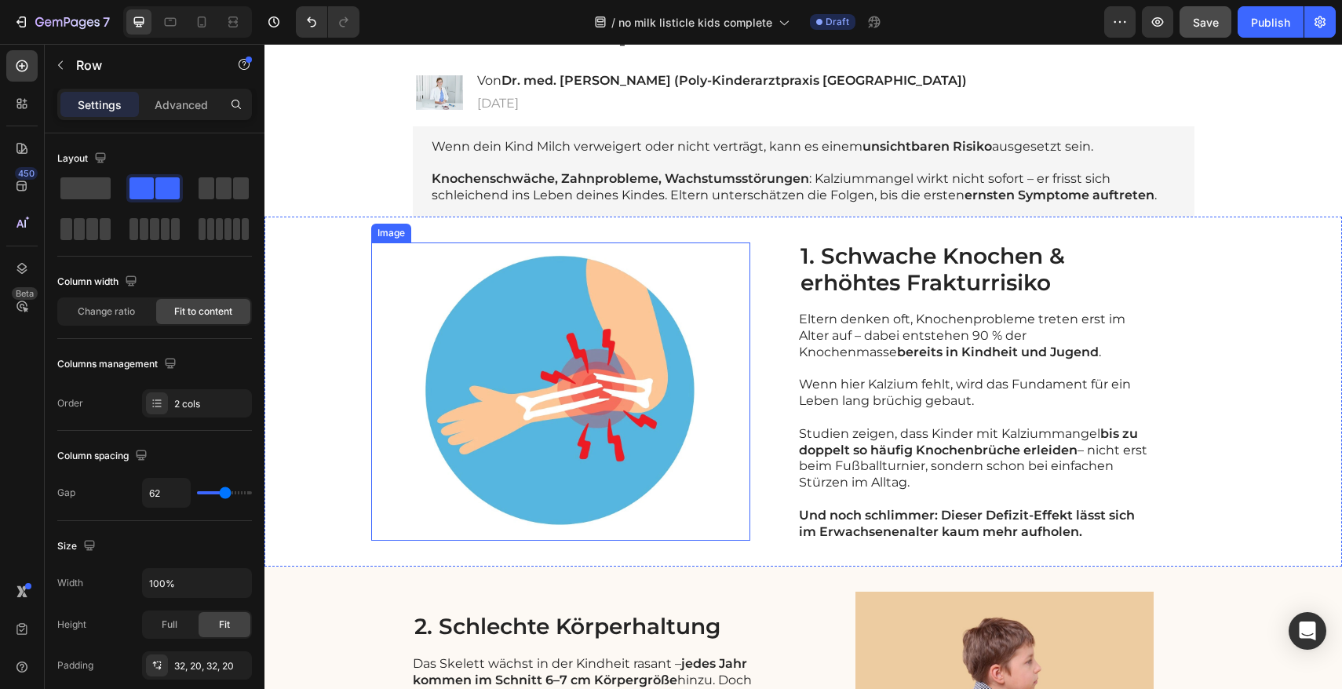
scroll to position [285, 0]
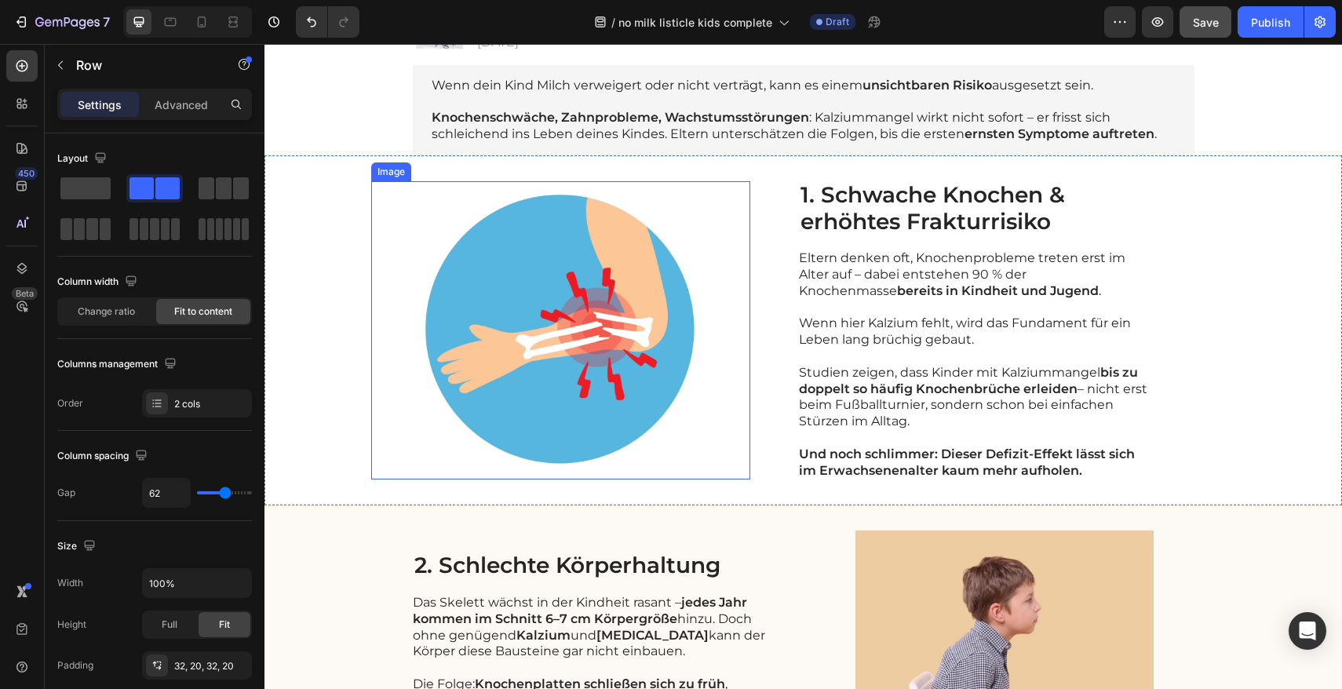
click at [525, 288] on img at bounding box center [560, 330] width 379 height 298
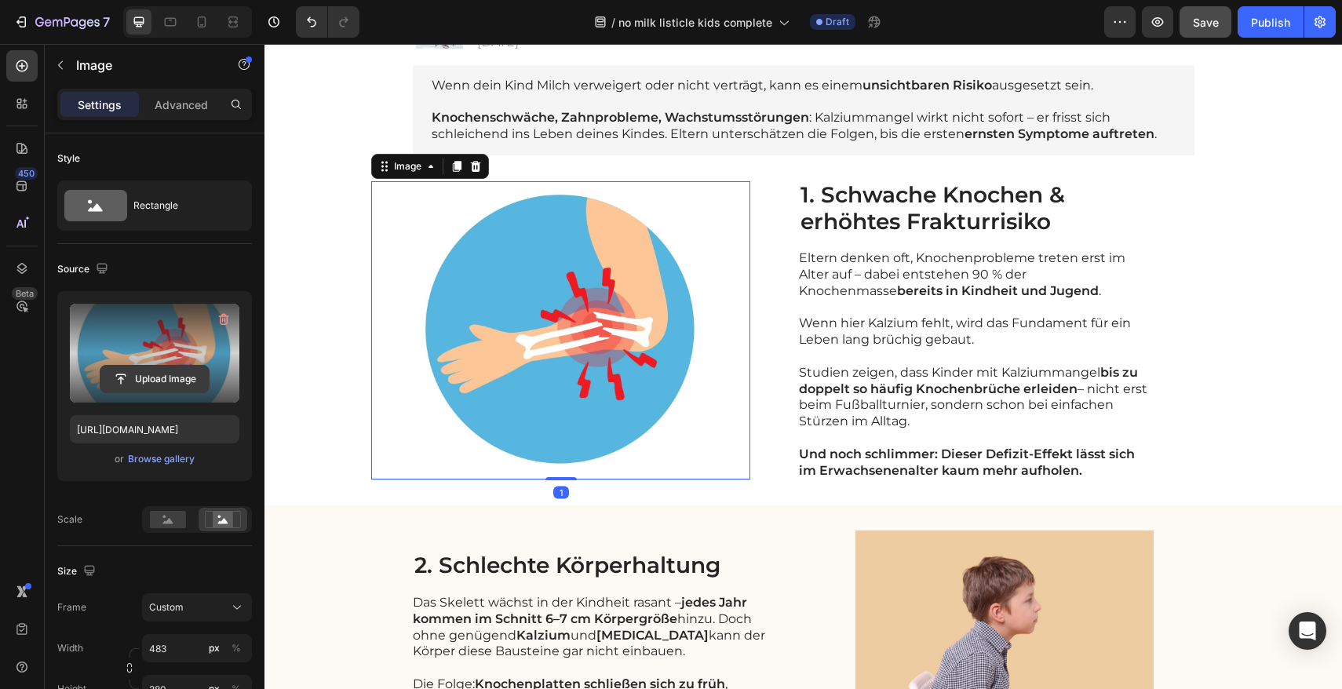
click at [162, 376] on input "file" at bounding box center [154, 379] width 108 height 27
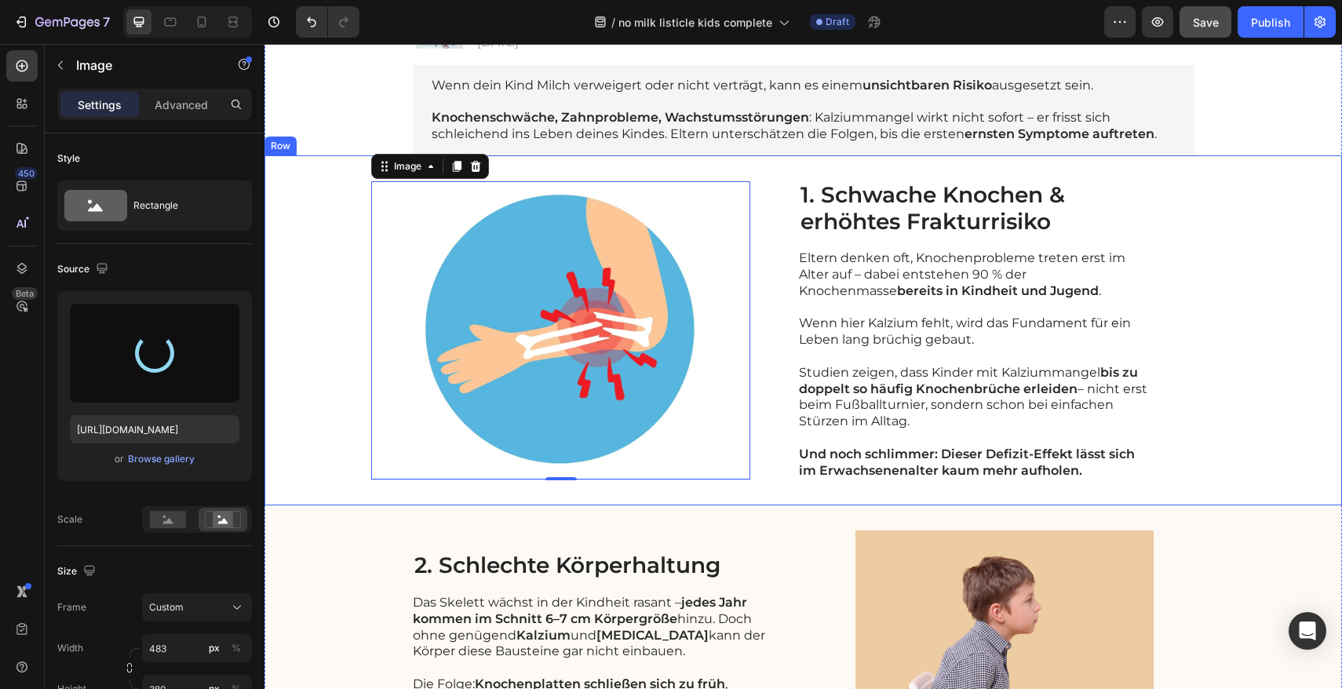
type input "[URL][DOMAIN_NAME]"
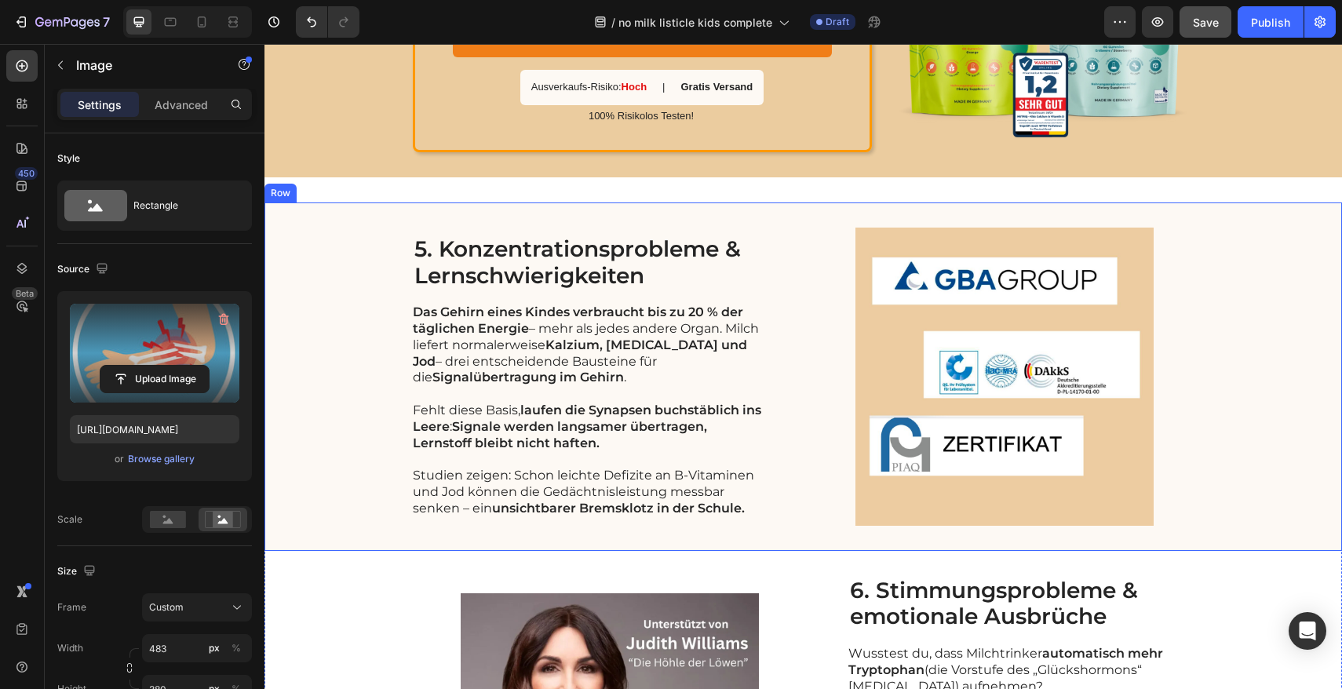
scroll to position [2013, 0]
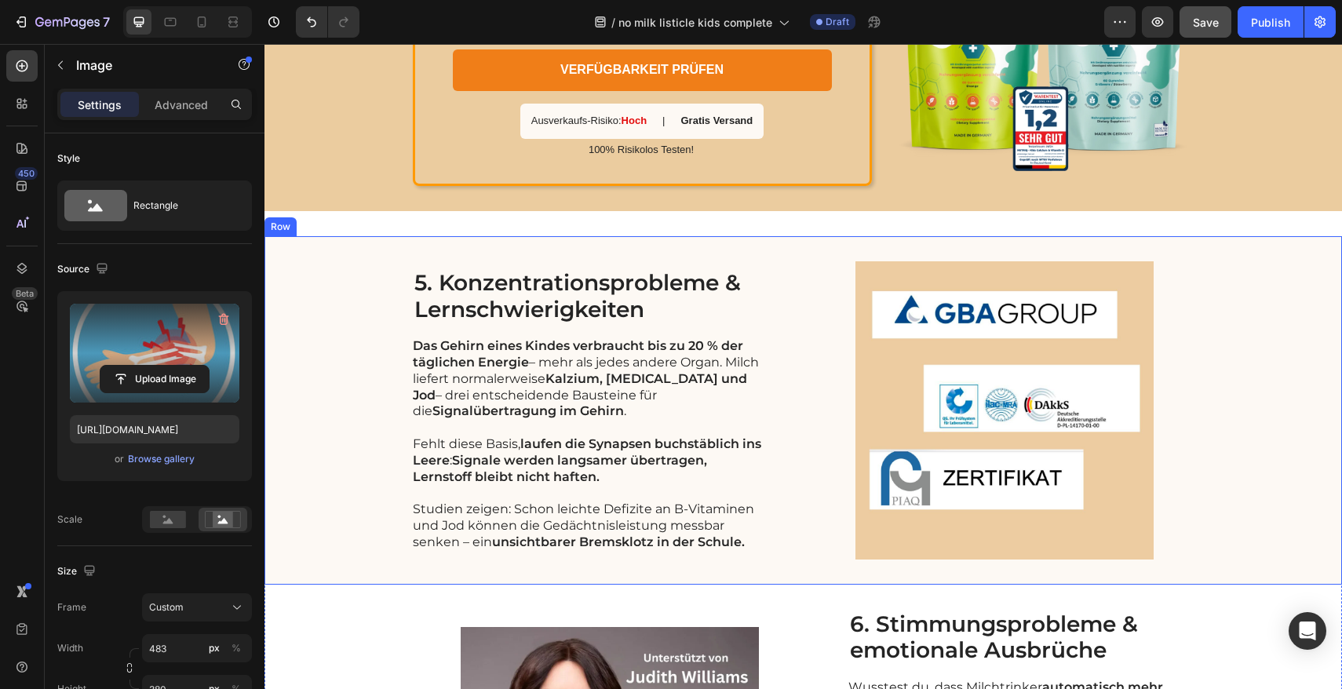
click at [955, 313] on img at bounding box center [1004, 410] width 379 height 298
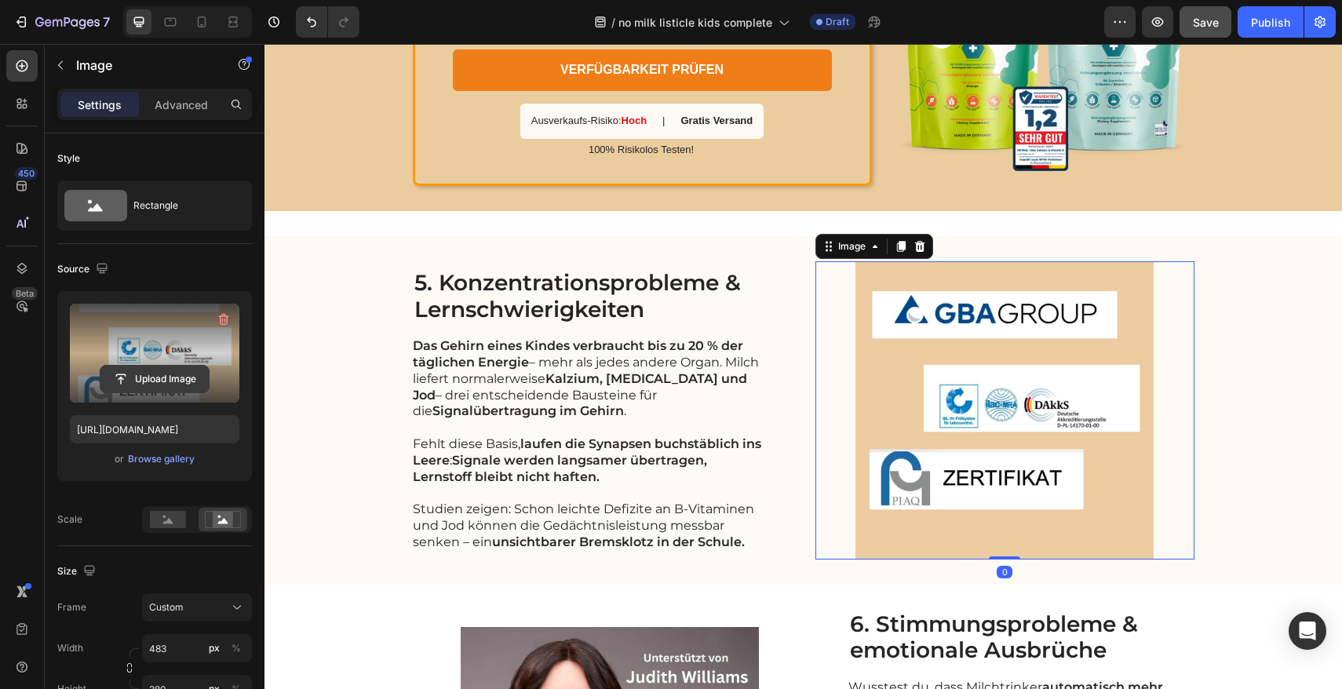
click at [166, 377] on input "file" at bounding box center [154, 379] width 108 height 27
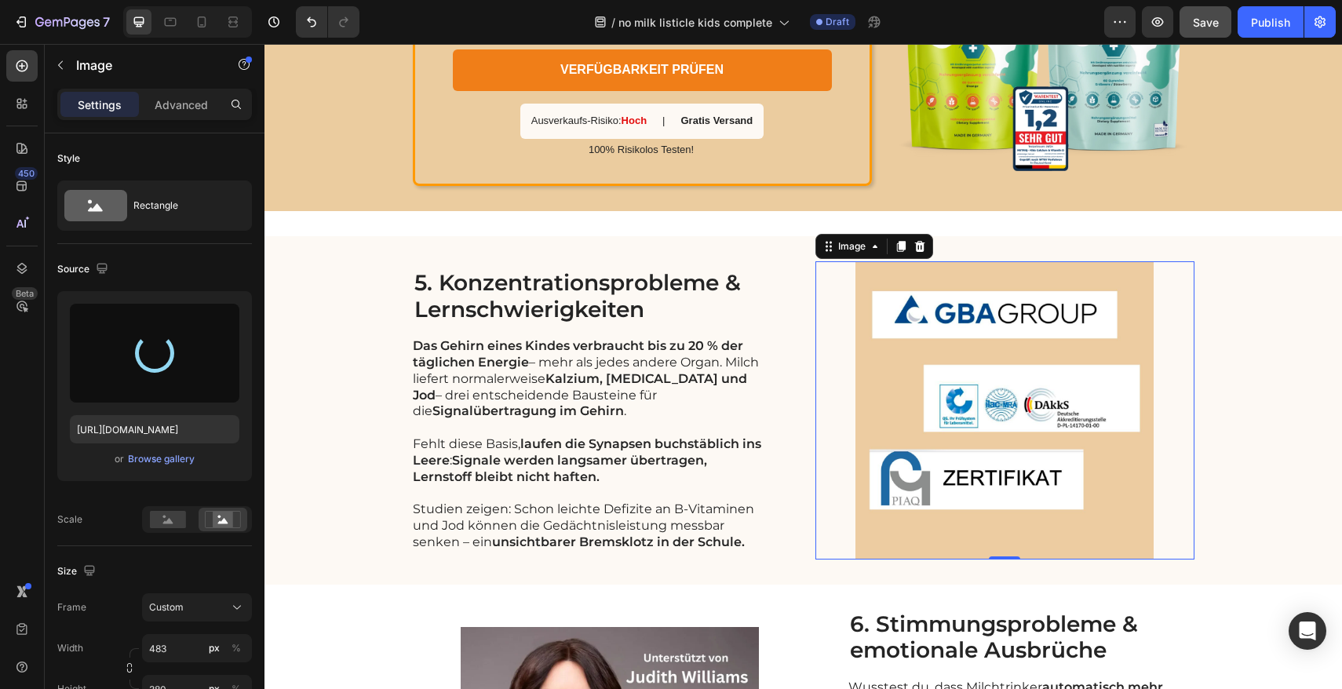
type input "[URL][DOMAIN_NAME]"
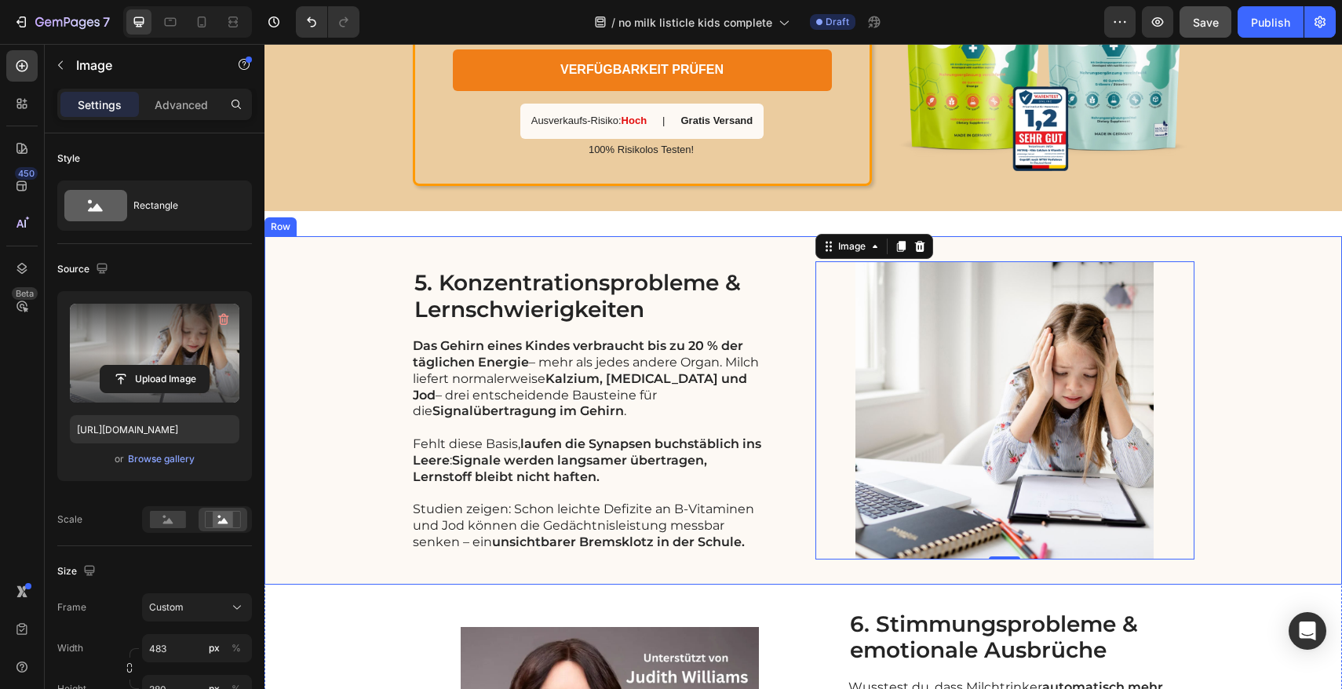
click at [1253, 329] on div "5. Konzentrationsprobleme & Lernschwierigkeiten Heading Das Gehirn eines Kindes…" at bounding box center [802, 410] width 1077 height 348
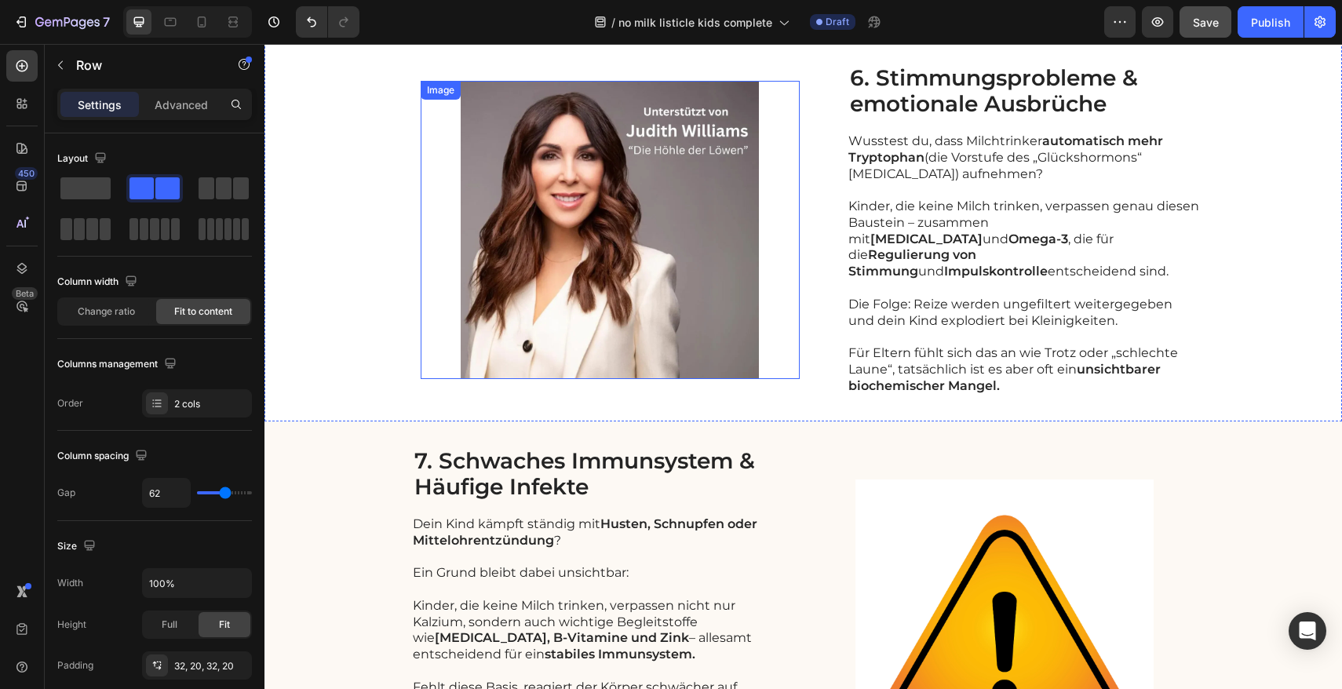
scroll to position [2321, 0]
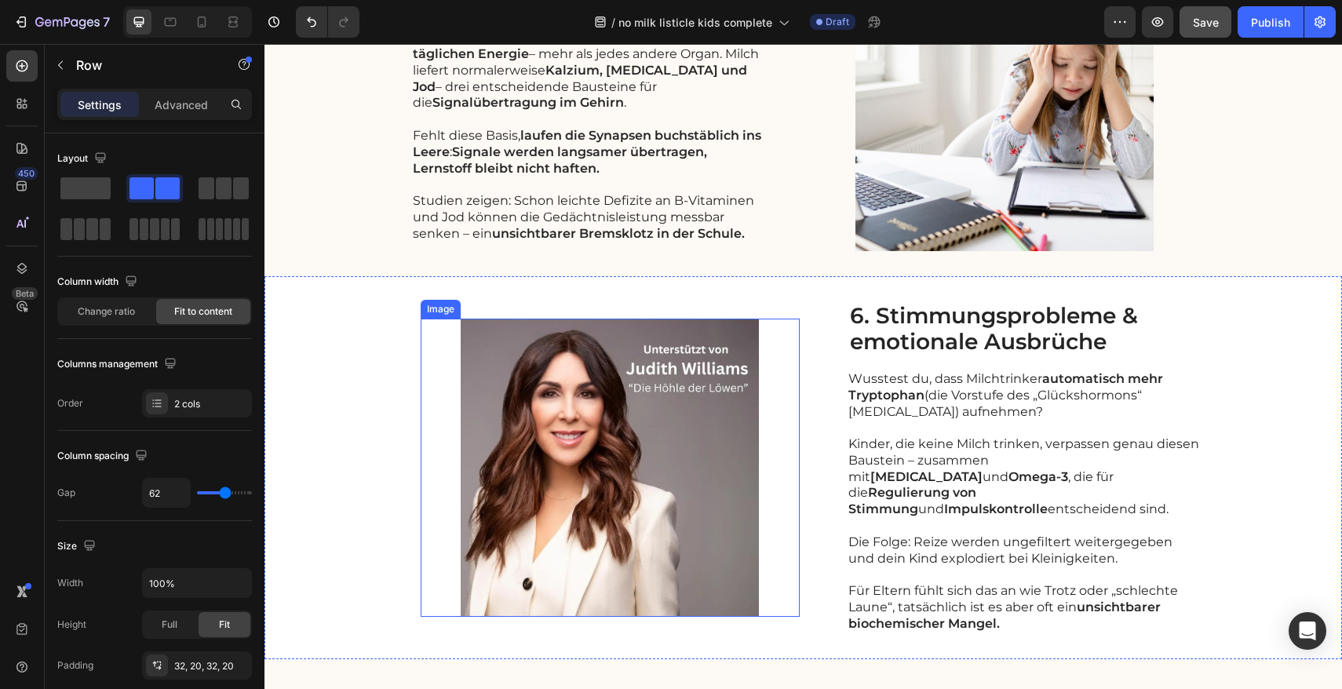
click at [579, 375] on img at bounding box center [610, 468] width 379 height 298
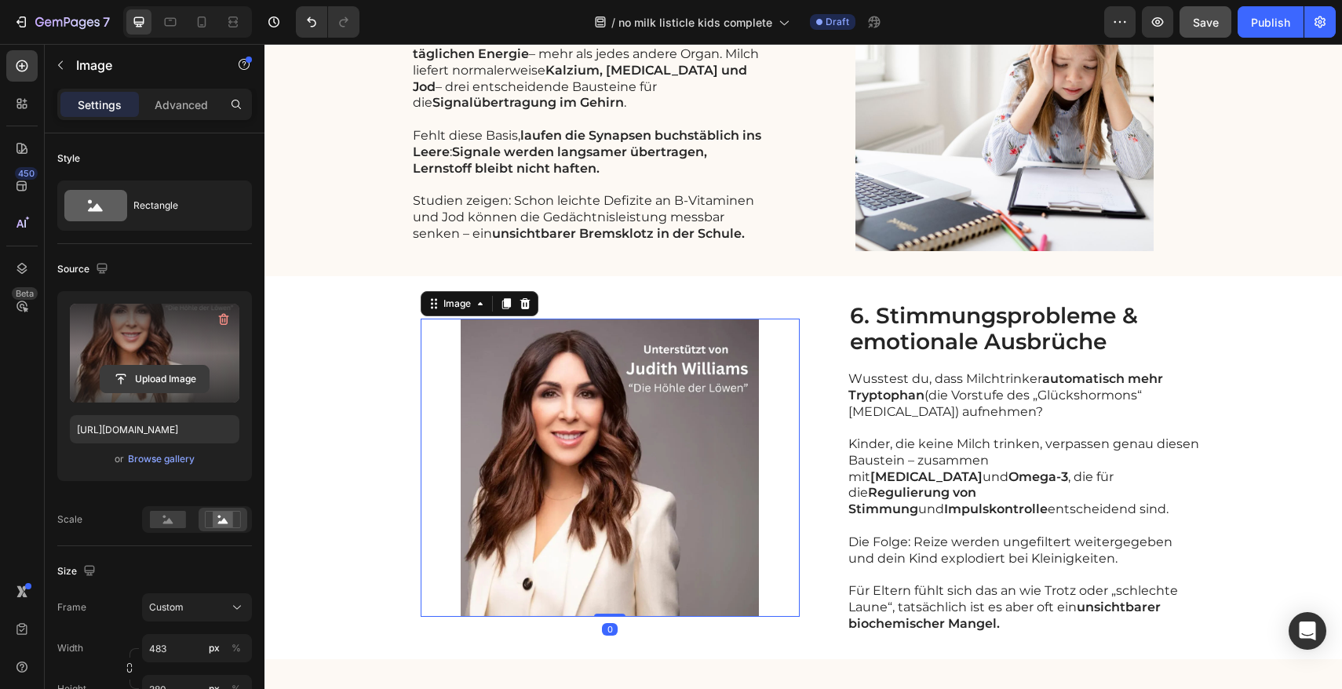
click at [137, 381] on input "file" at bounding box center [154, 379] width 108 height 27
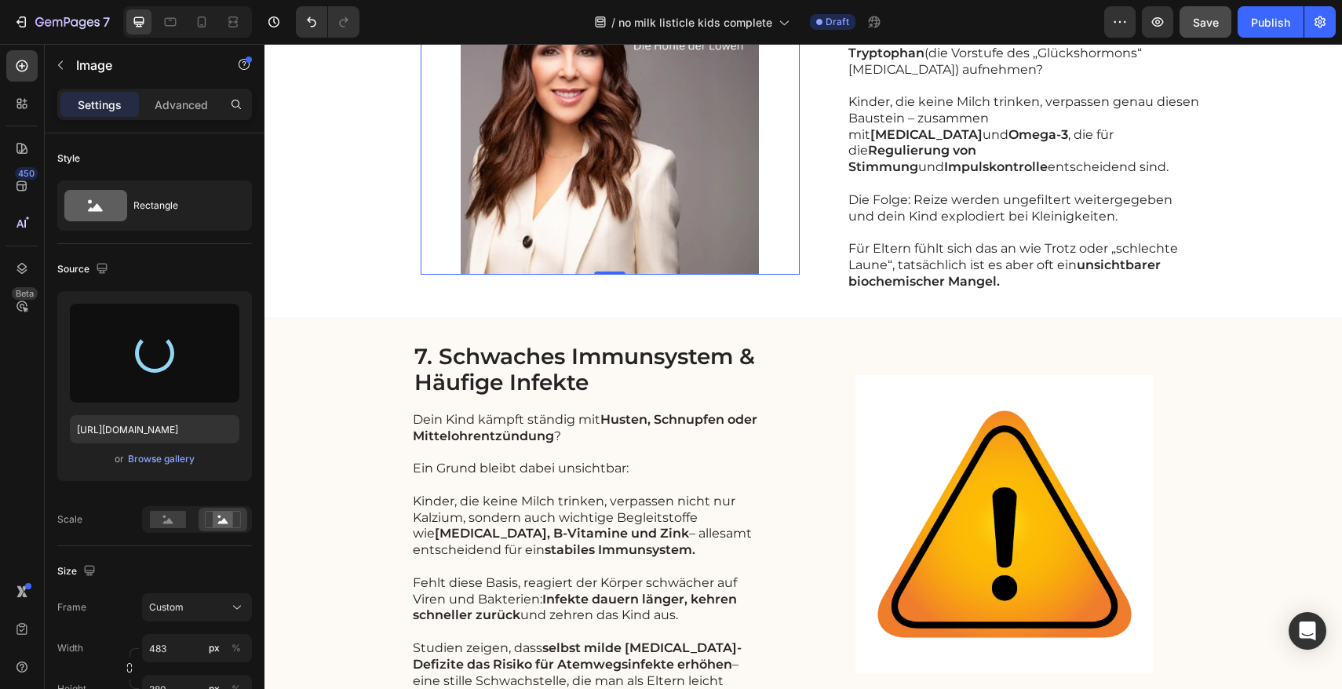
scroll to position [2701, 0]
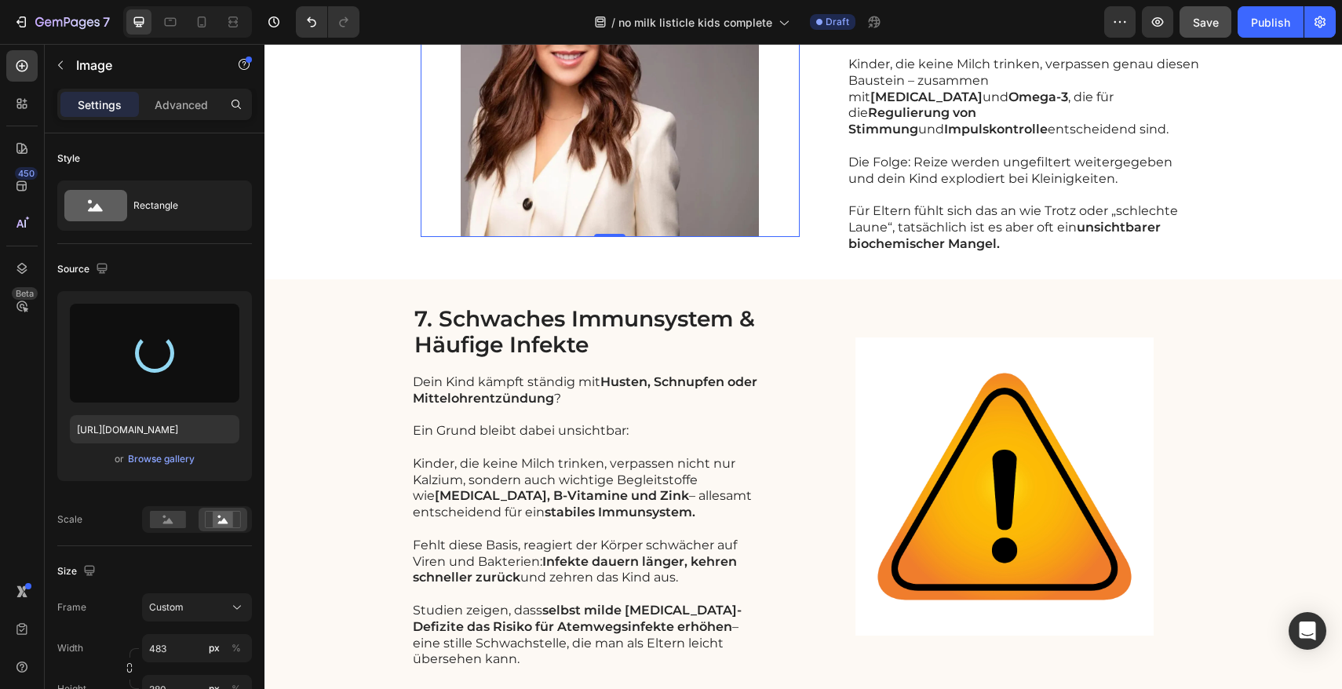
type input "[URL][DOMAIN_NAME]"
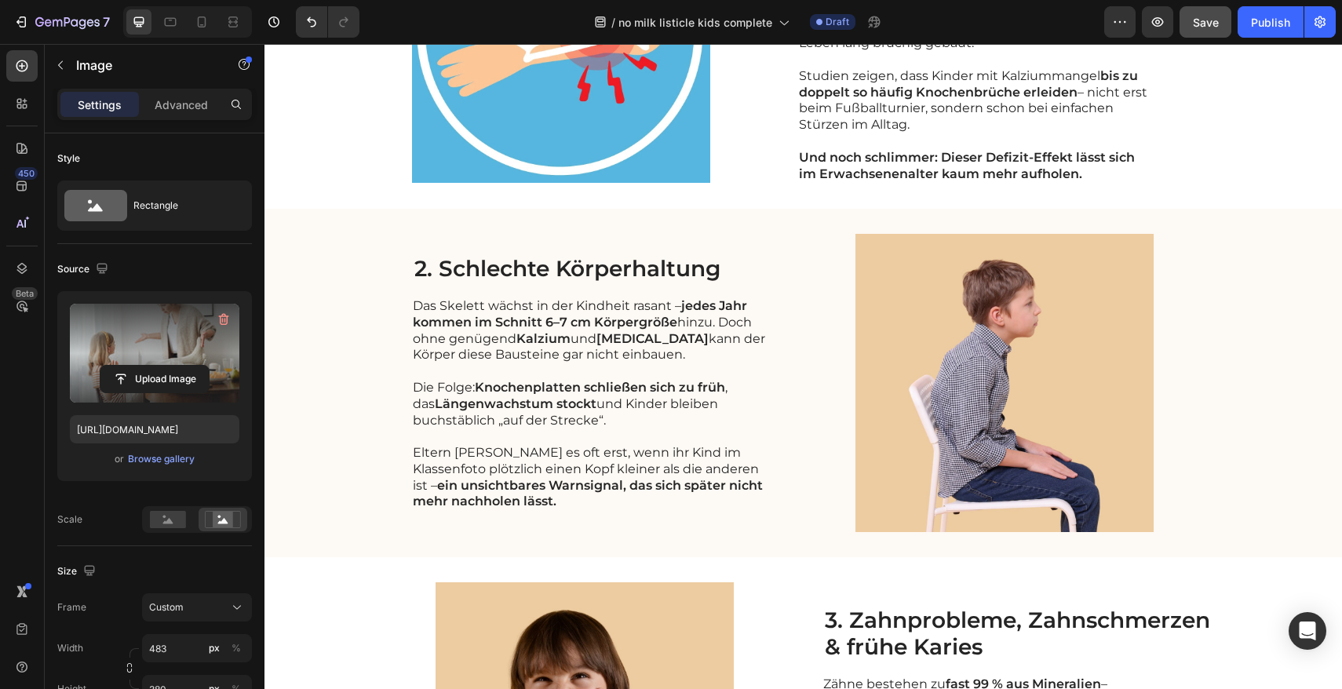
scroll to position [0, 0]
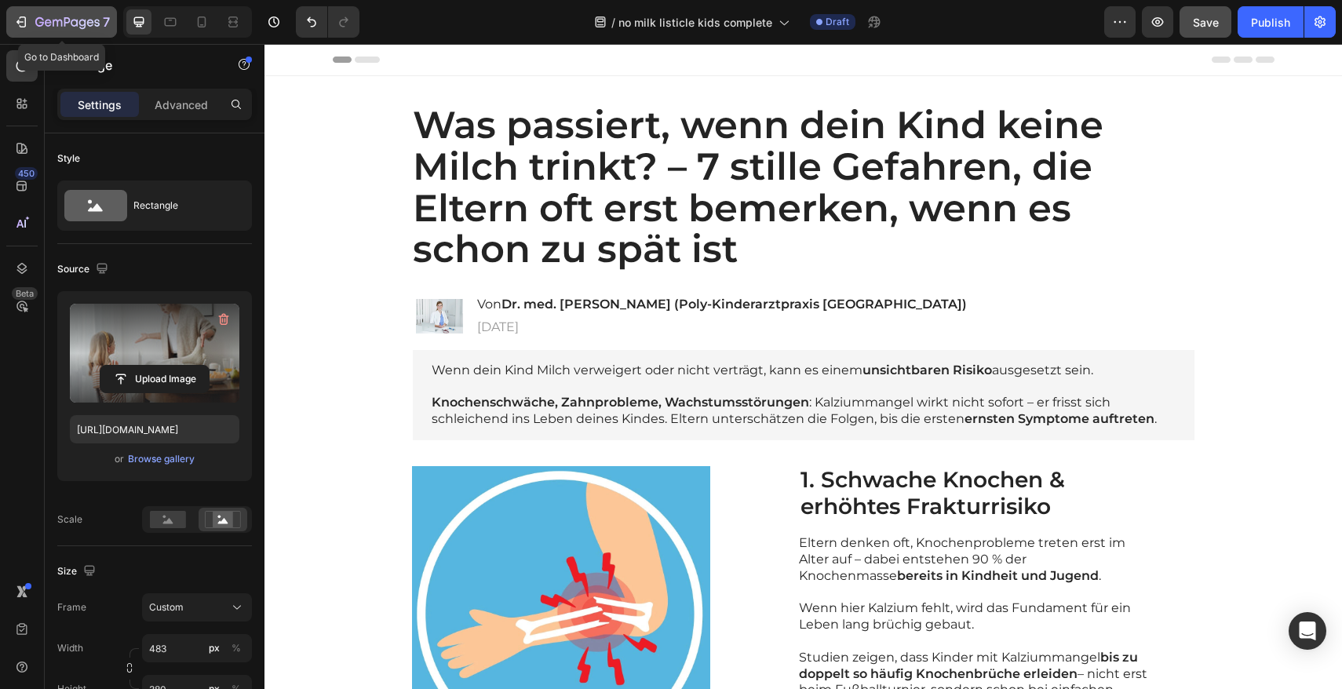
click at [20, 25] on icon "button" at bounding box center [21, 22] width 16 height 16
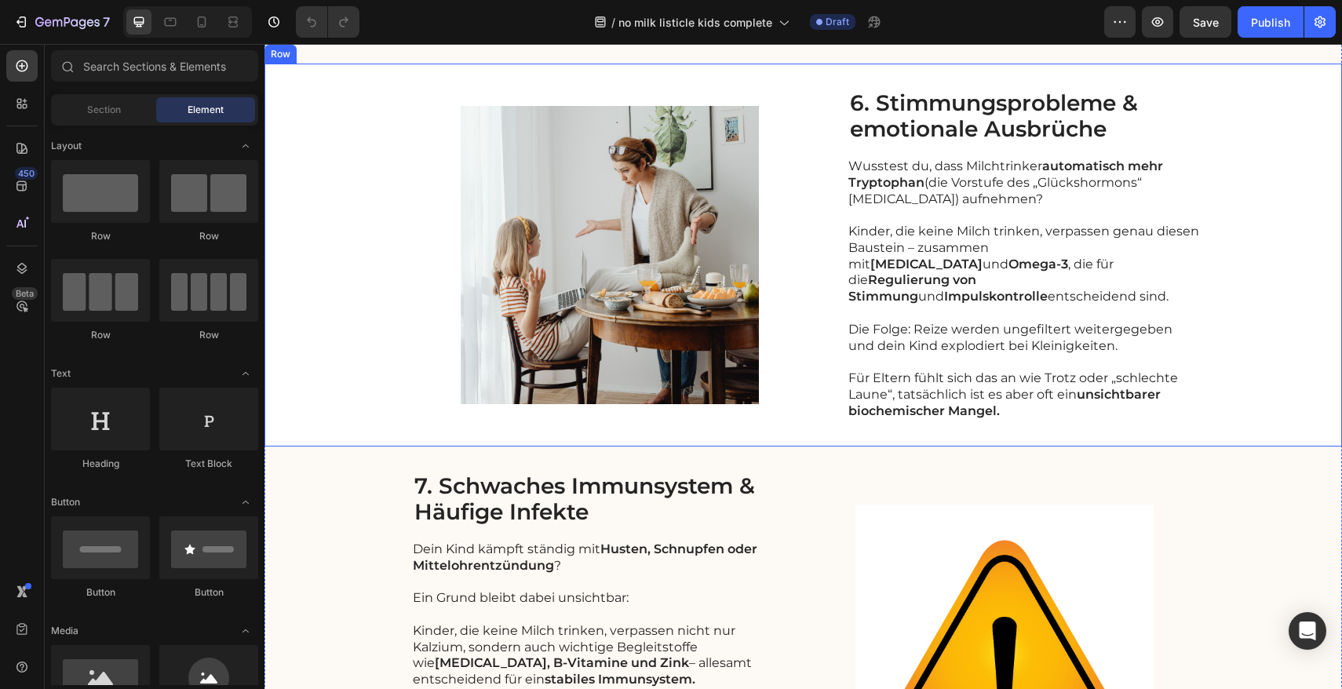
scroll to position [2798, 0]
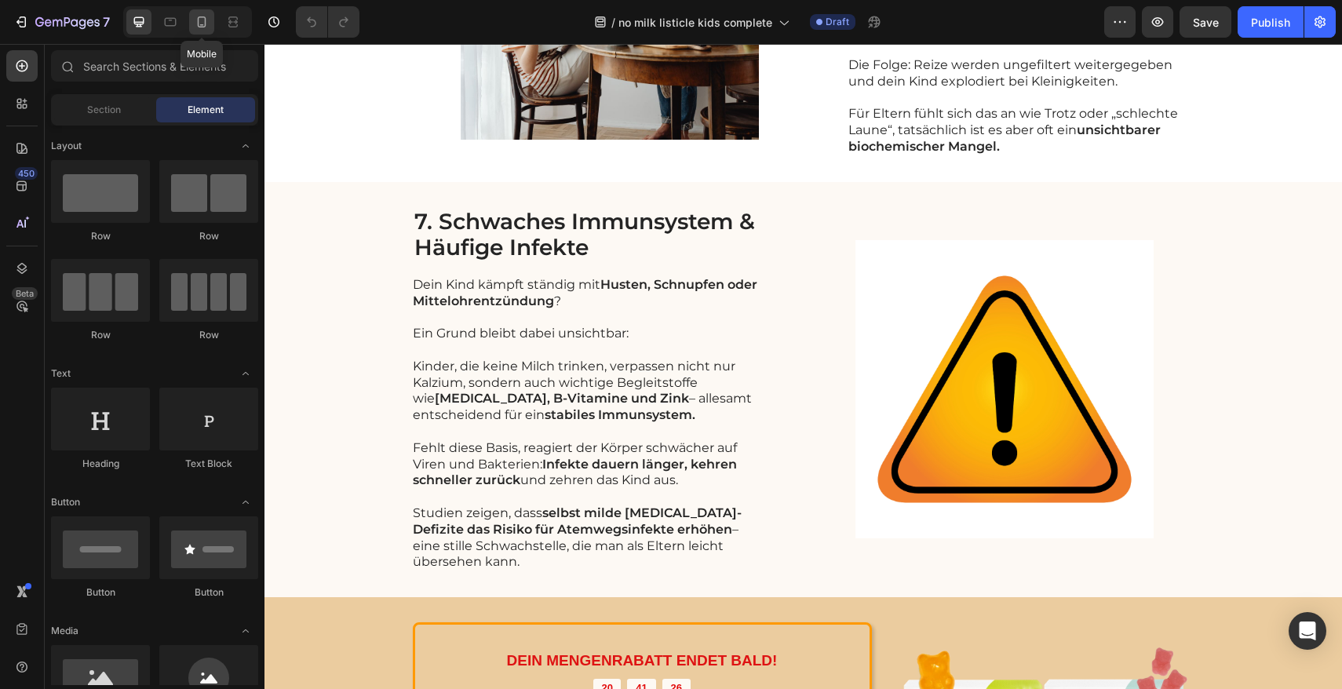
click at [200, 26] on icon at bounding box center [202, 22] width 16 height 16
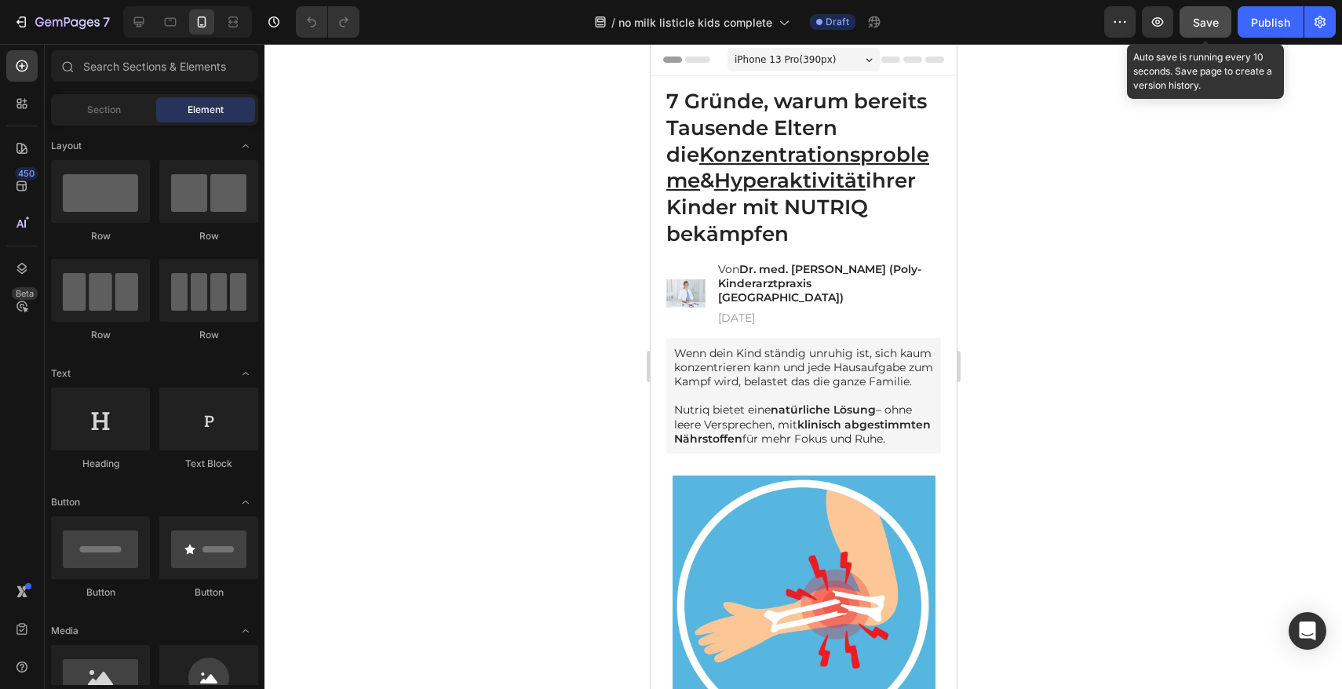
click at [1197, 14] on div "Save" at bounding box center [1206, 22] width 26 height 16
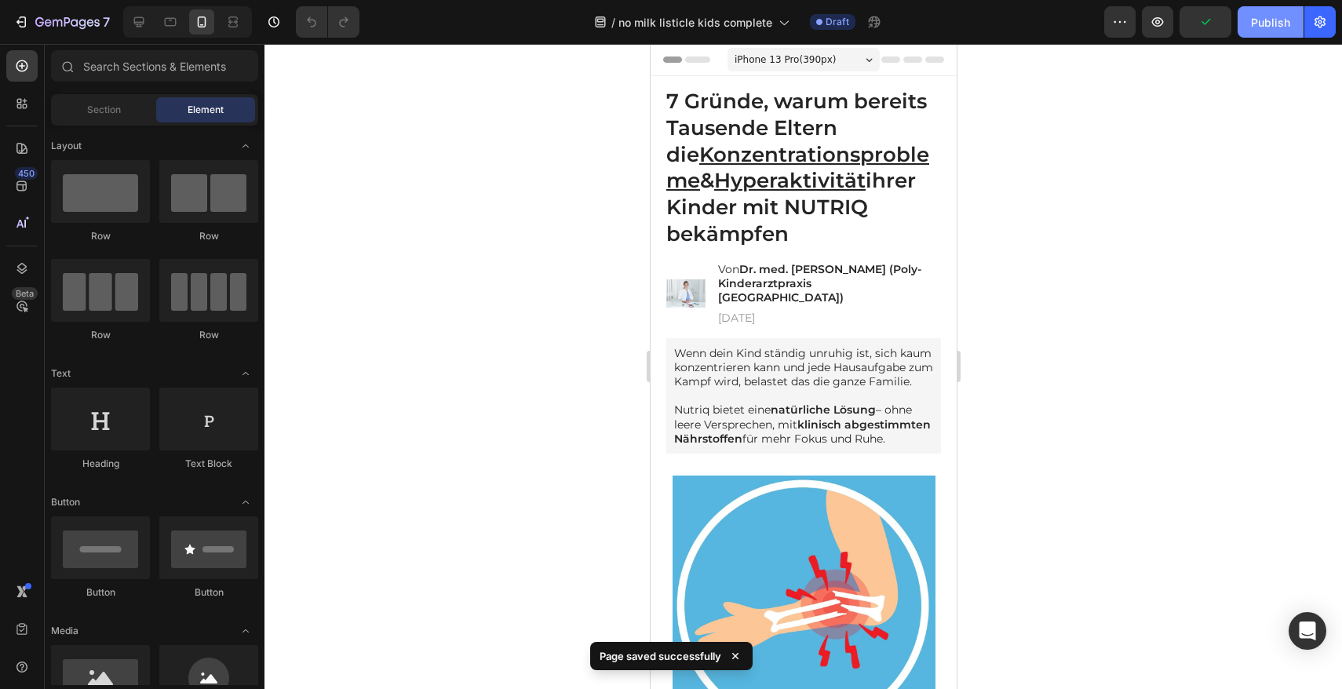
click at [1258, 33] on button "Publish" at bounding box center [1270, 21] width 66 height 31
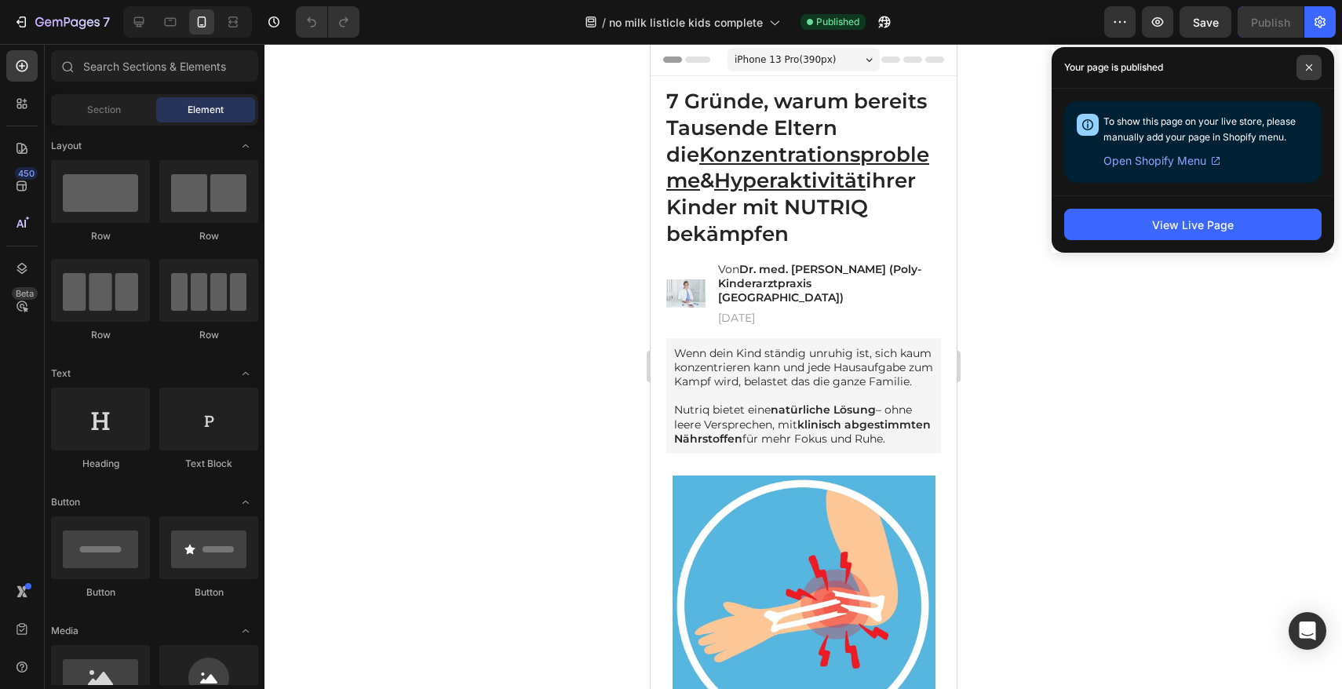
click at [1312, 68] on icon at bounding box center [1309, 68] width 8 height 8
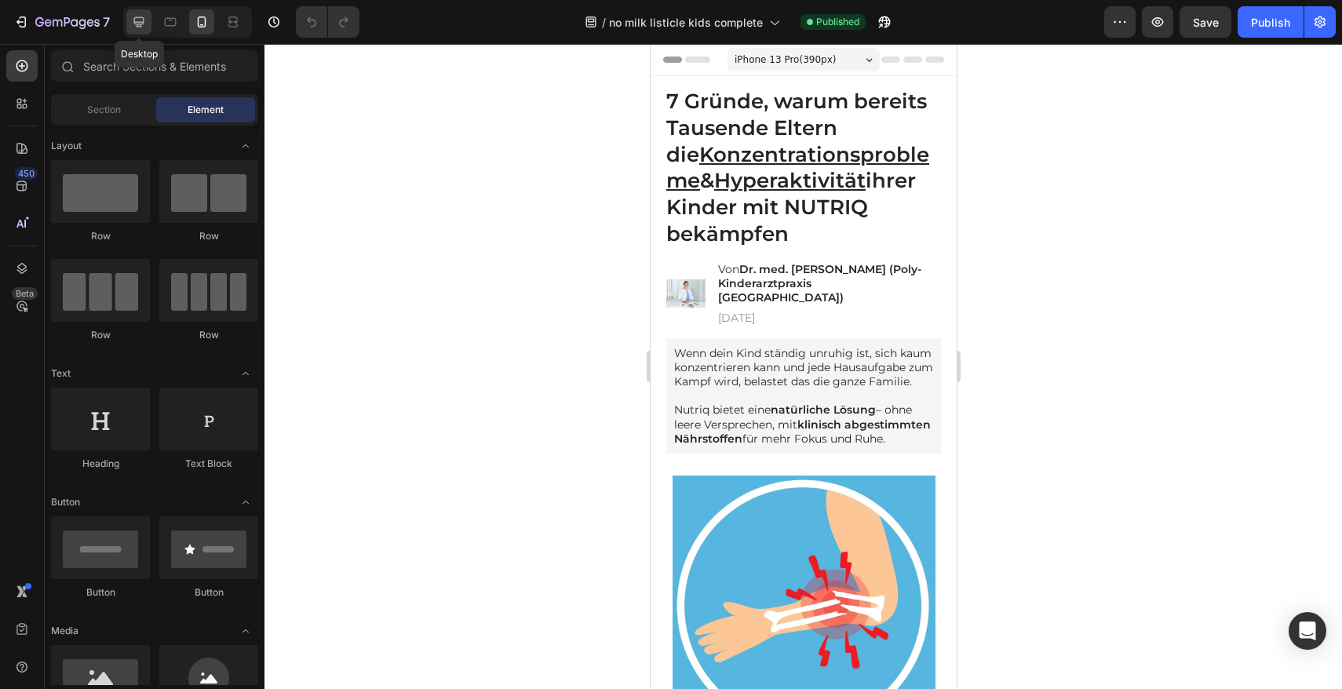
click at [140, 27] on icon at bounding box center [139, 22] width 16 height 16
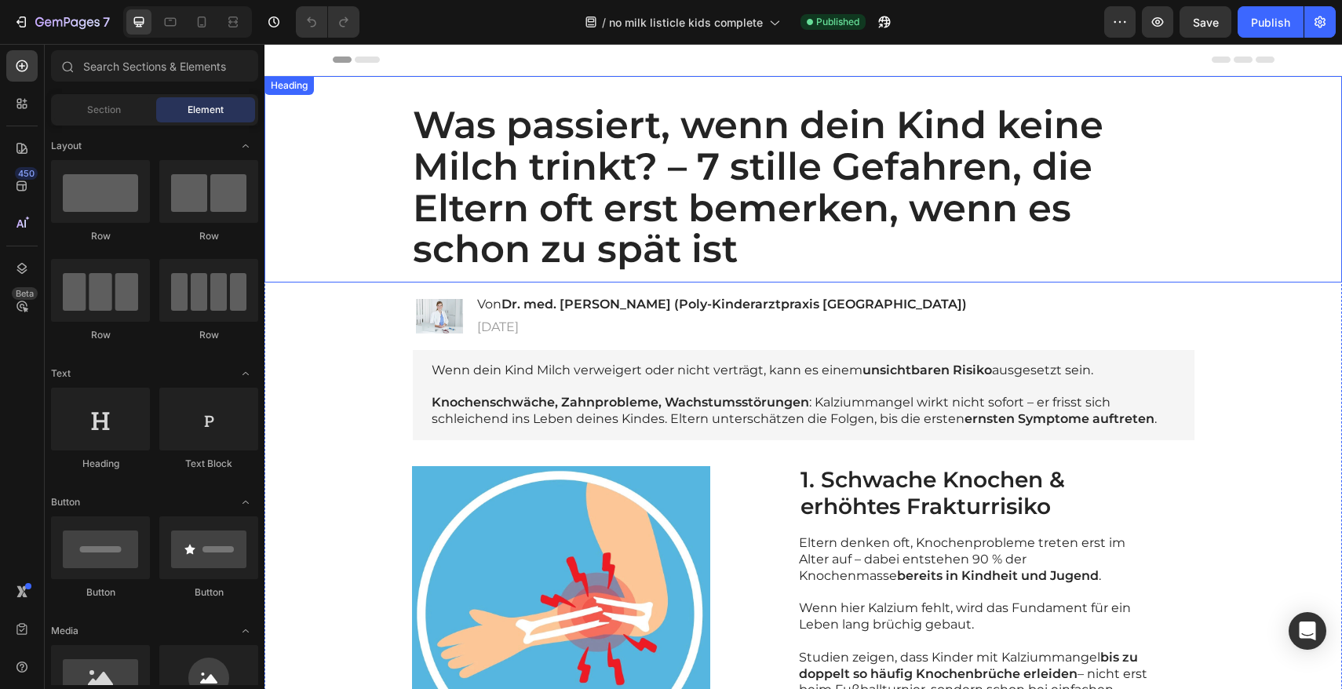
click at [618, 174] on h1 "Was passiert, wenn dein Kind keine Milch trinkt? – 7 stille Gefahren, die Elter…" at bounding box center [804, 187] width 782 height 191
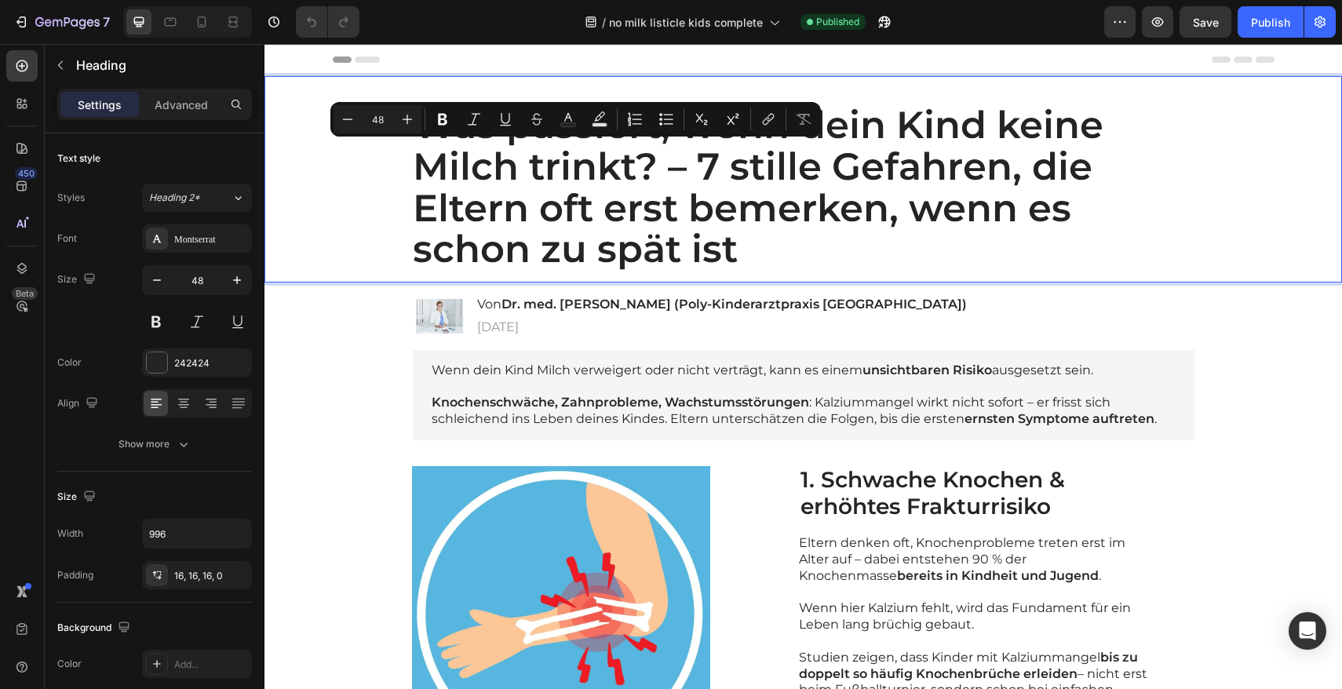
click at [706, 182] on p "Was passiert, wenn dein Kind keine Milch trinkt? – 7 stille Gefahren, die Elter…" at bounding box center [797, 187] width 769 height 166
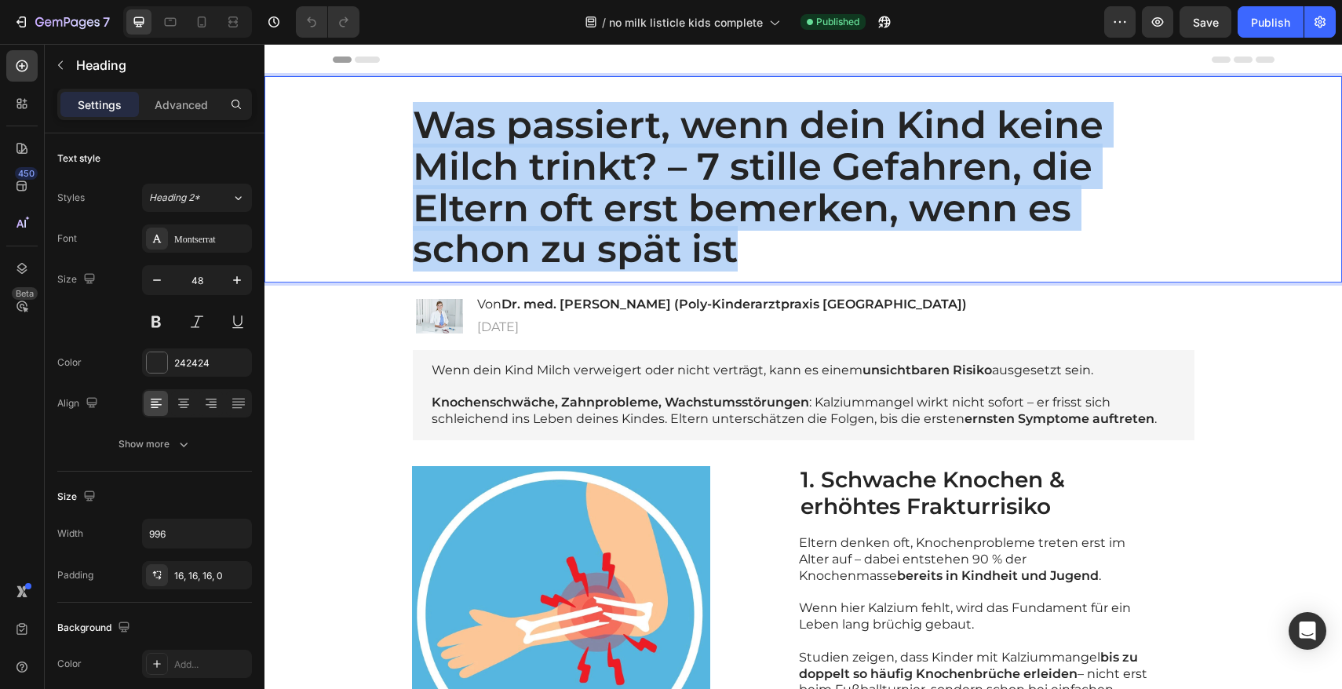
drag, startPoint x: 732, startPoint y: 250, endPoint x: 424, endPoint y: 128, distance: 330.8
click at [424, 128] on p "Was passiert, wenn dein Kind keine Milch trinkt? – 7 stille Gefahren, die Elter…" at bounding box center [797, 187] width 769 height 166
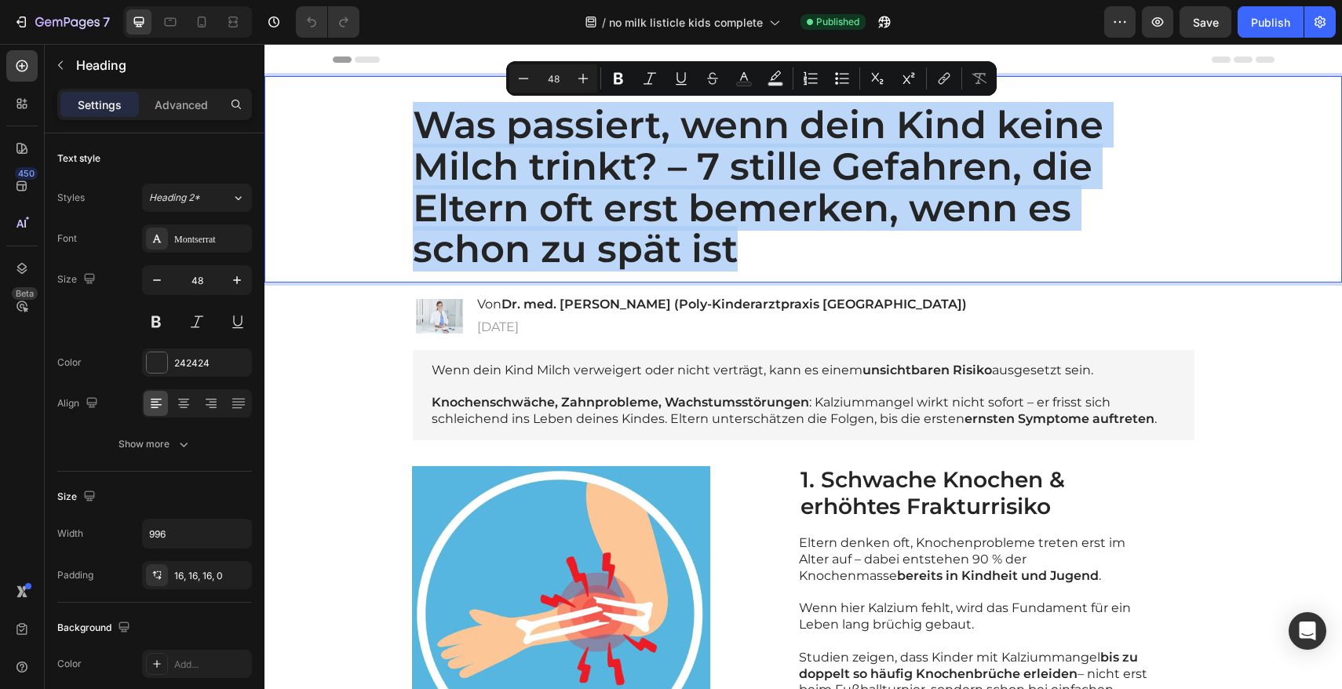
copy p "Was passiert, wenn dein Kind keine Milch trinkt? – 7 stille Gefahren, die Elter…"
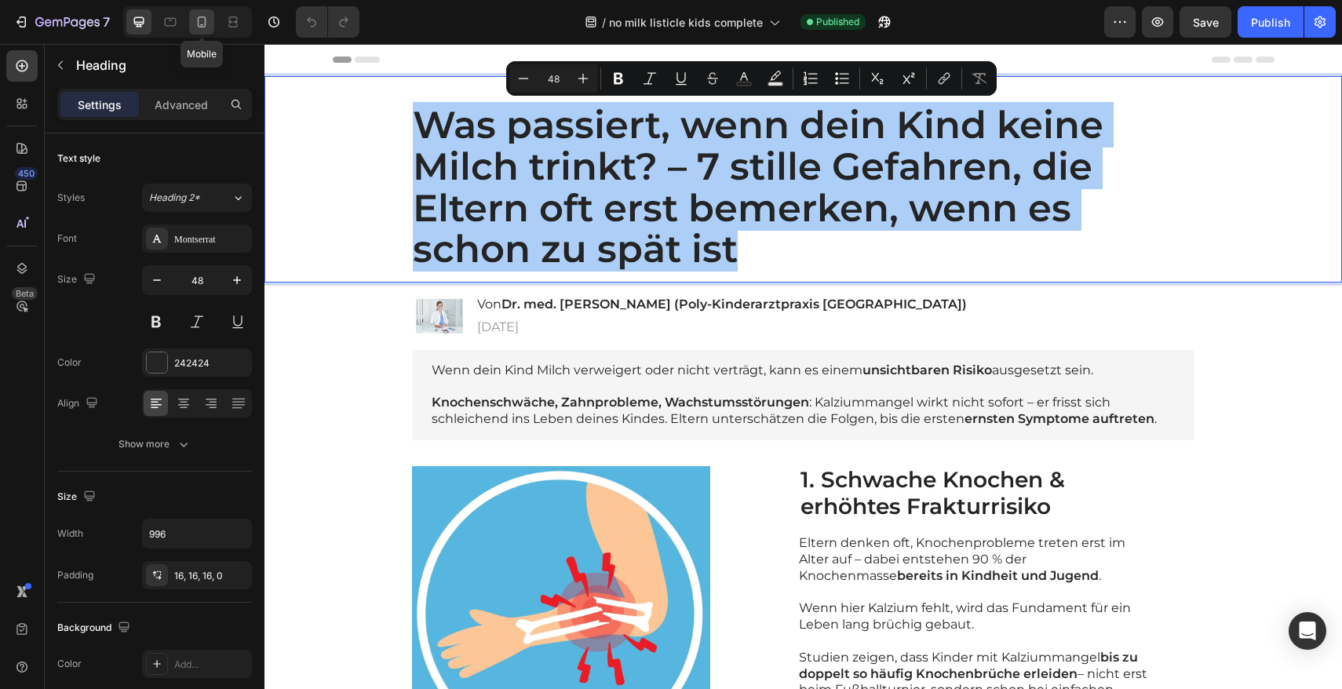
click at [196, 21] on icon at bounding box center [202, 22] width 16 height 16
type input "35"
type input "100%"
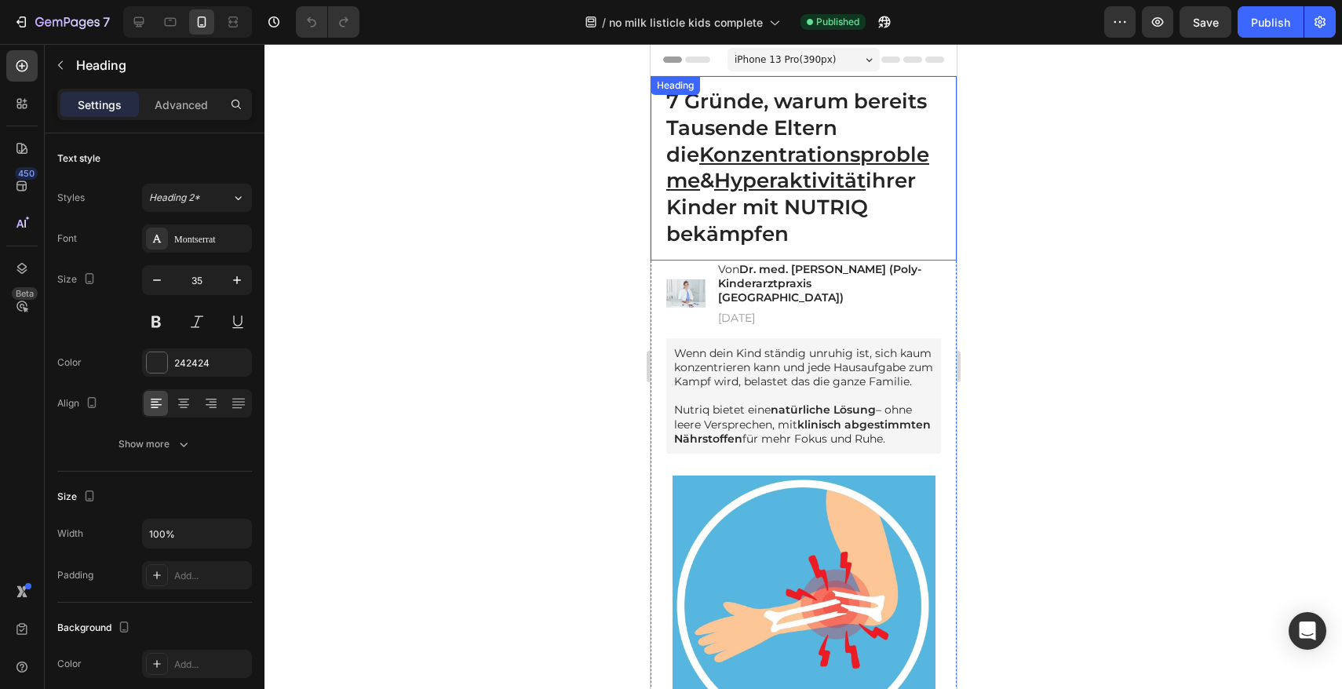
click at [775, 150] on u "Konzentrationsprobleme" at bounding box center [796, 168] width 263 height 52
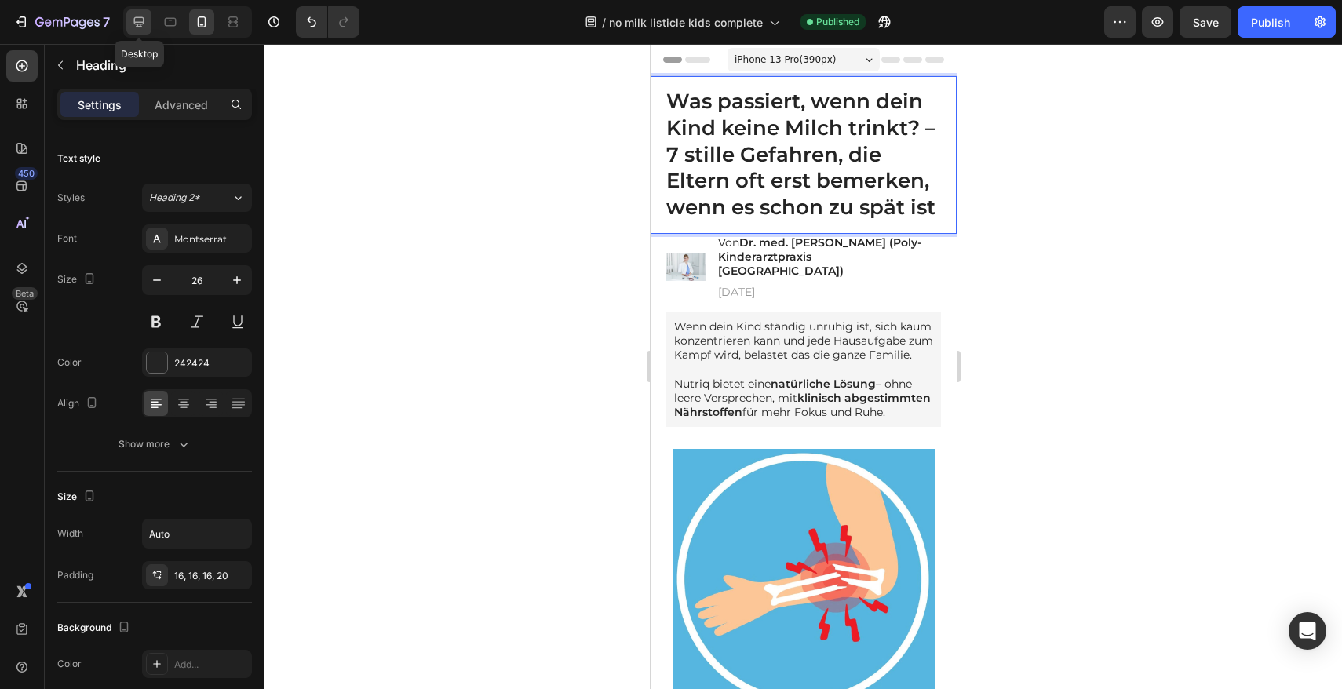
click at [143, 21] on icon at bounding box center [139, 22] width 10 height 10
type input "48"
type input "100%"
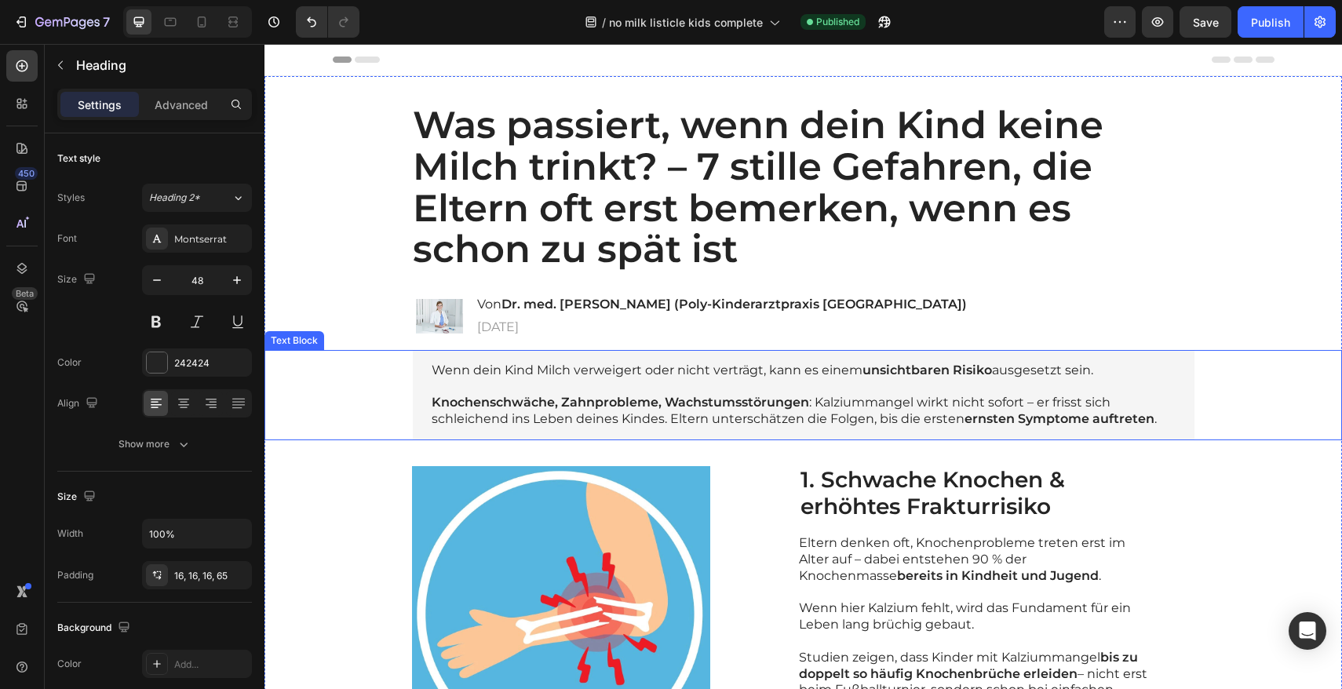
click at [501, 381] on p at bounding box center [804, 387] width 744 height 16
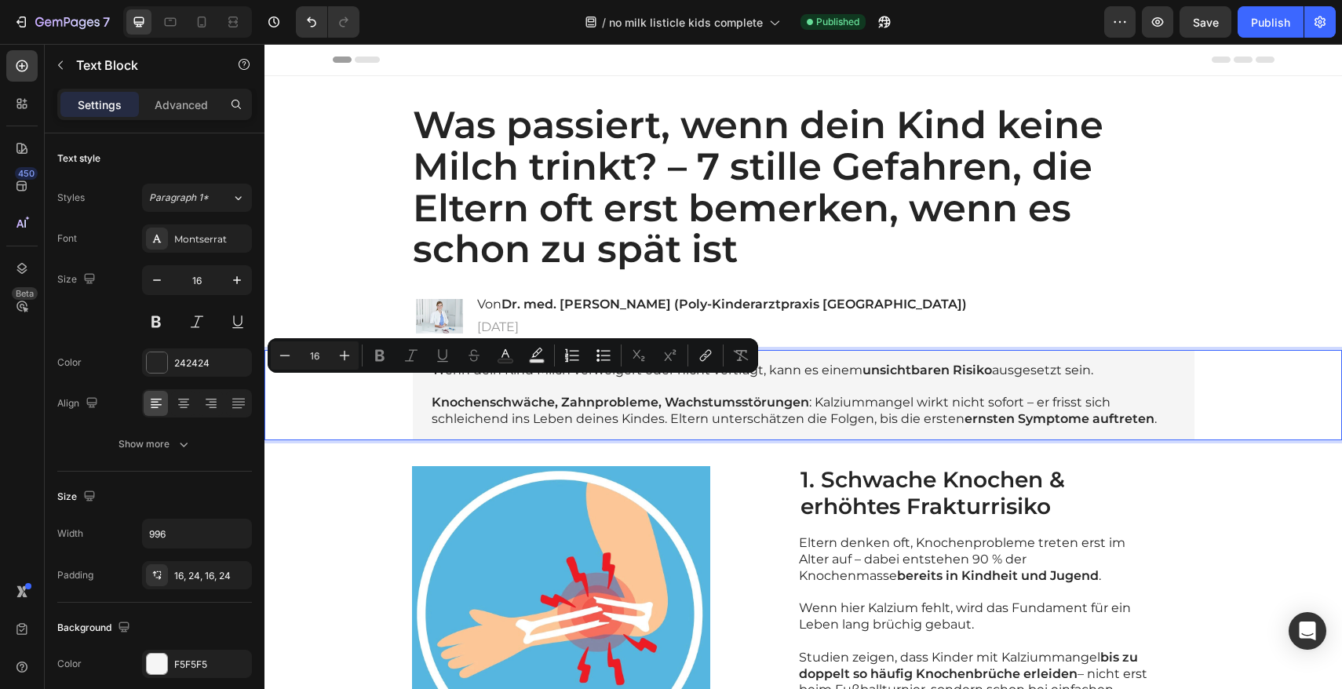
click at [435, 379] on p "Rich Text Editor. Editing area: main" at bounding box center [804, 387] width 744 height 16
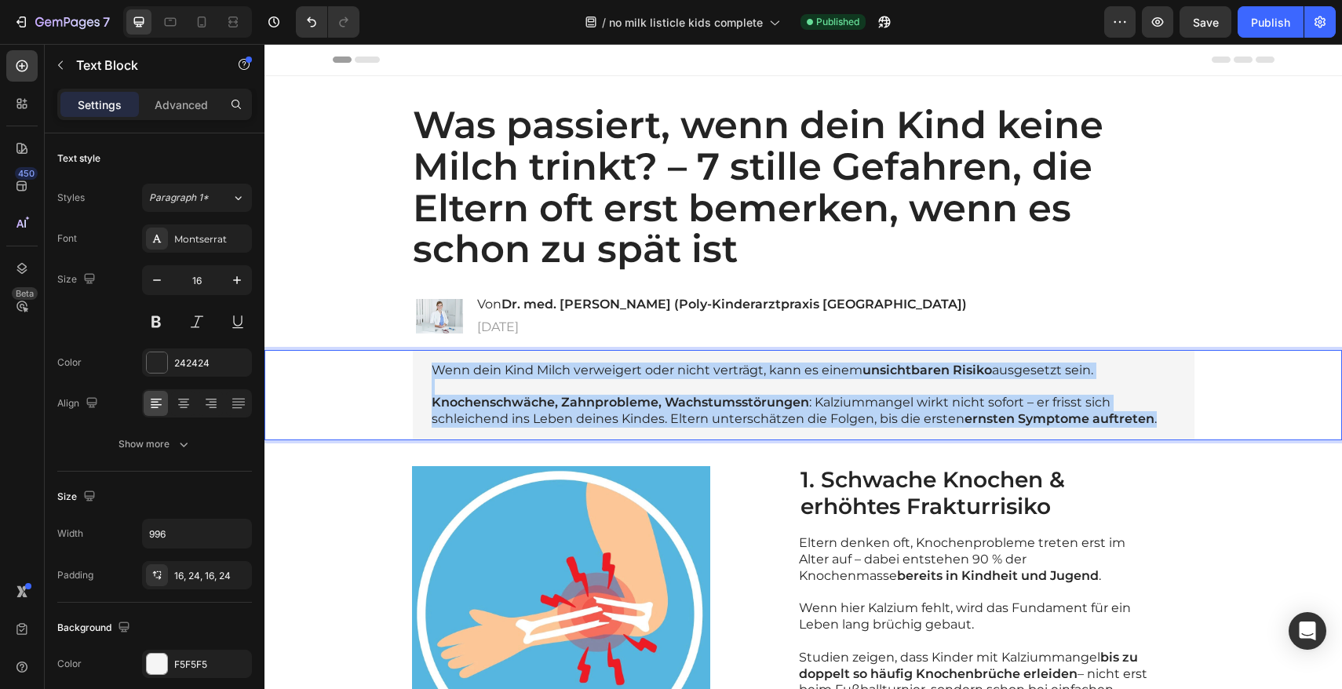
drag, startPoint x: 424, startPoint y: 369, endPoint x: 1168, endPoint y: 419, distance: 744.8
click at [1168, 419] on div "Wenn dein Kind Milch verweigert oder nicht verträgt, kann es einem unsichtbaren…" at bounding box center [804, 395] width 782 height 90
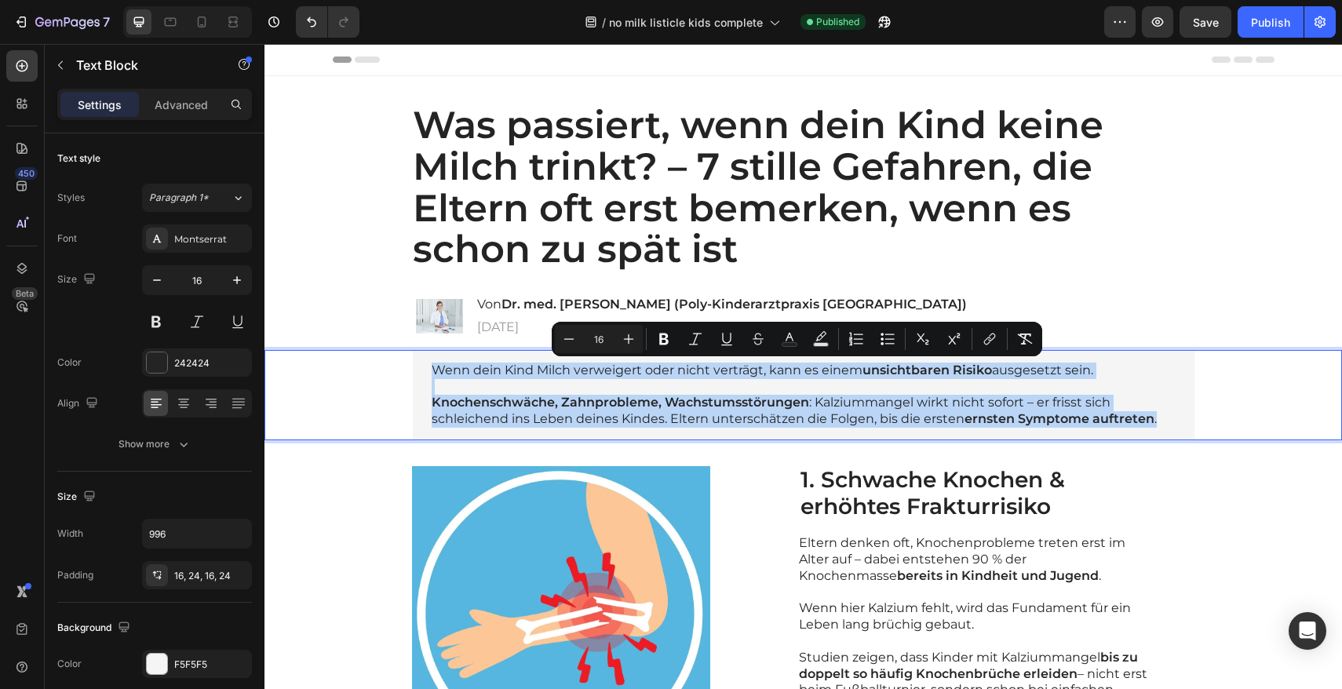
copy div "Wenn dein Kind Milch verweigert oder nicht verträgt, kann es einem unsichtbaren…"
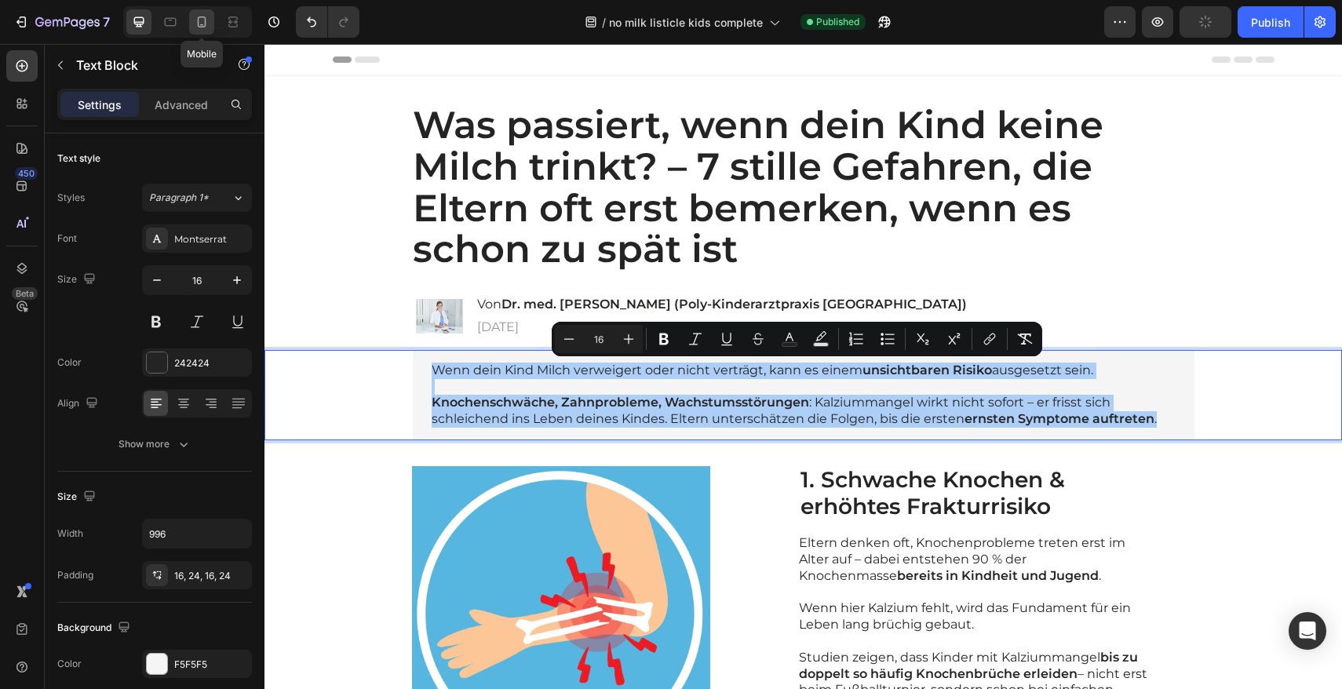
click at [197, 29] on icon at bounding box center [202, 22] width 16 height 16
type input "14"
type input "100%"
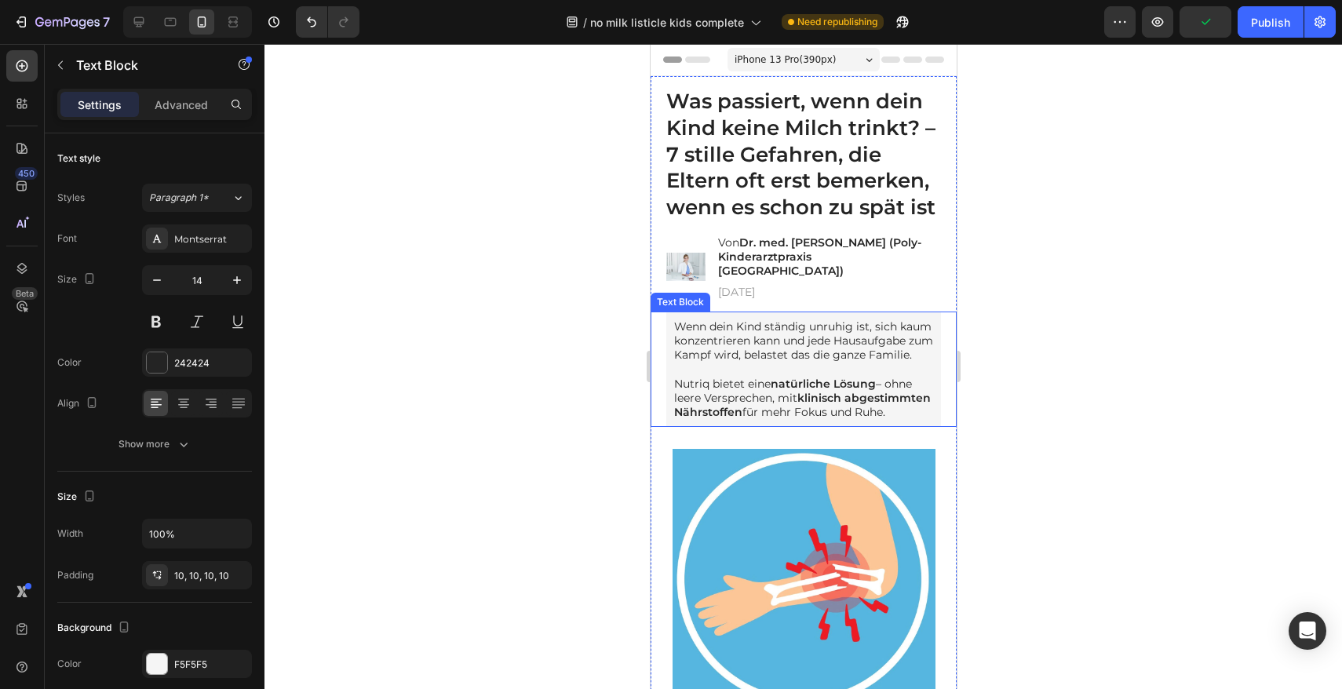
click at [774, 359] on p "Wenn dein Kind ständig unruhig ist, sich kaum konzentrieren kann und jede Hausa…" at bounding box center [802, 340] width 259 height 43
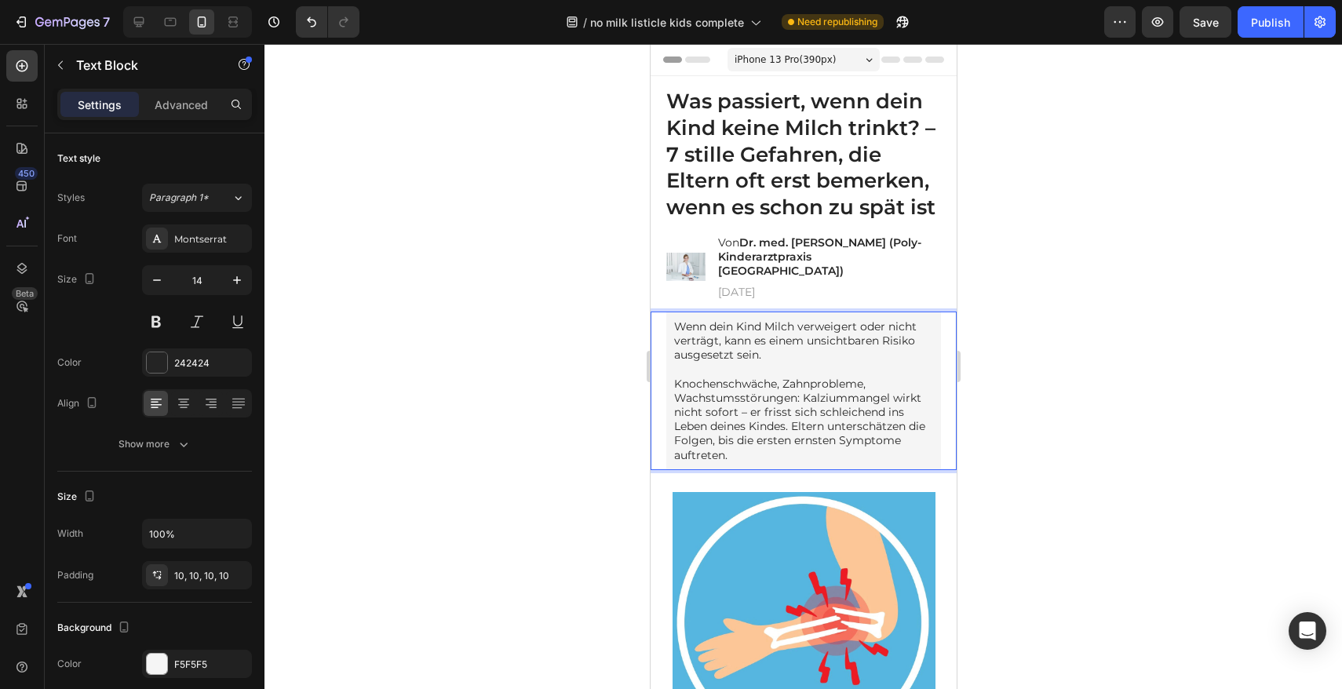
click at [823, 351] on p "Wenn dein Kind Milch verweigert oder nicht verträgt, kann es einem unsichtbaren…" at bounding box center [802, 340] width 259 height 43
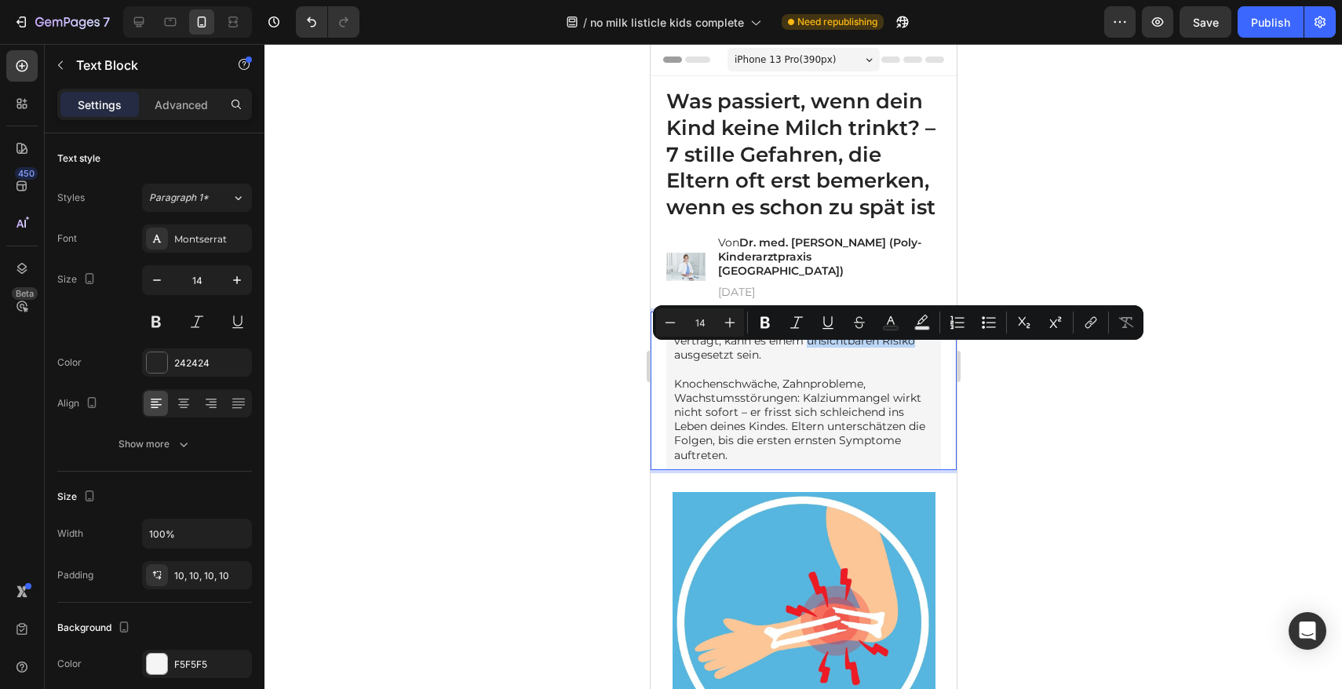
drag, startPoint x: 807, startPoint y: 352, endPoint x: 921, endPoint y: 356, distance: 114.7
click at [926, 357] on div "Wenn dein Kind Milch verweigert oder nicht verträgt, kann es einem unsichtbaren…" at bounding box center [802, 391] width 275 height 159
click at [767, 326] on icon "Editor contextual toolbar" at bounding box center [764, 323] width 9 height 12
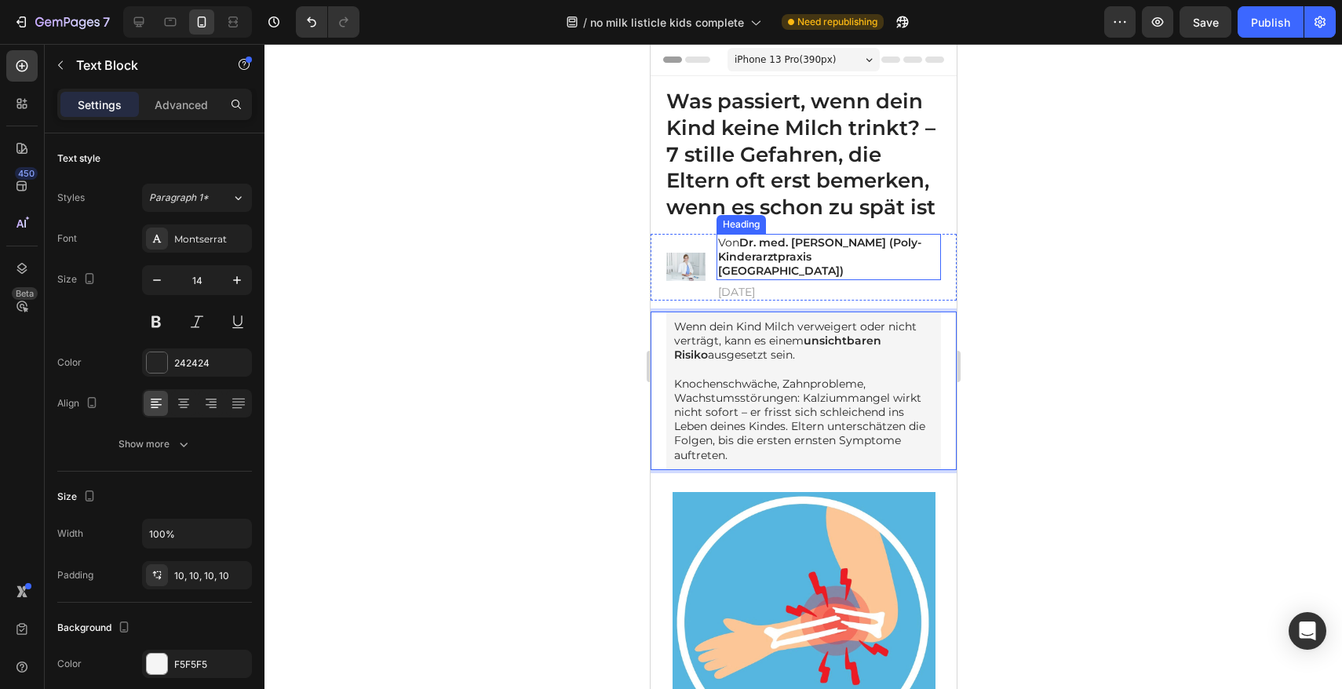
click at [795, 275] on strong "Dr. med. [PERSON_NAME] (Poly-Kinderarztpraxis [GEOGRAPHIC_DATA])" at bounding box center [818, 256] width 203 height 42
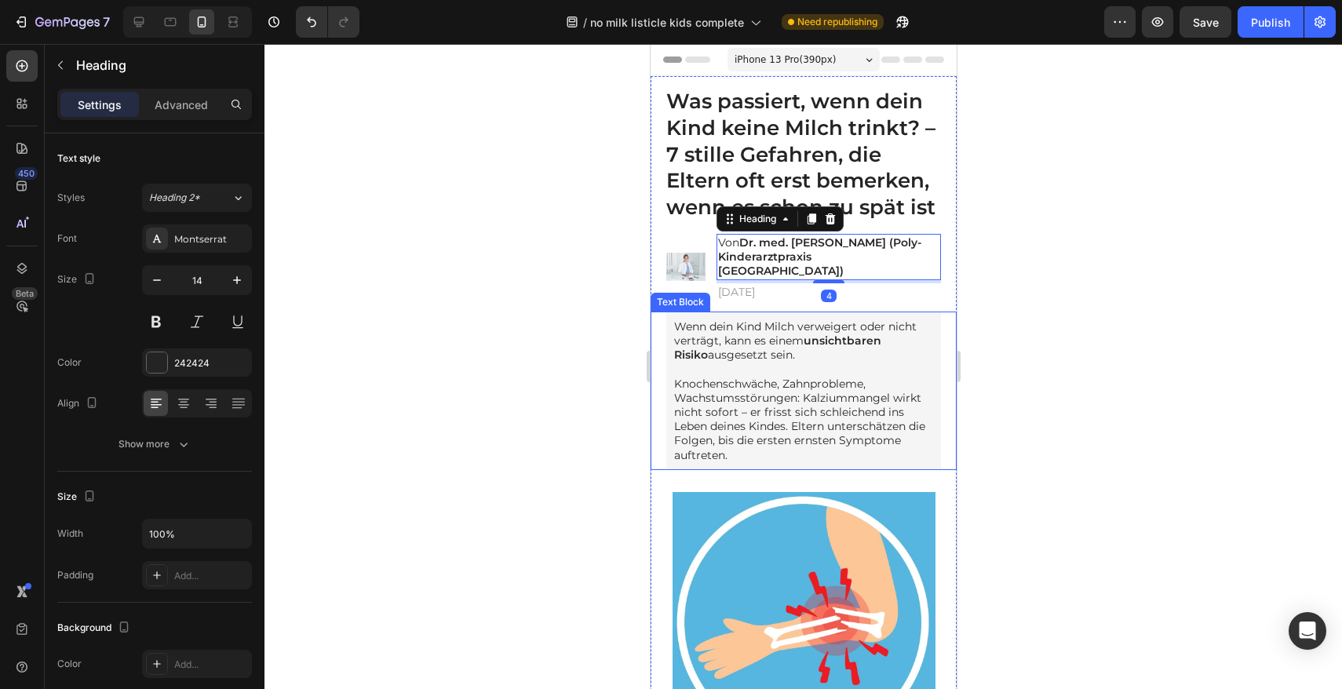
click at [734, 402] on p "Knochenschwäche, Zahnprobleme, Wachstumsstörungen: Kalziummangel wirkt nicht so…" at bounding box center [802, 420] width 259 height 86
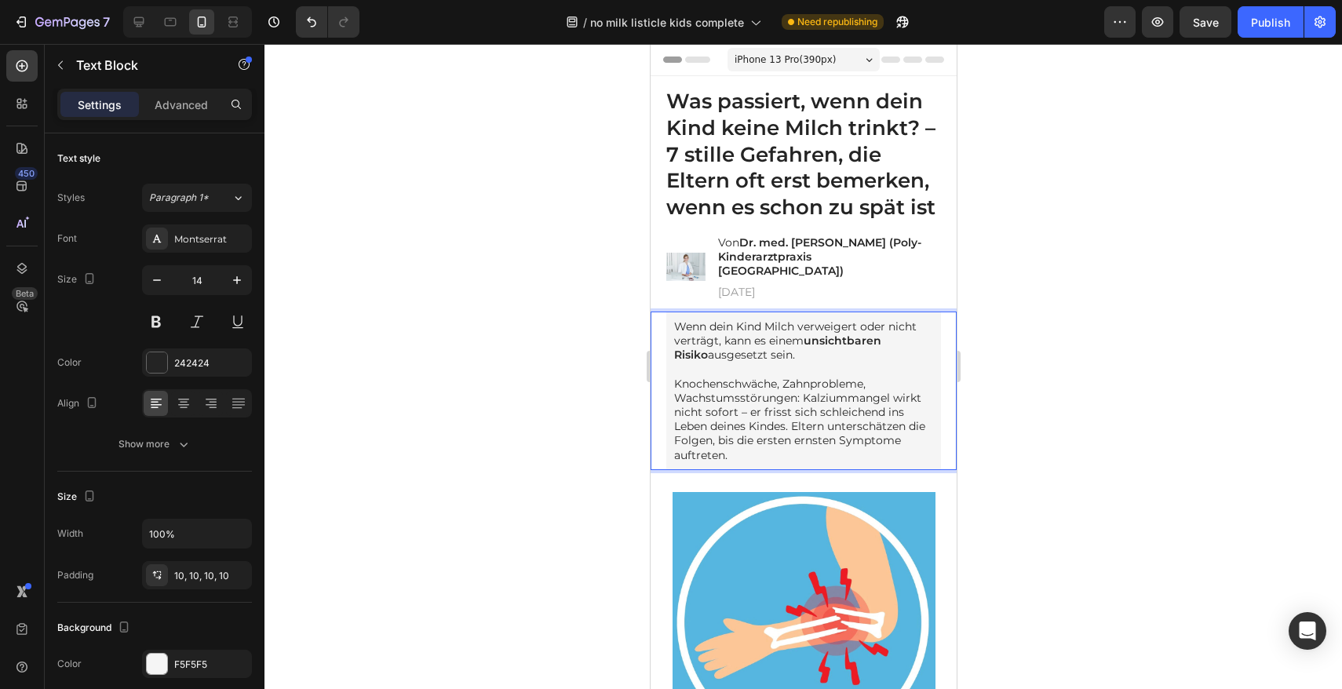
click at [680, 400] on p "Knochenschwäche, Zahnprobleme, Wachstumsstörungen: Kalziummangel wirkt nicht so…" at bounding box center [802, 420] width 259 height 86
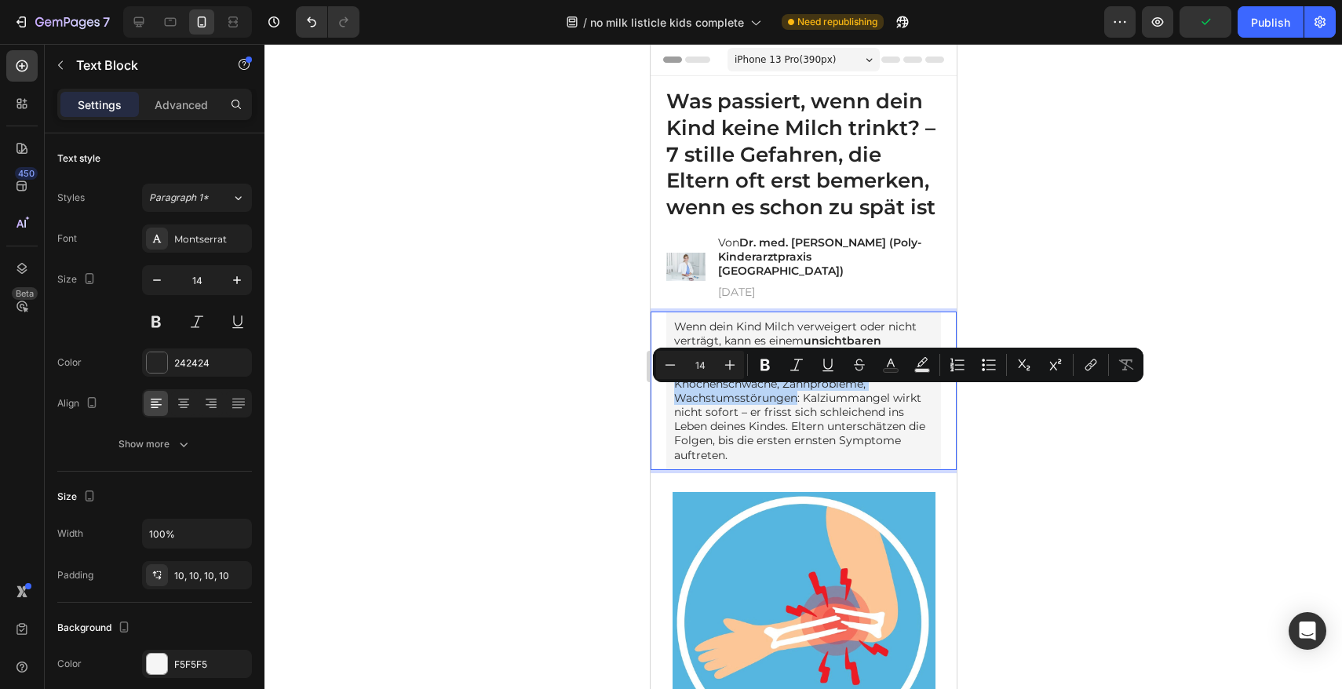
drag, startPoint x: 672, startPoint y: 395, endPoint x: 796, endPoint y: 408, distance: 125.4
click at [796, 408] on div "Wenn dein Kind Milch verweigert oder nicht verträgt, kann es einem unsichtbaren…" at bounding box center [802, 391] width 275 height 159
click at [767, 368] on icon "Editor contextual toolbar" at bounding box center [764, 365] width 9 height 12
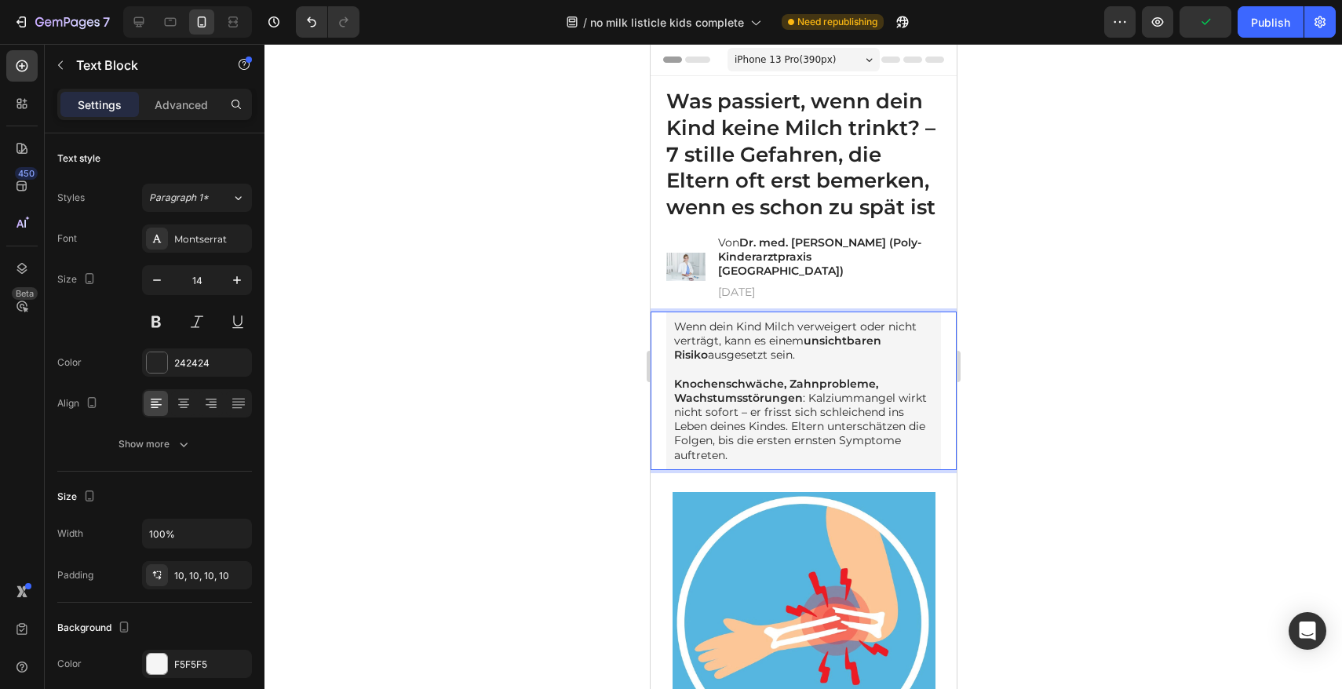
click at [570, 388] on div at bounding box center [802, 366] width 1077 height 645
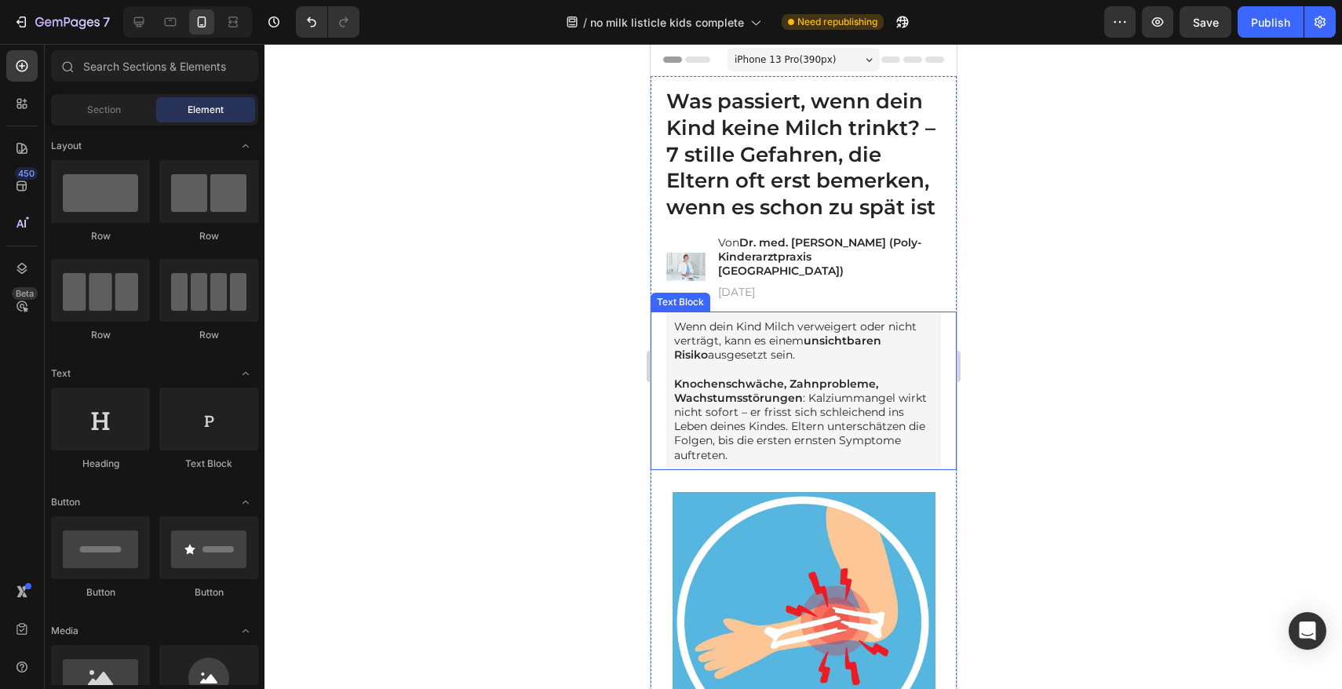
click at [880, 459] on p "Knochenschwäche, Zahnprobleme, Wachstumsstörungen : Kalziummangel wirkt nicht s…" at bounding box center [802, 420] width 259 height 86
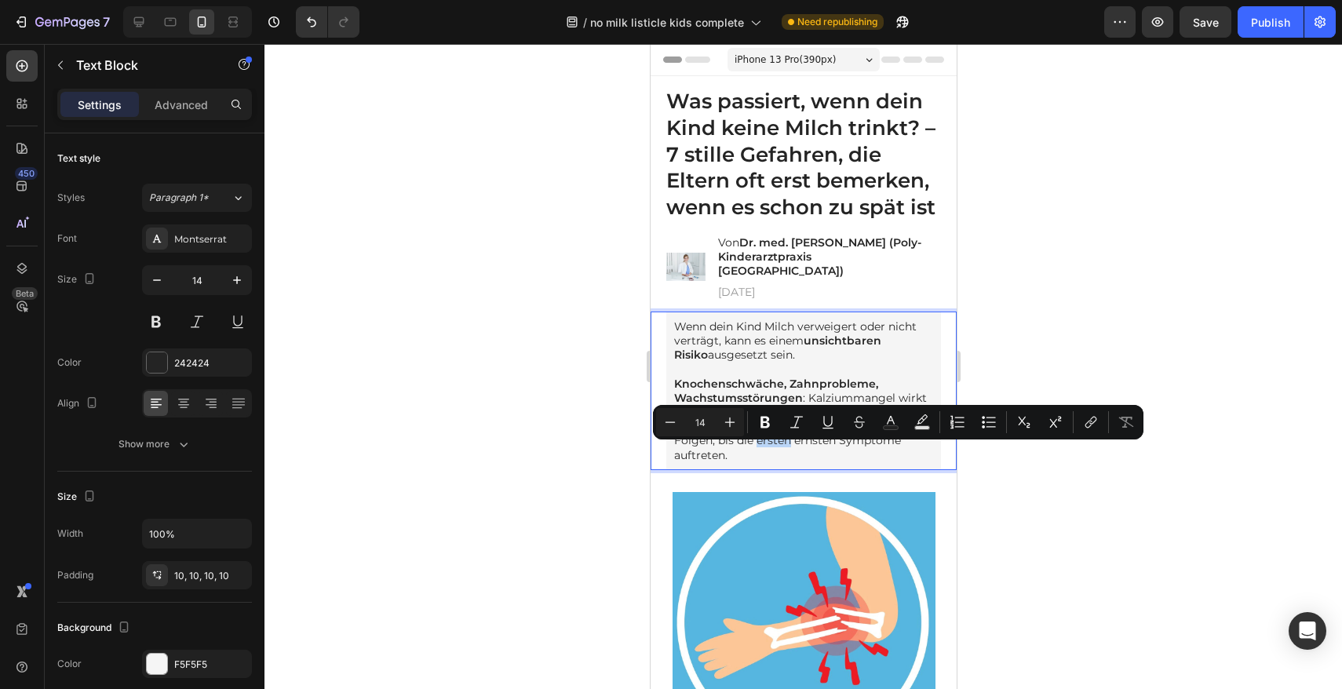
click at [866, 456] on p "Knochenschwäche, Zahnprobleme, Wachstumsstörungen : Kalziummangel wirkt nicht s…" at bounding box center [802, 420] width 259 height 86
drag, startPoint x: 865, startPoint y: 454, endPoint x: 779, endPoint y: 468, distance: 87.5
click at [779, 462] on p "Knochenschwäche, Zahnprobleme, Wachstumsstörungen : Kalziummangel wirkt nicht s…" at bounding box center [802, 420] width 259 height 86
click at [771, 426] on icon "Editor contextual toolbar" at bounding box center [765, 422] width 16 height 16
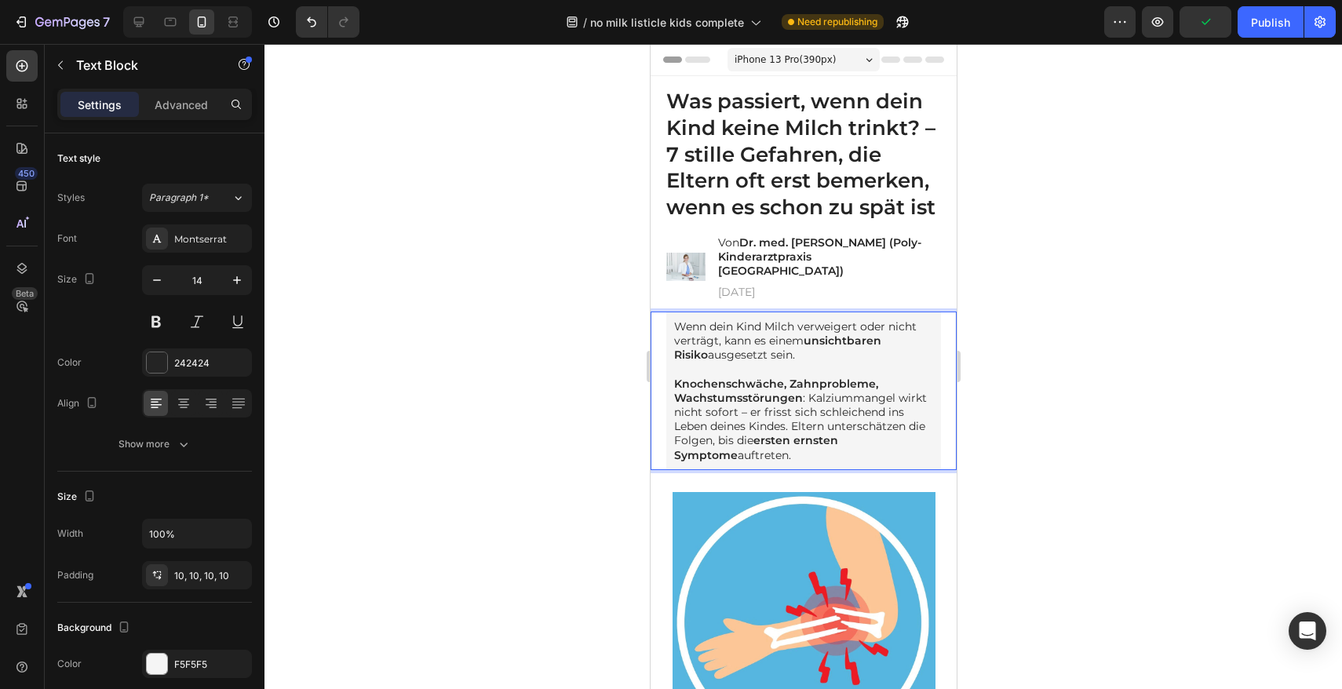
click at [571, 433] on div at bounding box center [802, 366] width 1077 height 645
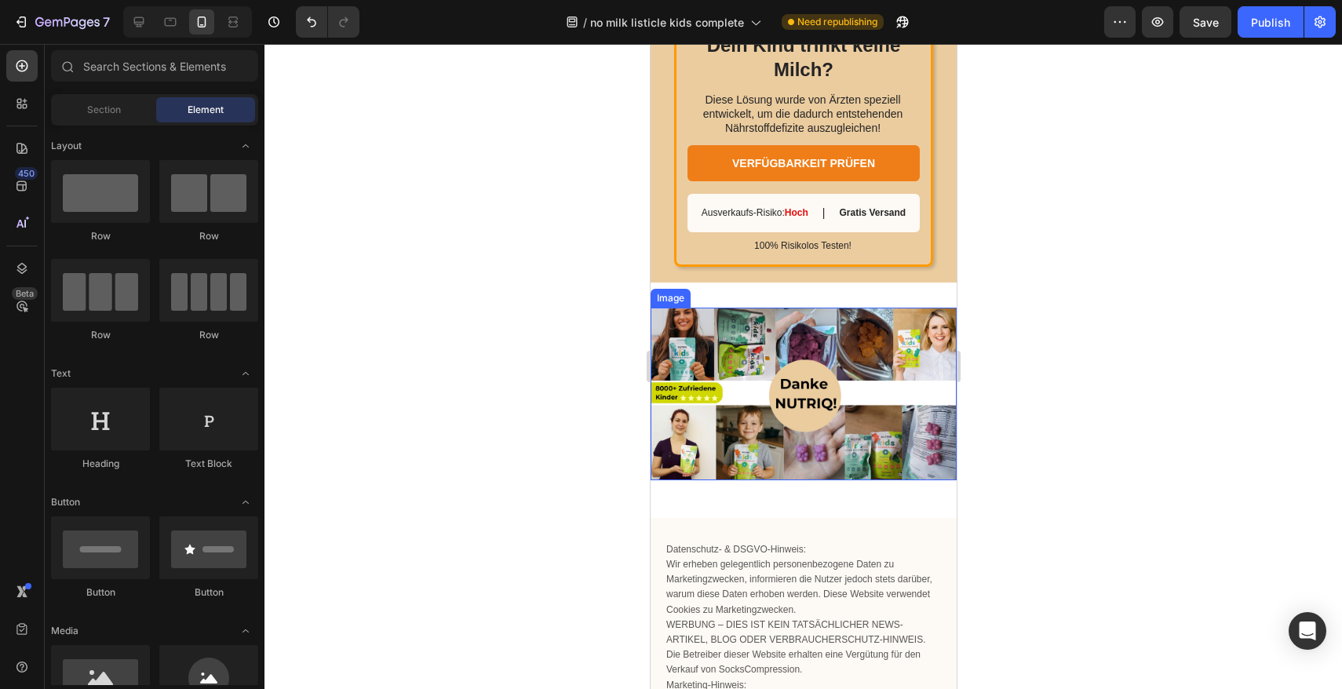
scroll to position [5488, 0]
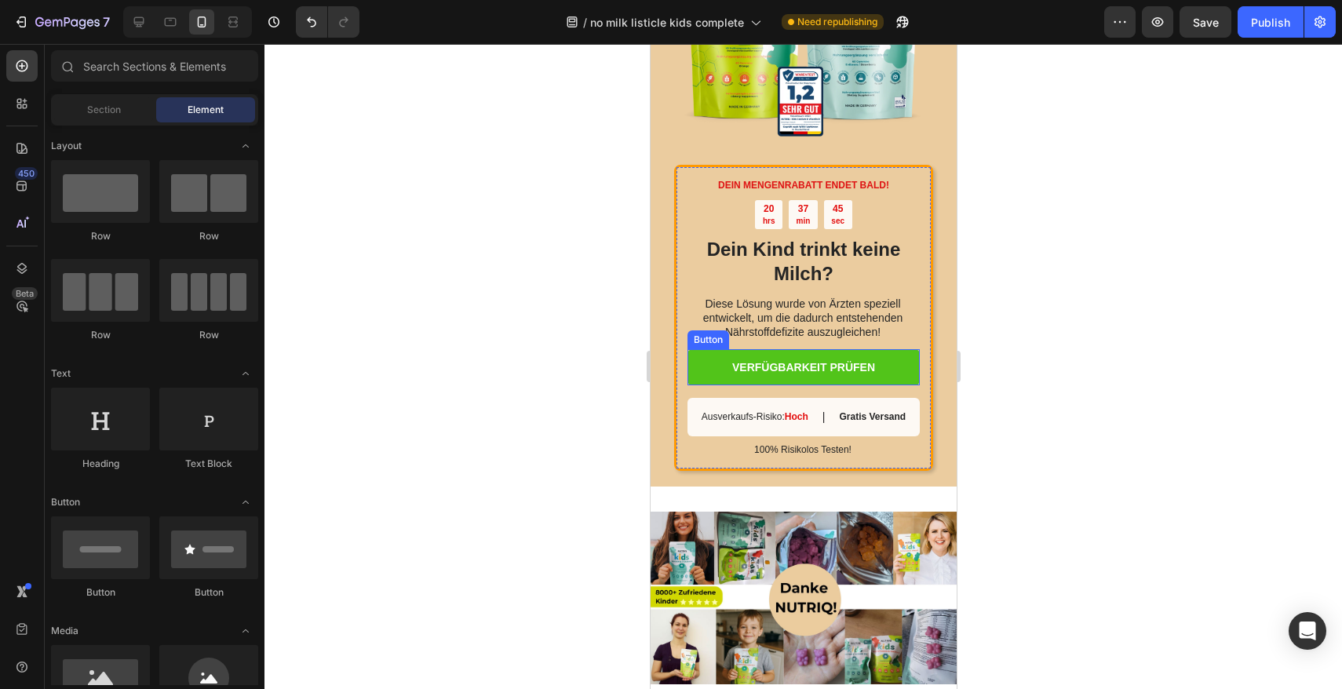
click at [710, 352] on link "VERFÜGBARKEIT PRÜFEN" at bounding box center [803, 367] width 232 height 36
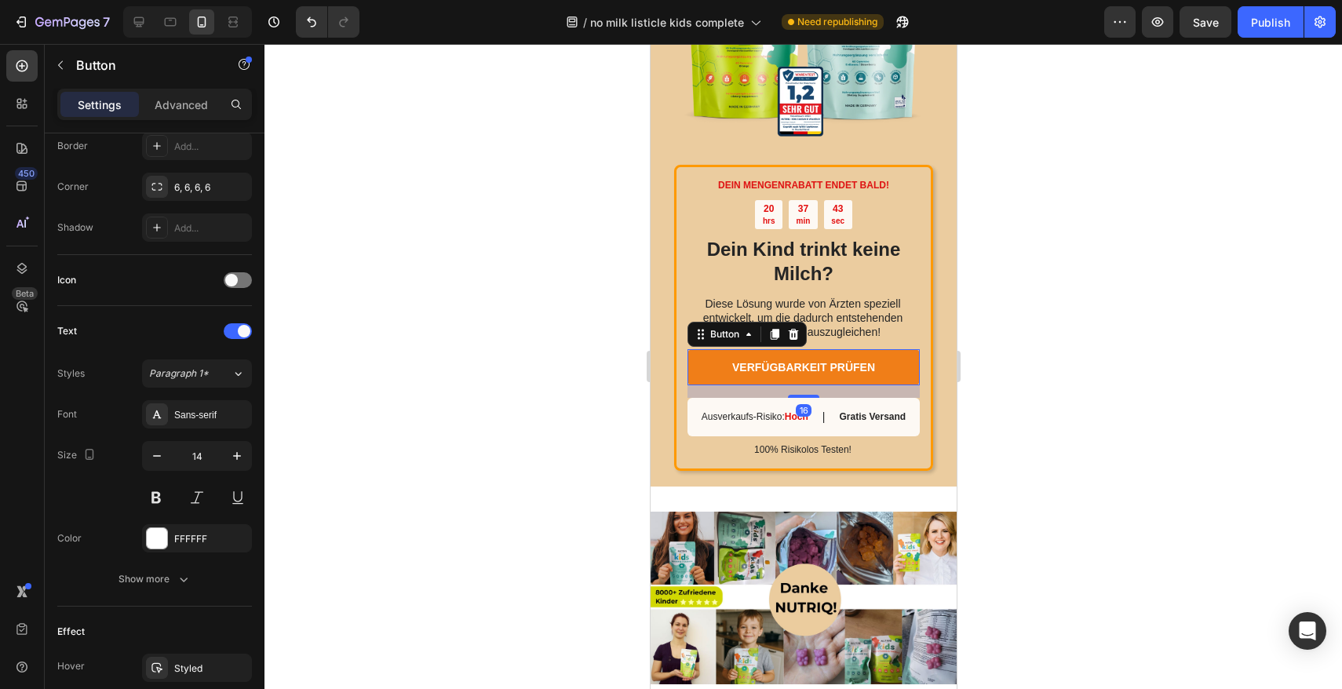
scroll to position [647, 0]
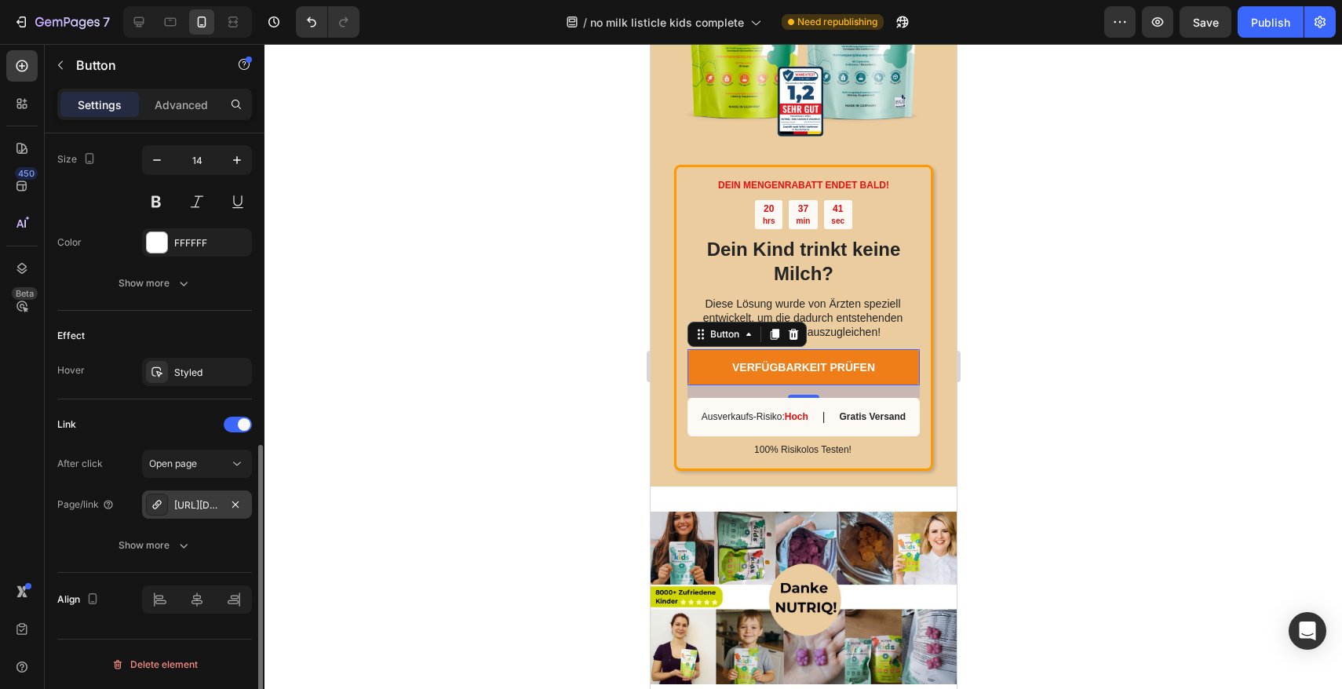
click at [200, 508] on div "https://nutriq.health/kids-complete" at bounding box center [197, 505] width 46 height 14
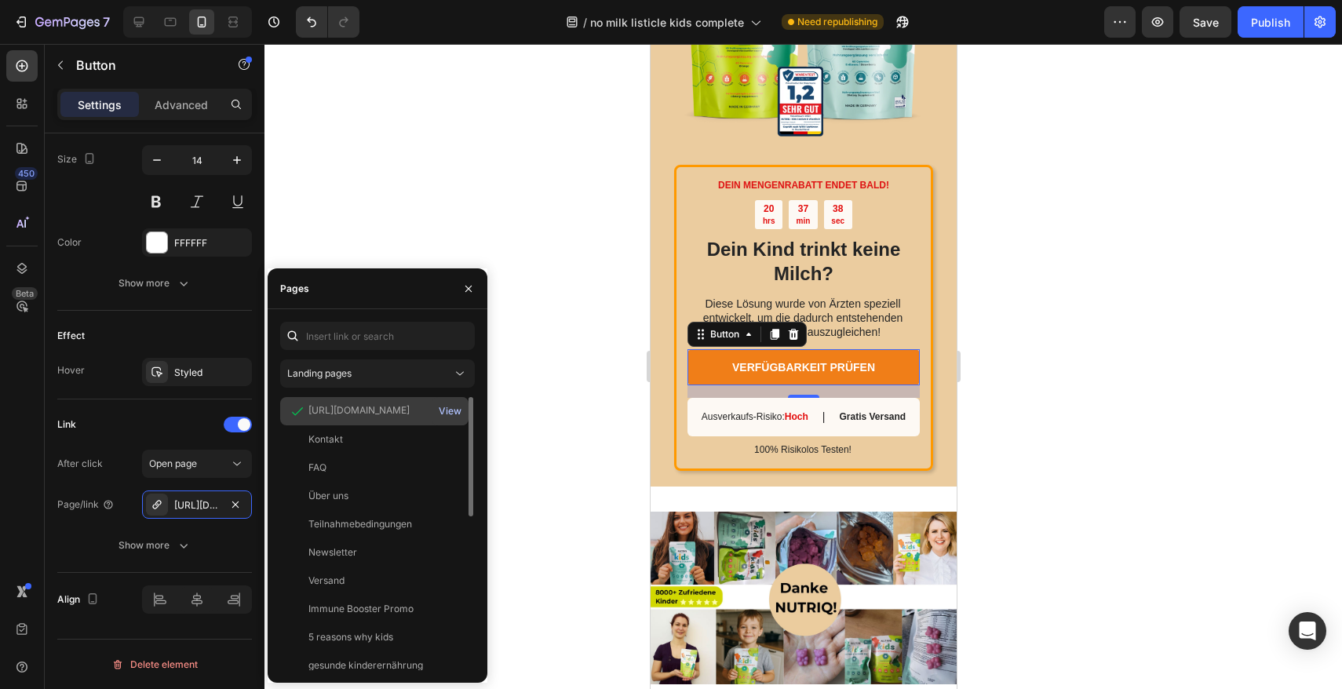
click at [446, 408] on div "View" at bounding box center [450, 411] width 23 height 14
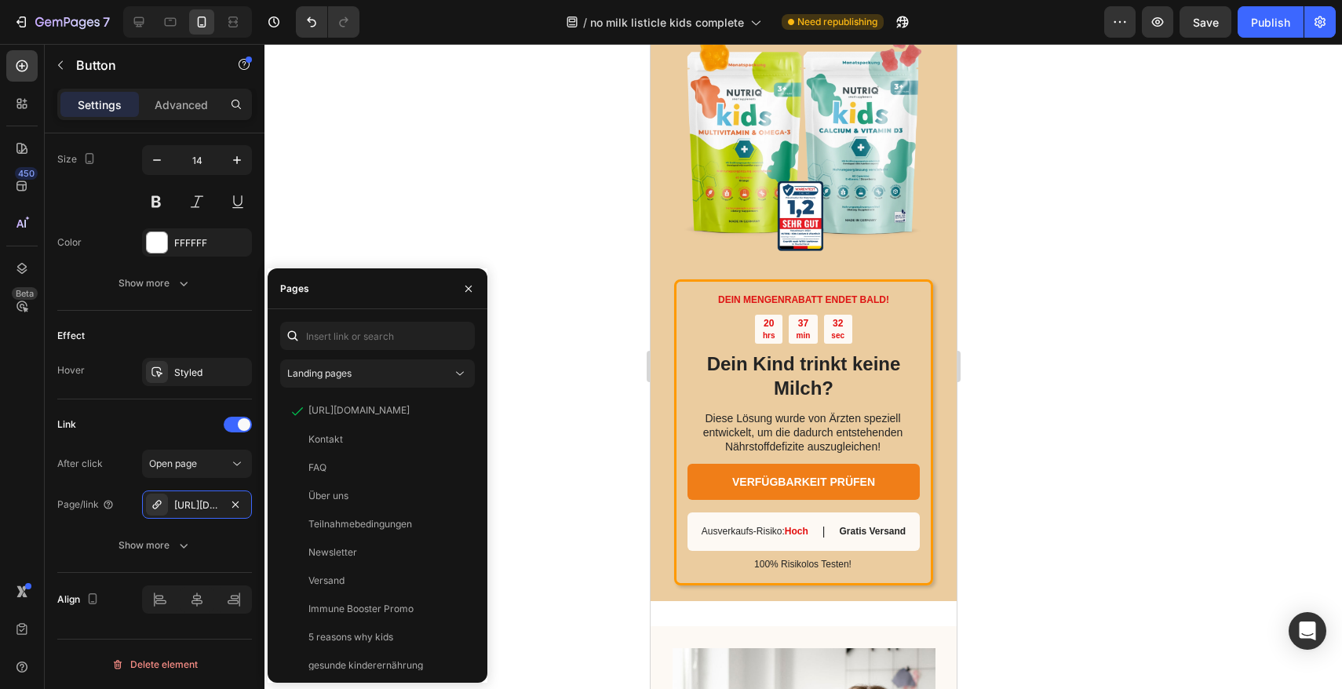
scroll to position [2850, 0]
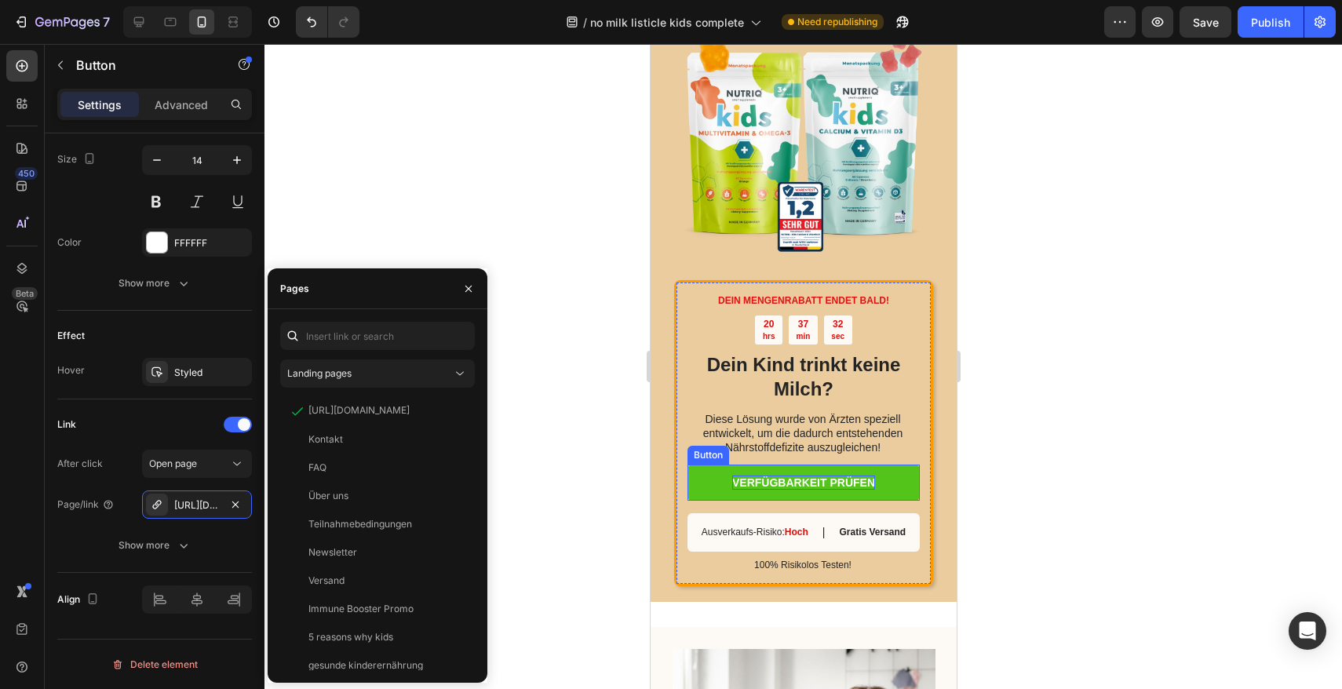
click at [762, 482] on p "VERFÜGBARKEIT PRÜFEN" at bounding box center [802, 483] width 143 height 14
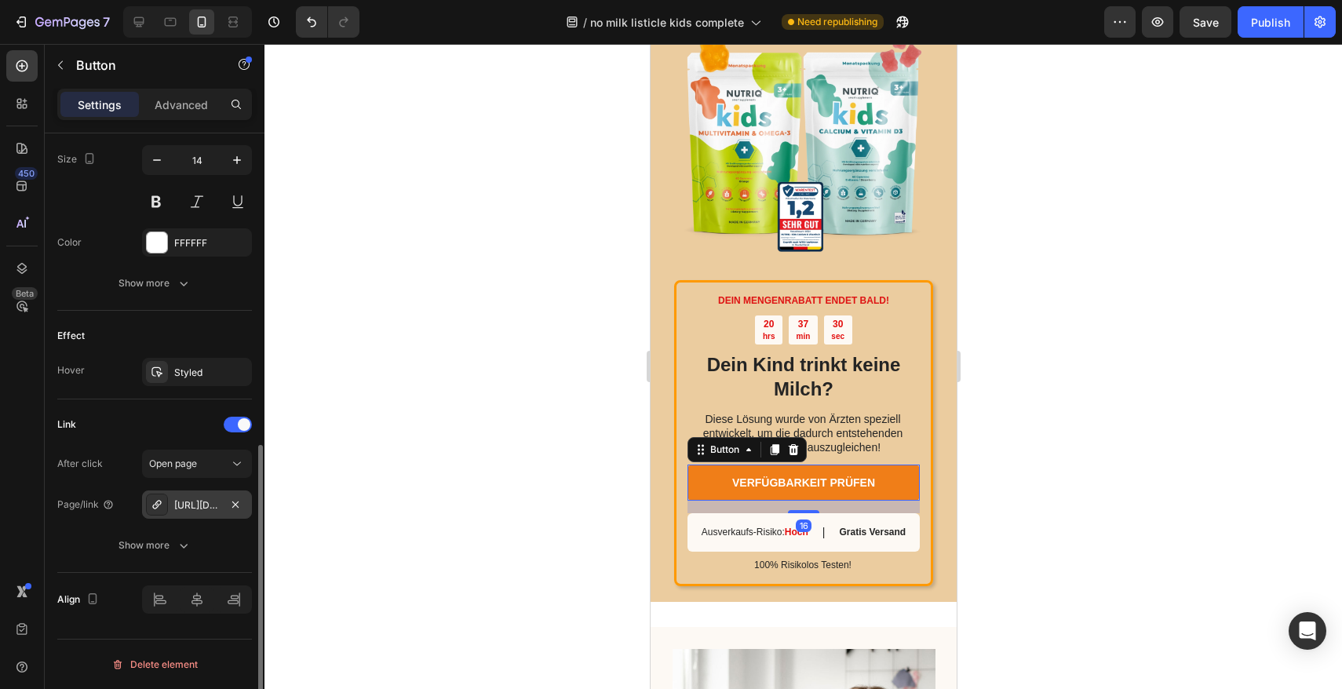
click at [218, 505] on div "https://nutriq.health/kids-complete" at bounding box center [197, 505] width 46 height 14
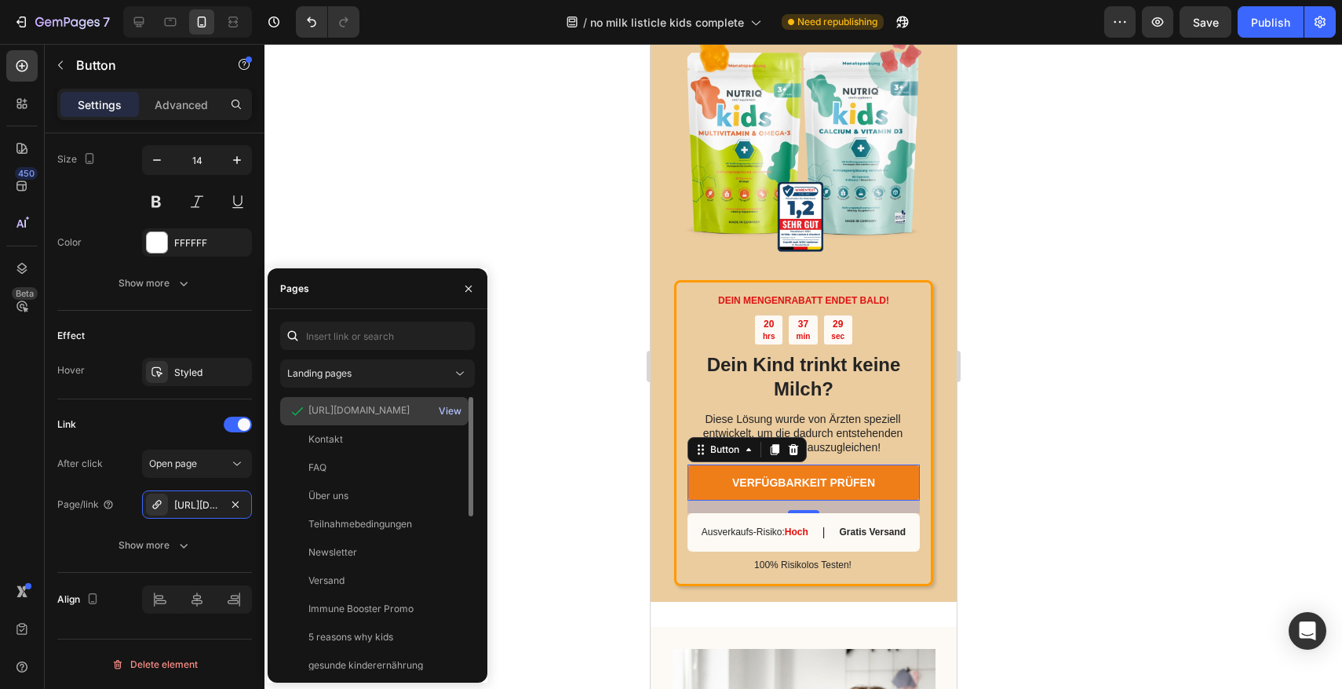
click at [446, 409] on div "View" at bounding box center [450, 411] width 23 height 14
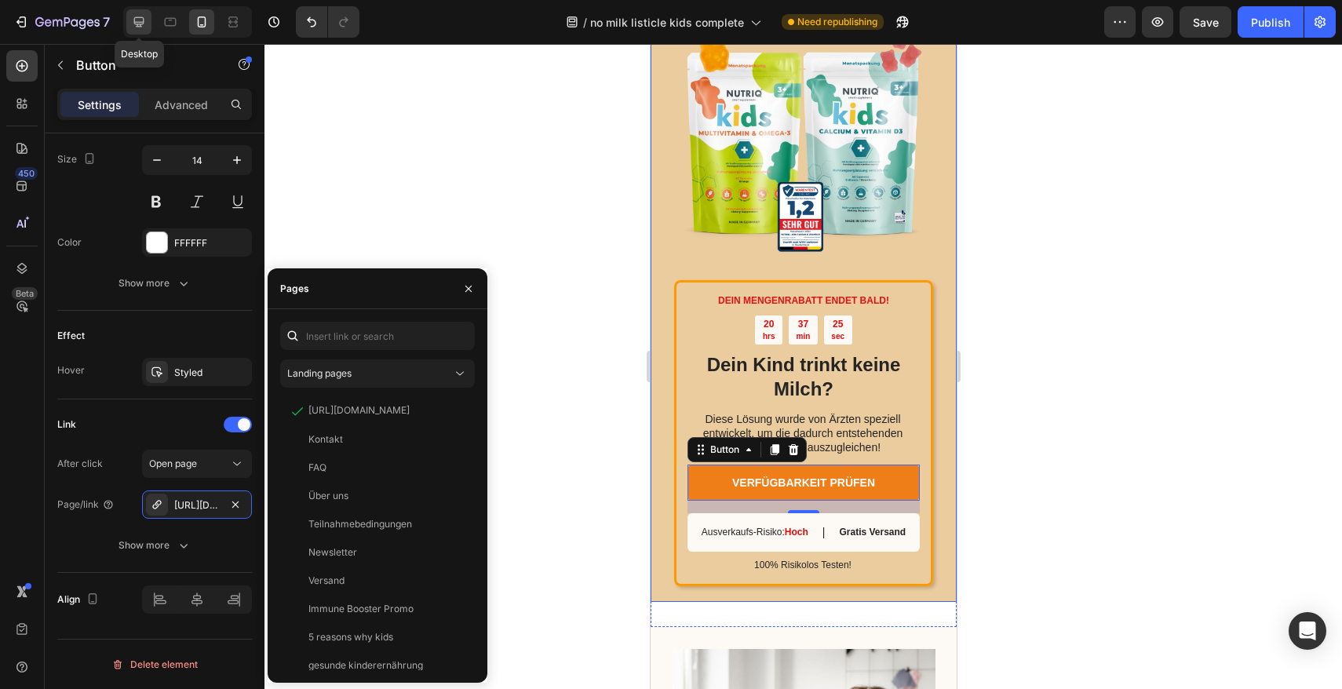
click at [133, 24] on icon at bounding box center [139, 22] width 16 height 16
type input "16"
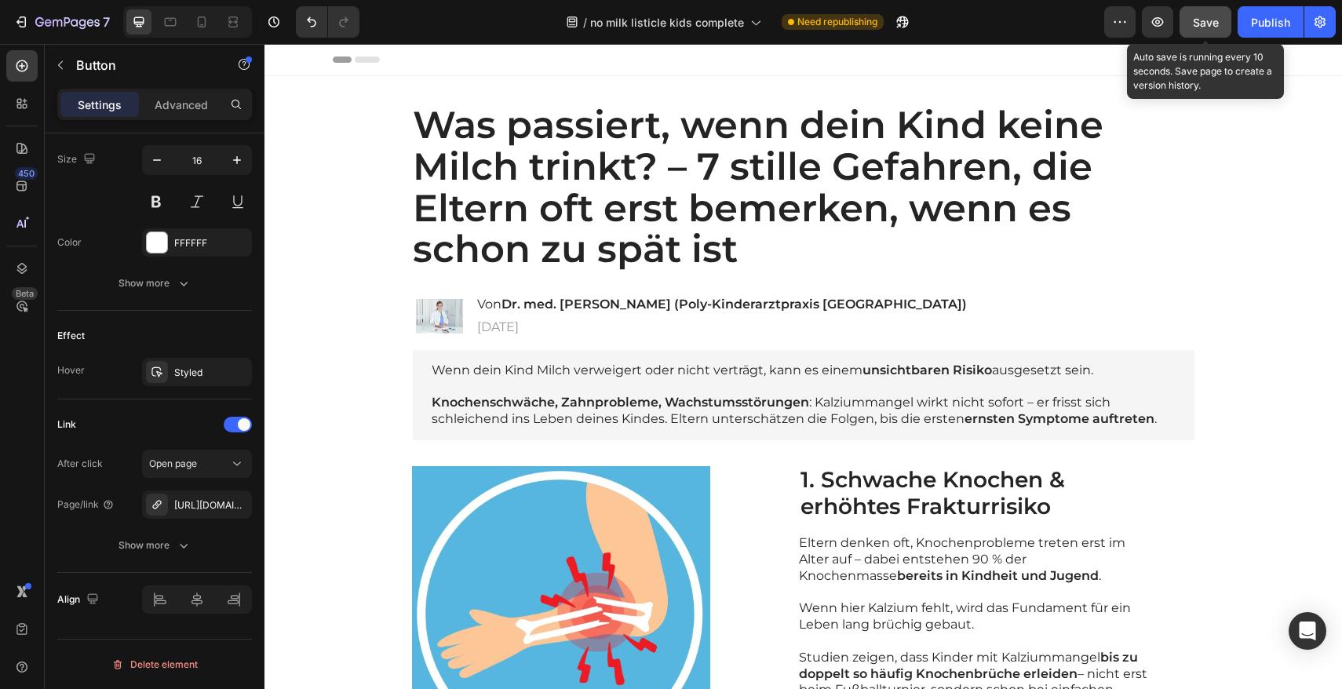
click at [1217, 20] on span "Save" at bounding box center [1206, 22] width 26 height 13
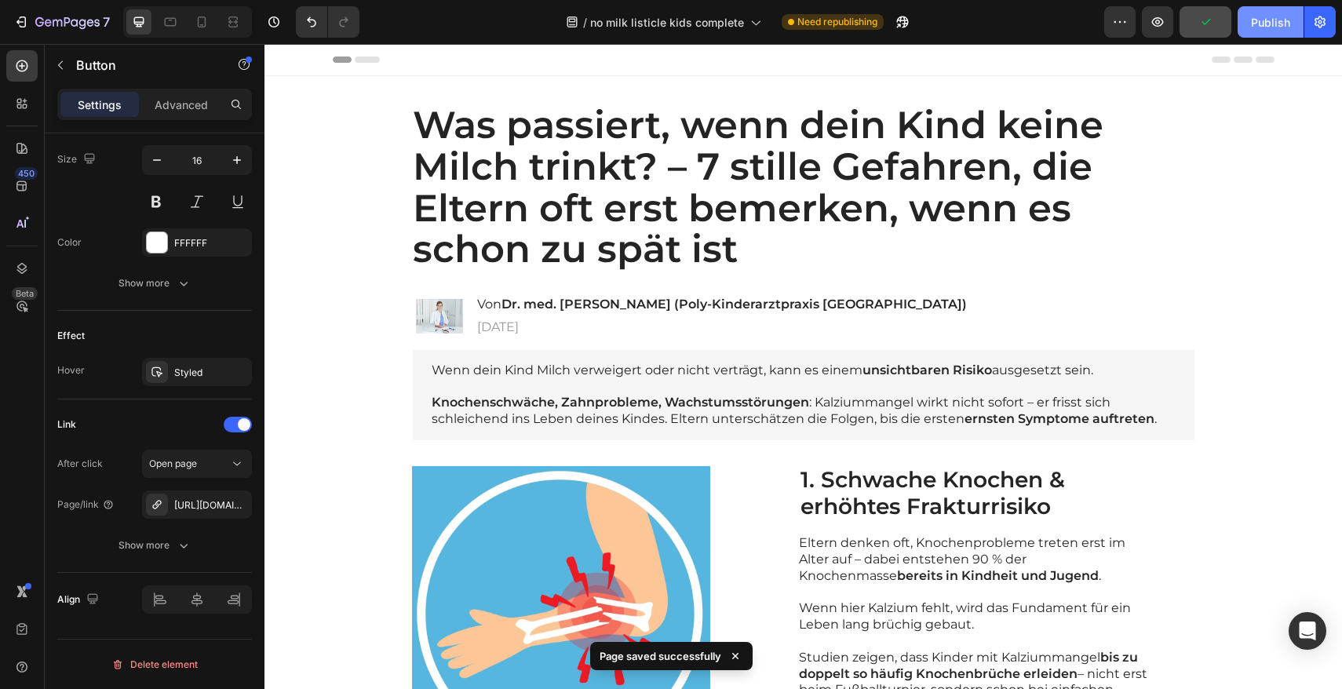
click at [1269, 33] on button "Publish" at bounding box center [1270, 21] width 66 height 31
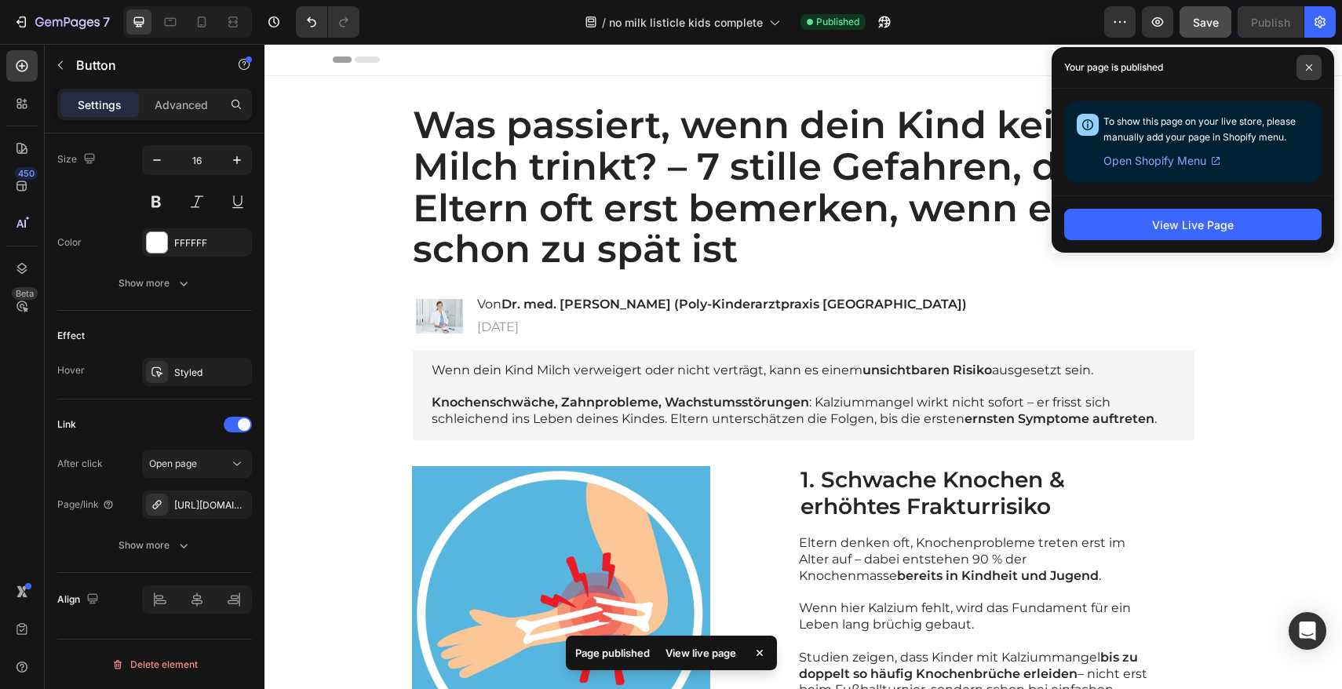
click at [1317, 66] on span at bounding box center [1308, 67] width 25 height 25
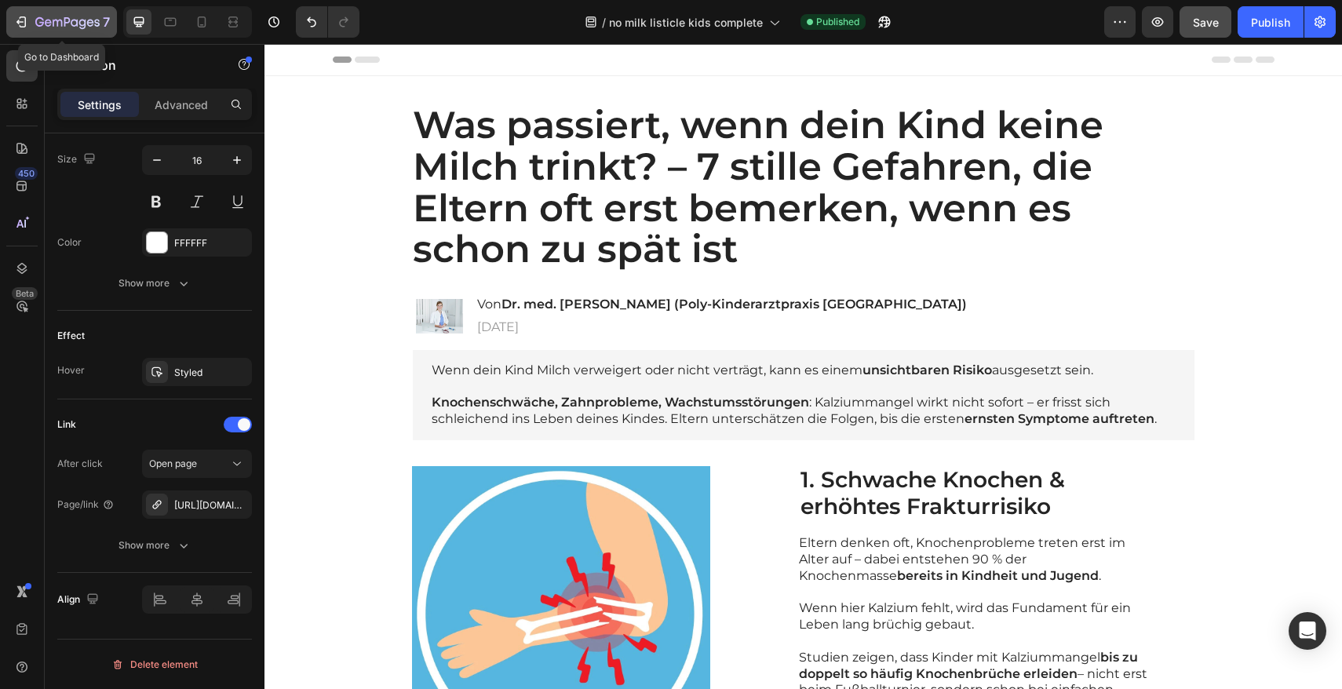
click at [29, 22] on div "7" at bounding box center [61, 22] width 97 height 19
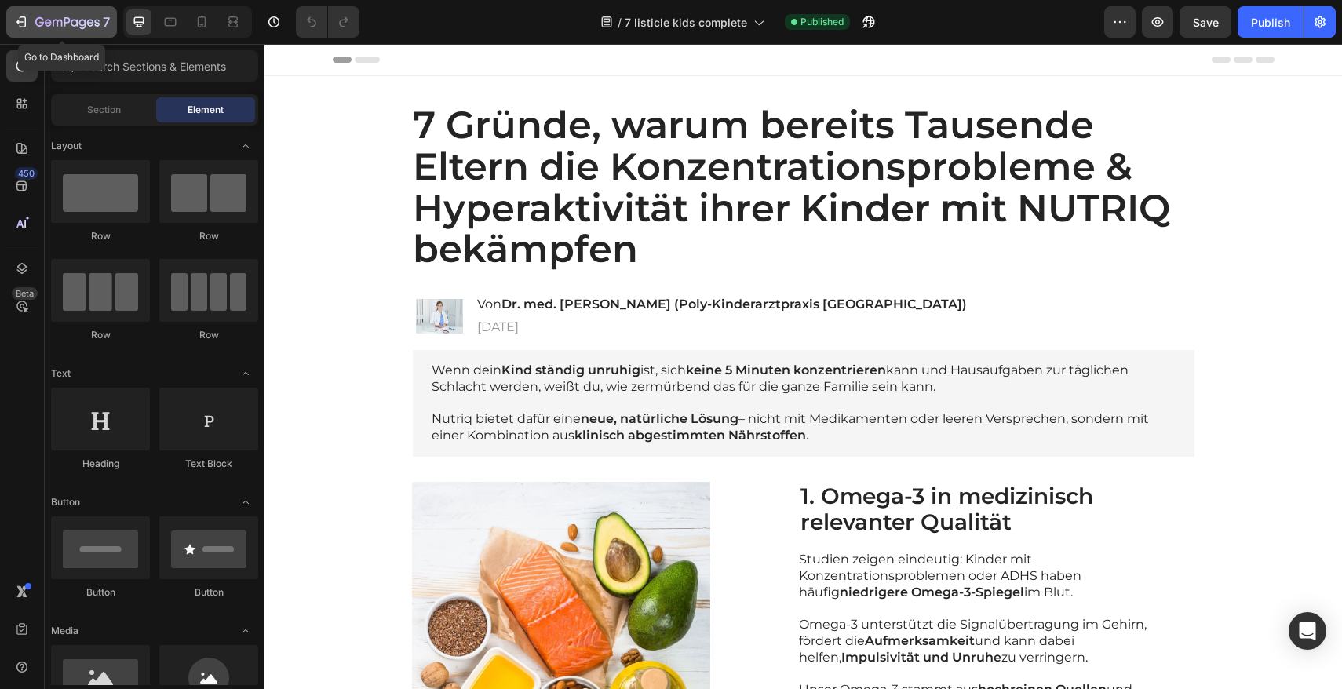
click at [21, 26] on icon "button" at bounding box center [23, 21] width 7 height 11
